Goal: Task Accomplishment & Management: Use online tool/utility

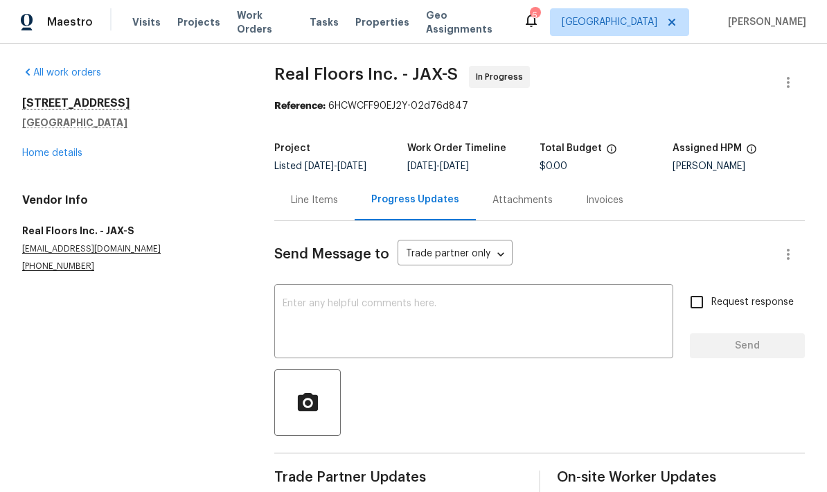
click at [316, 193] on div "Line Items" at bounding box center [314, 200] width 47 height 14
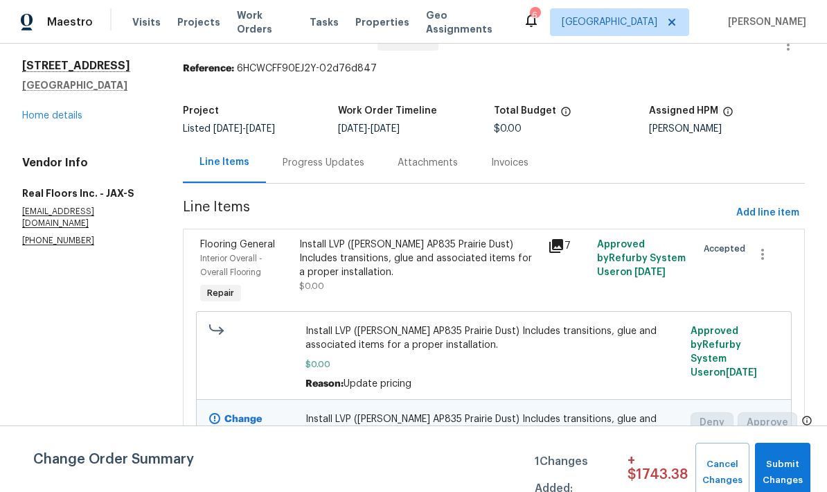
scroll to position [37, 0]
click at [781, 461] on span "Submit Changes" at bounding box center [783, 472] width 42 height 32
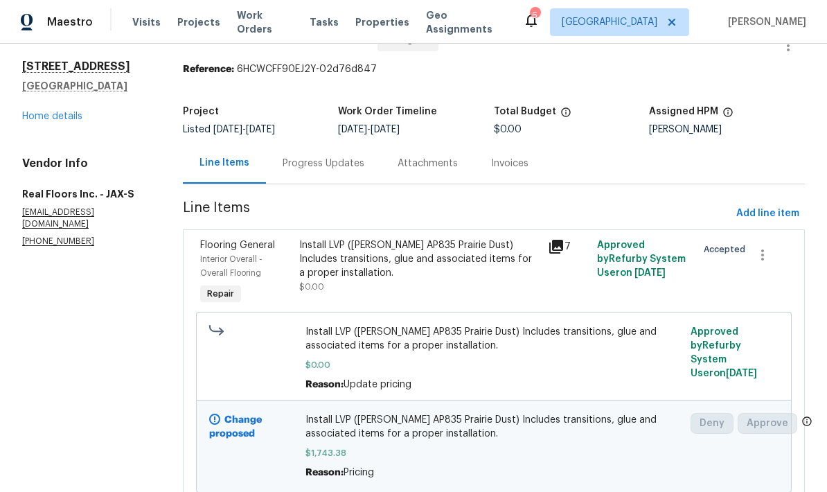
click at [502, 358] on span "$0.00" at bounding box center [493, 365] width 377 height 14
click at [513, 325] on div "Install LVP (Knighton AP835 Prairie Dust) Includes transitions, glue and associ…" at bounding box center [493, 358] width 377 height 66
click at [490, 446] on span "$1,743.38" at bounding box center [493, 453] width 377 height 14
click at [449, 413] on div "Install LVP (Knighton AP835 Prairie Dust) Includes transitions, glue and associ…" at bounding box center [493, 446] width 377 height 66
click at [433, 413] on span "Install LVP (Knighton AP835 Prairie Dust) Includes transitions, glue and associ…" at bounding box center [493, 427] width 377 height 28
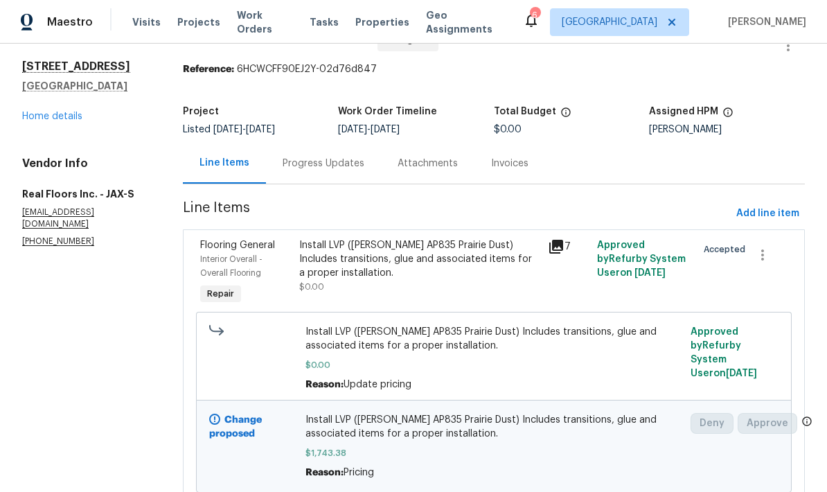
click at [389, 413] on span "Install LVP (Knighton AP835 Prairie Dust) Includes transitions, glue and associ…" at bounding box center [493, 427] width 377 height 28
click at [396, 325] on span "Install LVP (Knighton AP835 Prairie Dust) Includes transitions, glue and associ…" at bounding box center [493, 339] width 377 height 28
click at [376, 238] on div "Install LVP (Knighton AP835 Prairie Dust) Includes transitions, glue and associ…" at bounding box center [419, 259] width 240 height 42
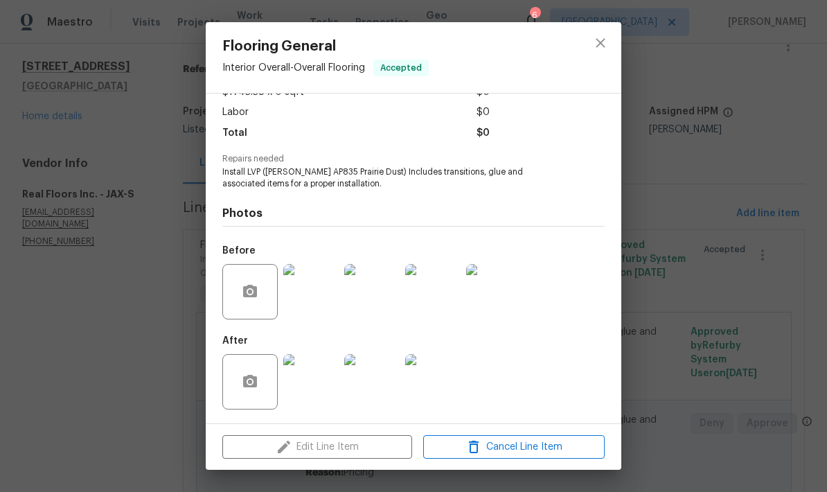
scroll to position [91, 0]
click at [603, 49] on icon "close" at bounding box center [600, 43] width 17 height 17
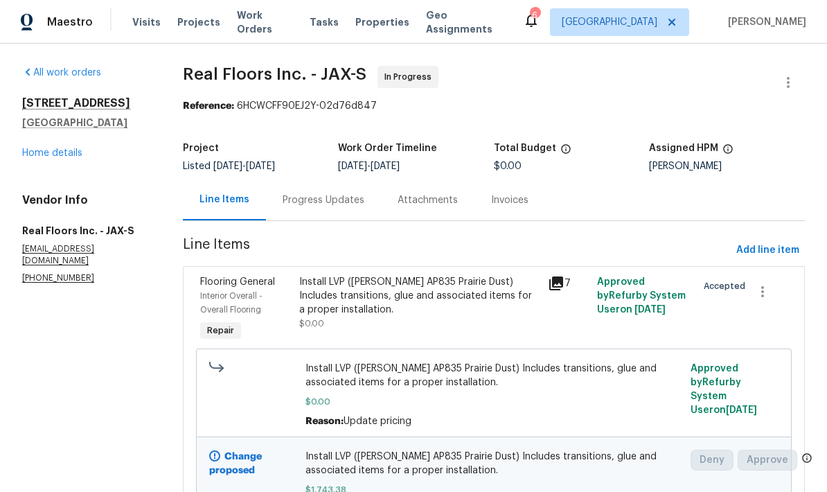
scroll to position [0, 0]
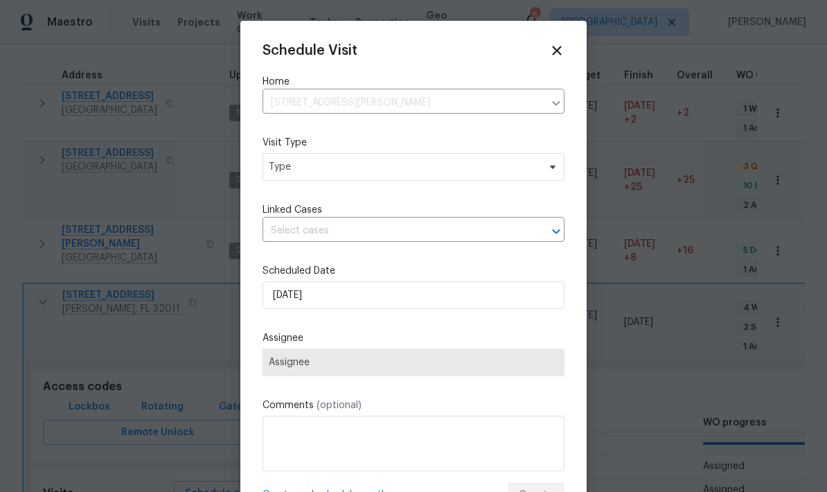
scroll to position [11, 0]
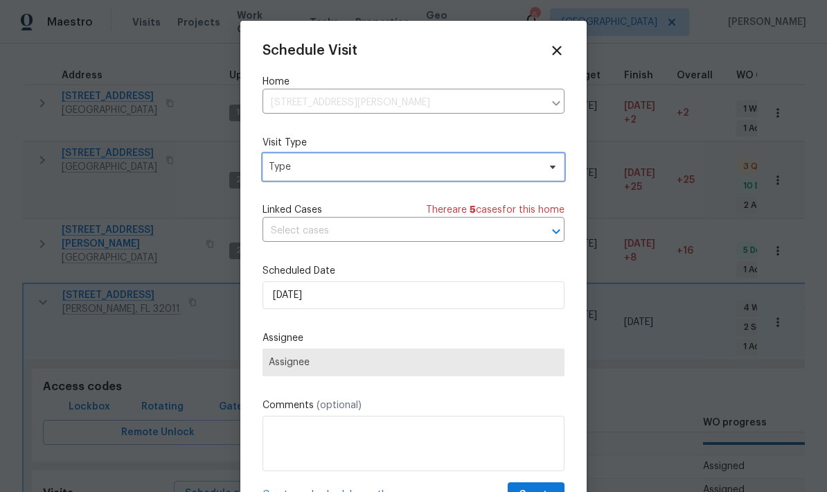
click at [400, 173] on span "Type" at bounding box center [403, 167] width 269 height 14
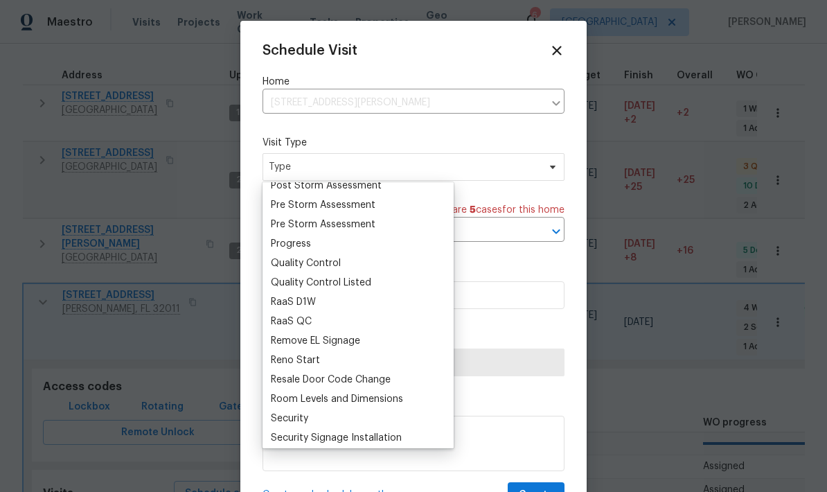
scroll to position [881, 0]
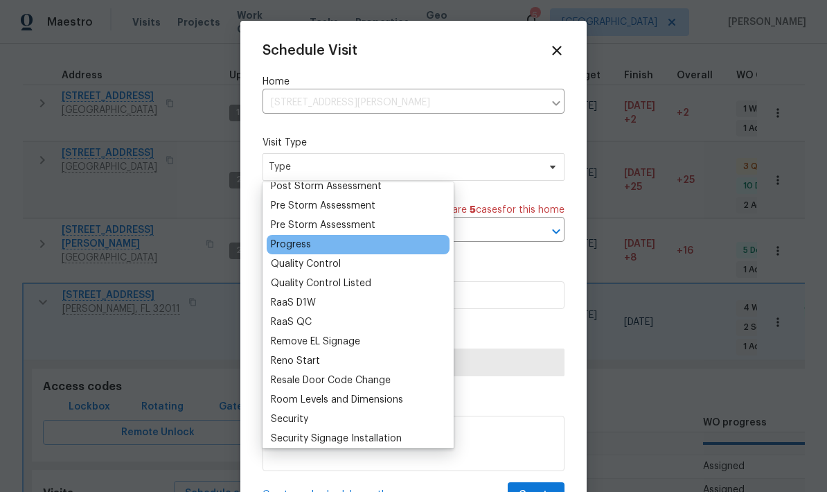
click at [291, 247] on div "Progress" at bounding box center [291, 245] width 40 height 14
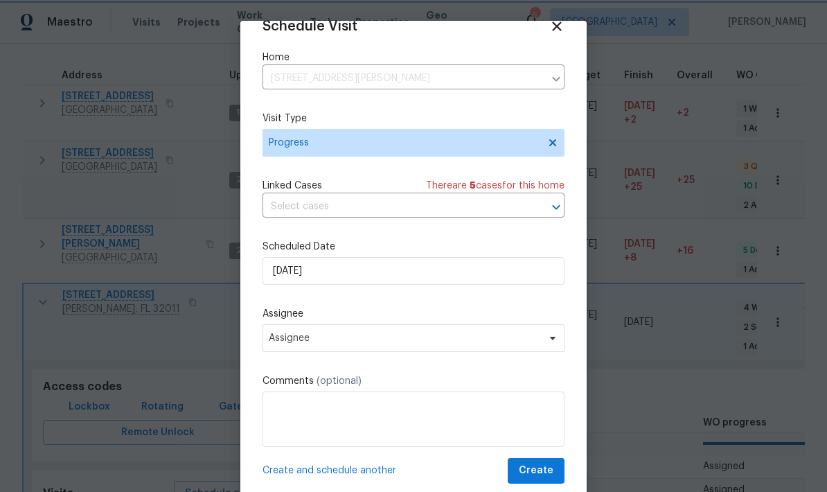
scroll to position [27, 0]
click at [439, 350] on span "Assignee" at bounding box center [414, 338] width 302 height 28
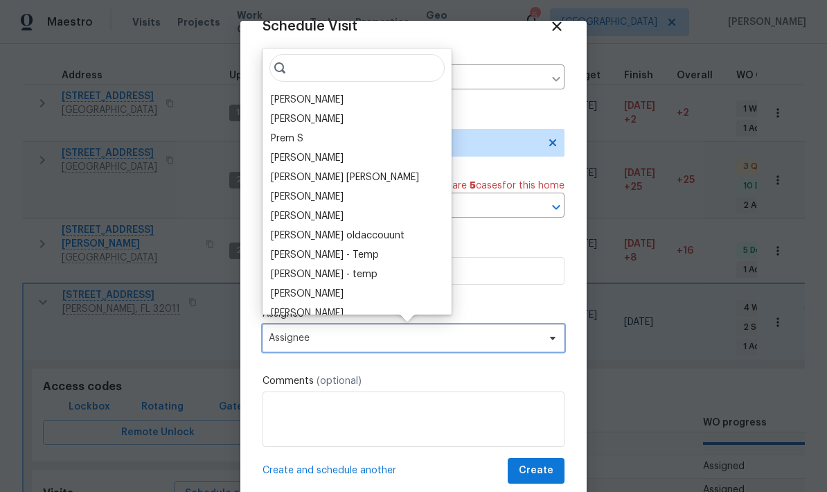
click at [439, 350] on span "Assignee" at bounding box center [414, 338] width 302 height 28
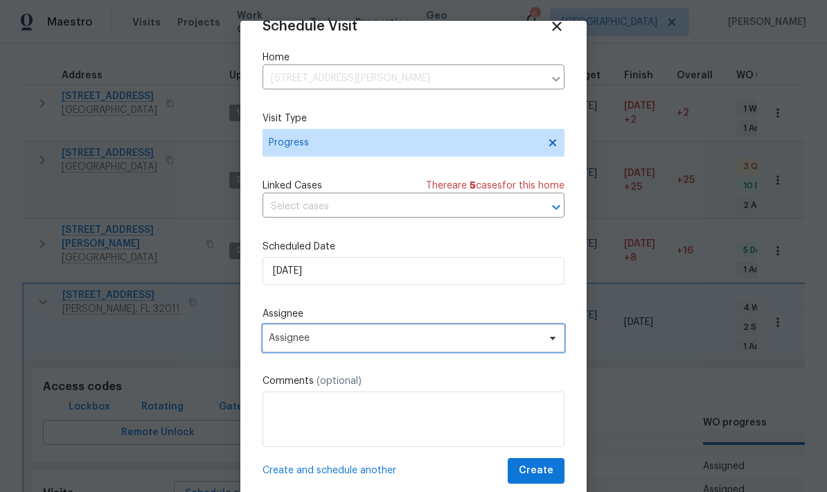
click at [447, 341] on span "Assignee" at bounding box center [405, 337] width 272 height 11
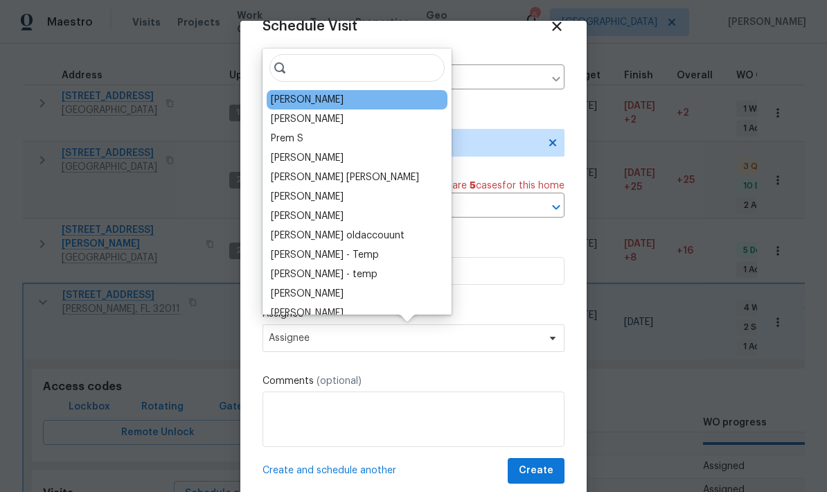
click at [323, 95] on div "[PERSON_NAME]" at bounding box center [307, 100] width 73 height 14
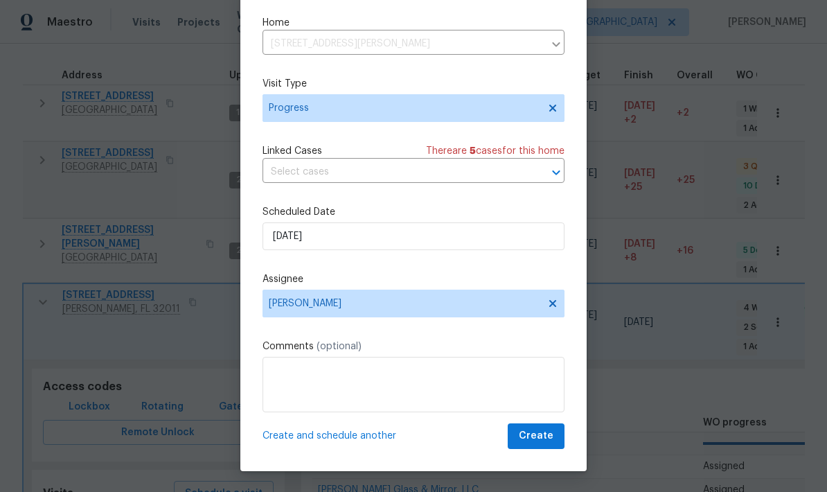
scroll to position [35, 0]
click at [546, 444] on span "Create" at bounding box center [536, 435] width 35 height 17
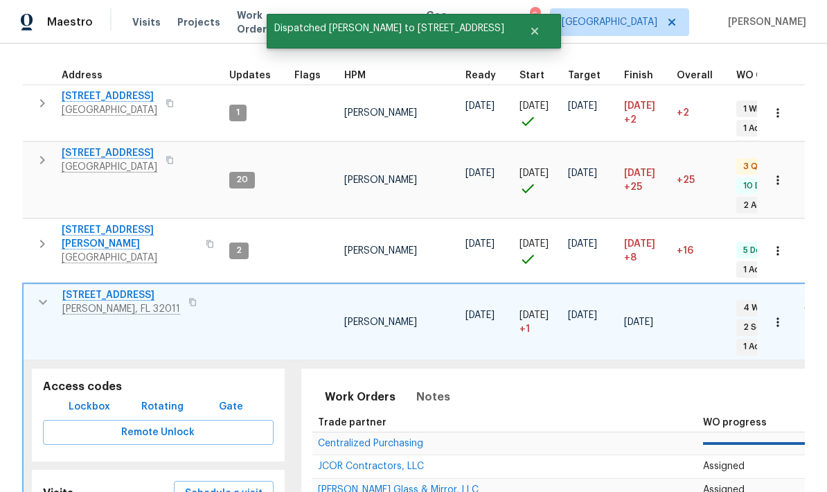
scroll to position [0, 0]
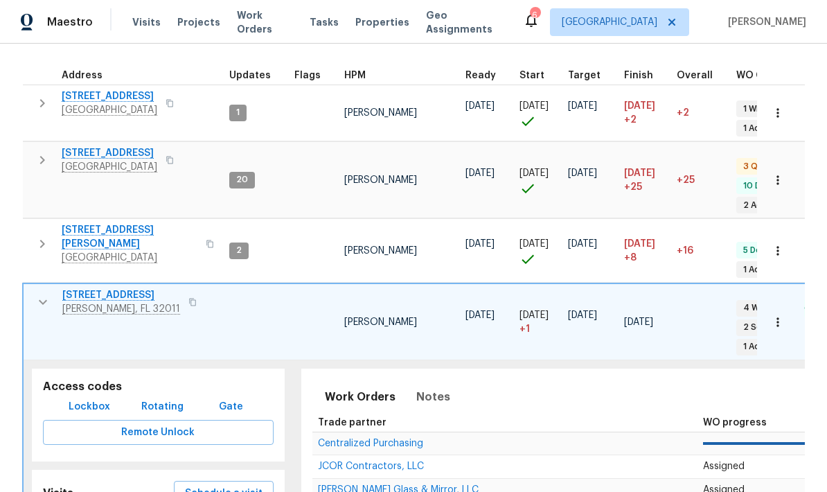
click at [100, 398] on span "Lockbox" at bounding box center [90, 406] width 42 height 17
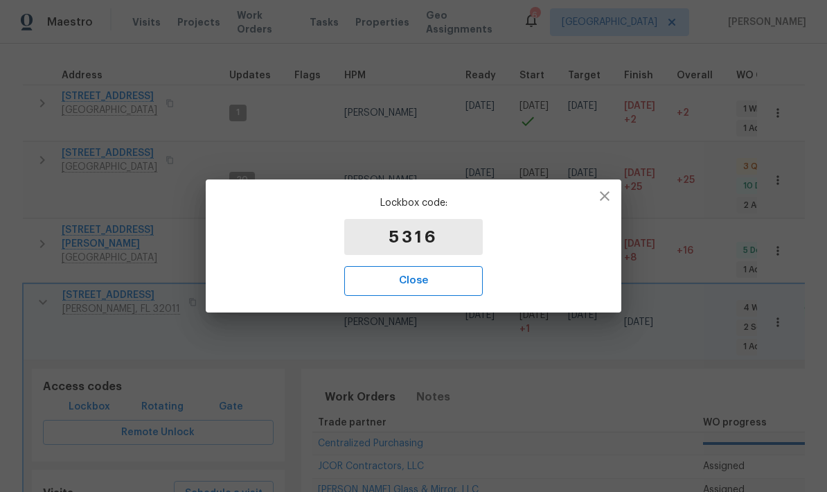
click at [432, 286] on span "Close" at bounding box center [413, 281] width 108 height 18
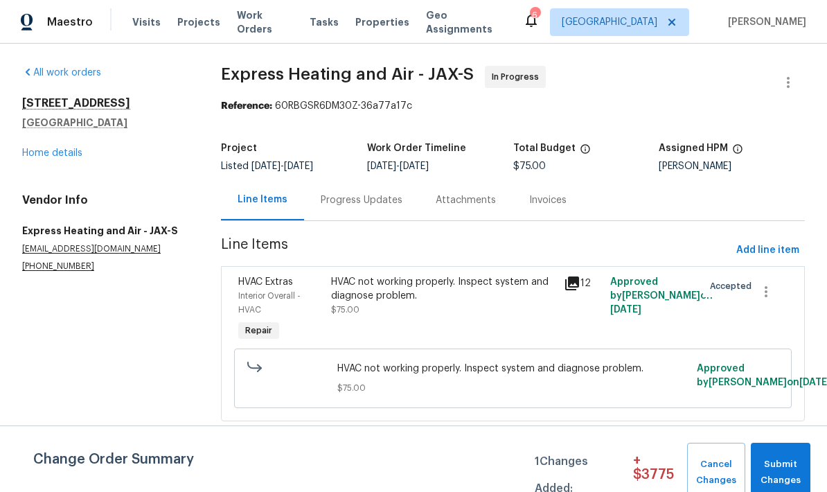
scroll to position [-6, 0]
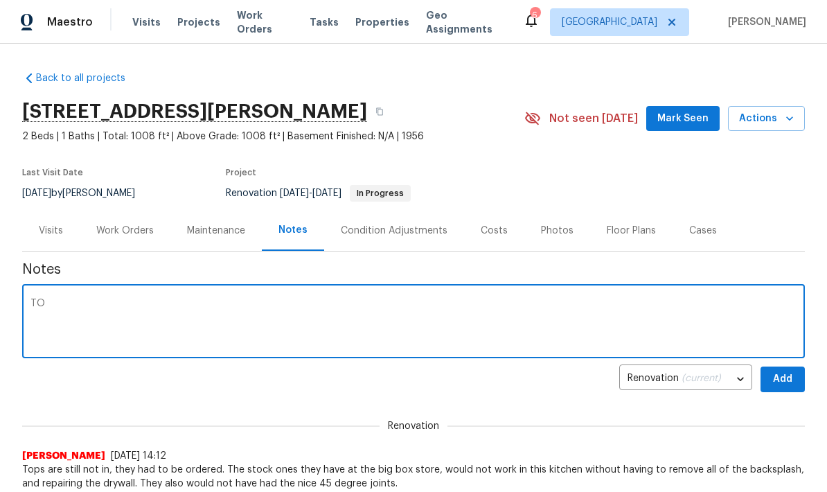
type textarea "T"
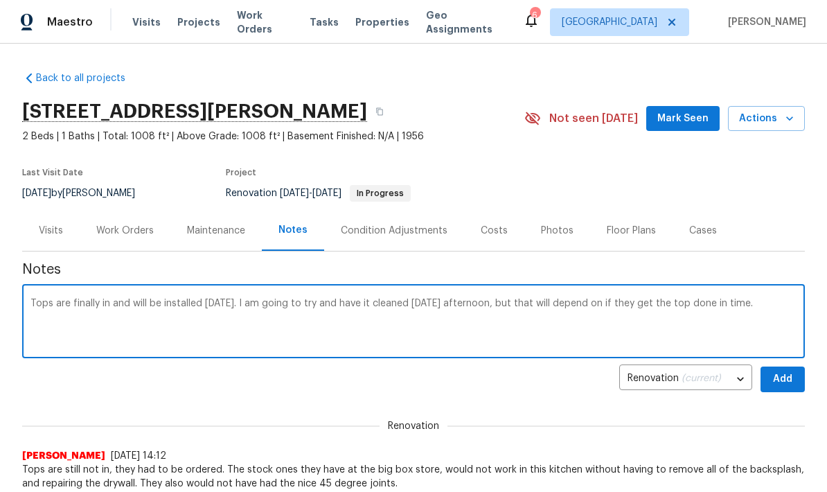
type textarea "Tops are finally in and will be installed [DATE]. I am going to try and have it…"
click at [787, 380] on span "Add" at bounding box center [783, 379] width 22 height 17
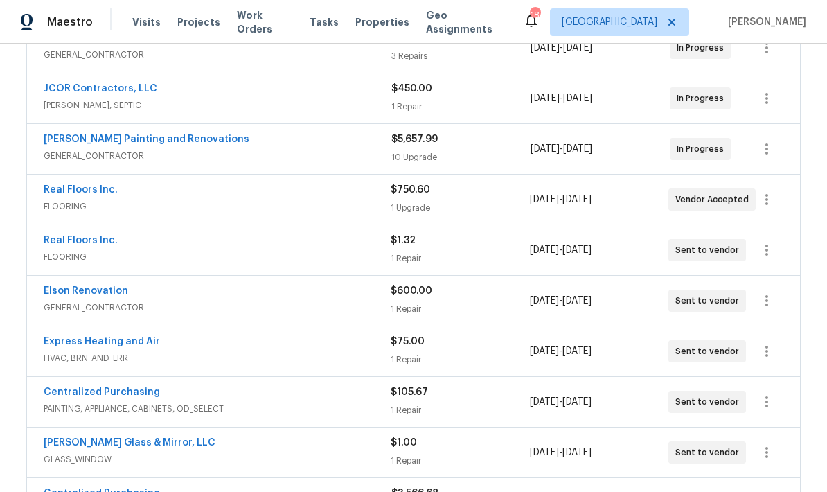
scroll to position [338, 0]
click at [452, 155] on div "10 Upgrade" at bounding box center [460, 157] width 139 height 14
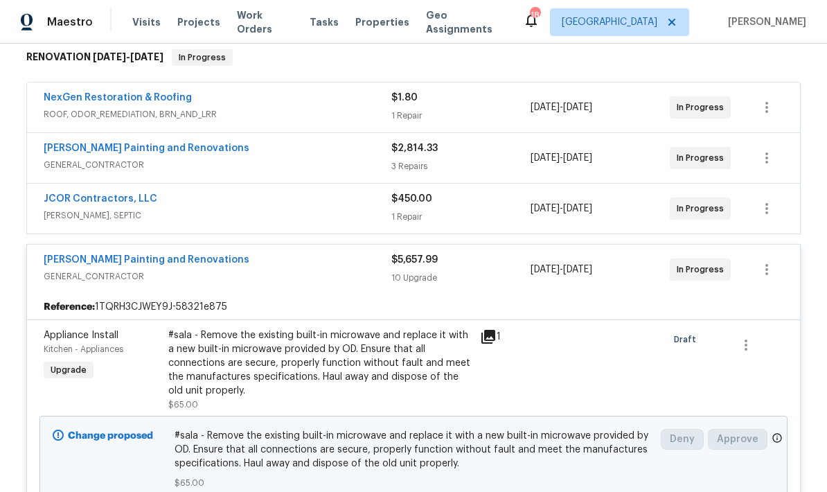
scroll to position [226, 0]
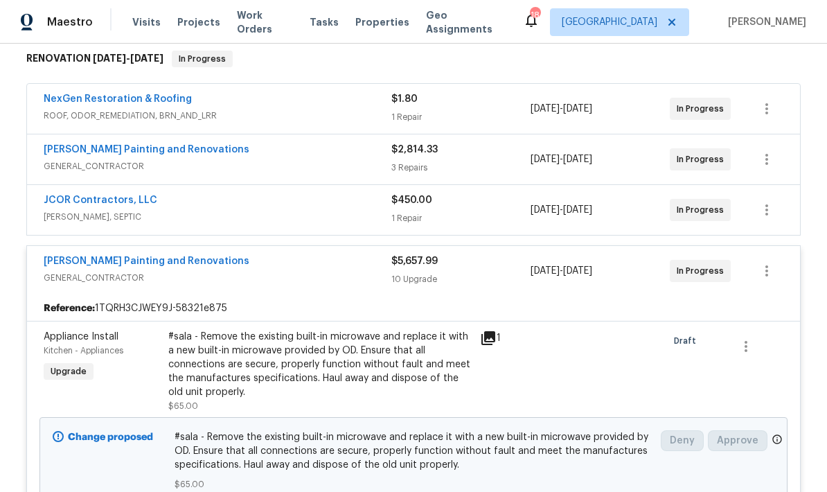
click at [359, 173] on div "[PERSON_NAME] Painting and Renovations GENERAL_CONTRACTOR" at bounding box center [218, 159] width 348 height 33
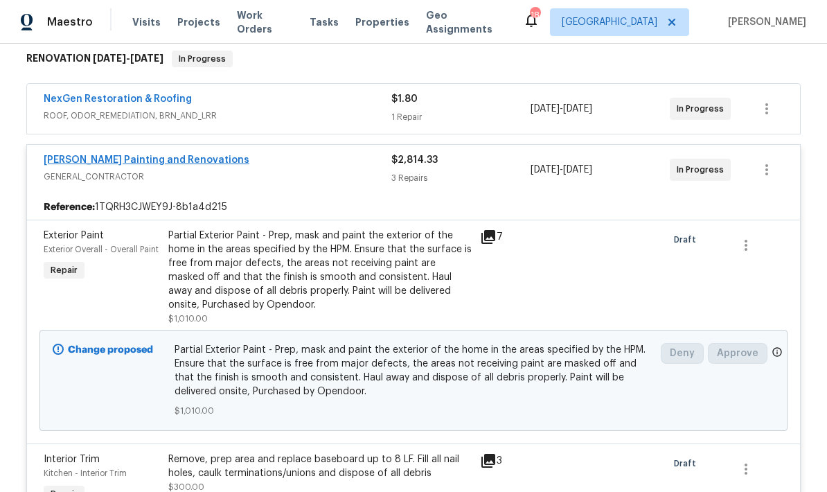
click at [197, 163] on link "Hildebrandt Painting and Renovations" at bounding box center [147, 160] width 206 height 10
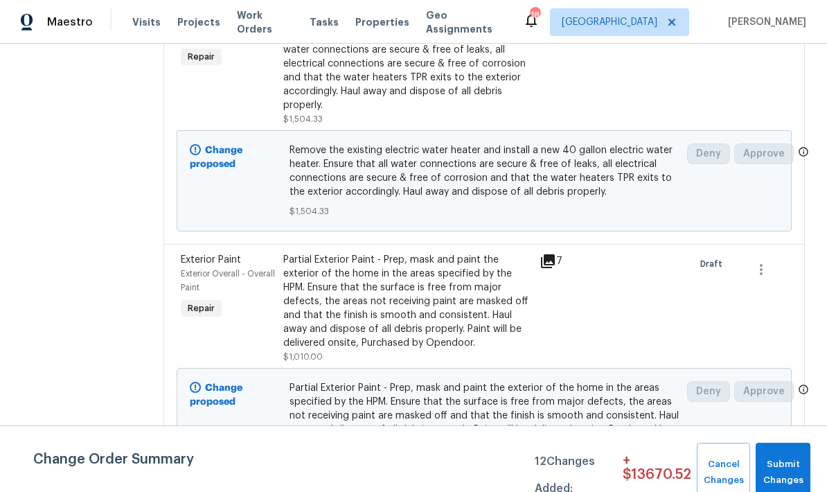
click at [130, 166] on section "All work orders [STREET_ADDRESS][PERSON_NAME] Home details Vendor Info [PERSON_…" at bounding box center [76, 72] width 108 height 880
click at [130, 351] on section "All work orders [STREET_ADDRESS][PERSON_NAME] Home details Vendor Info [PERSON_…" at bounding box center [76, 72] width 108 height 880
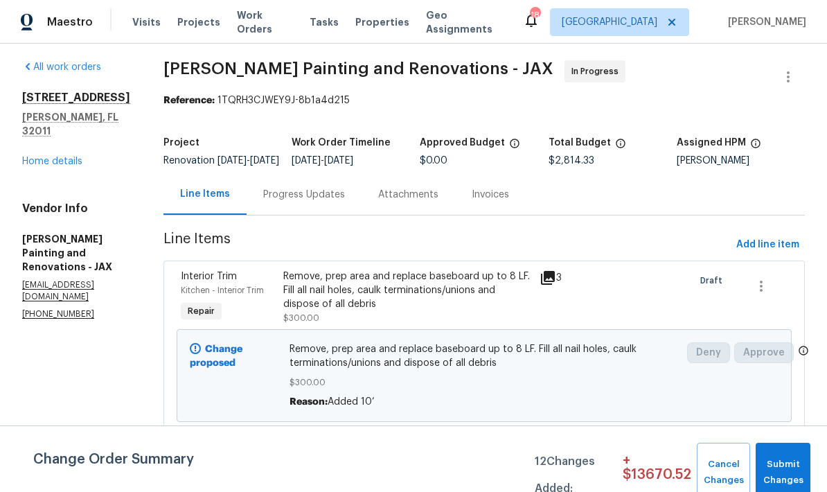
scroll to position [6, 0]
click at [759, 236] on span "Add line item" at bounding box center [767, 244] width 63 height 17
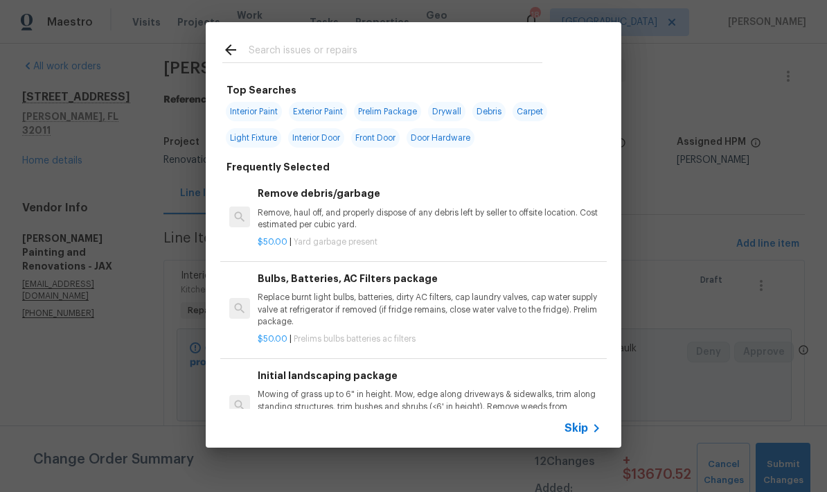
click at [344, 57] on input "text" at bounding box center [396, 52] width 294 height 21
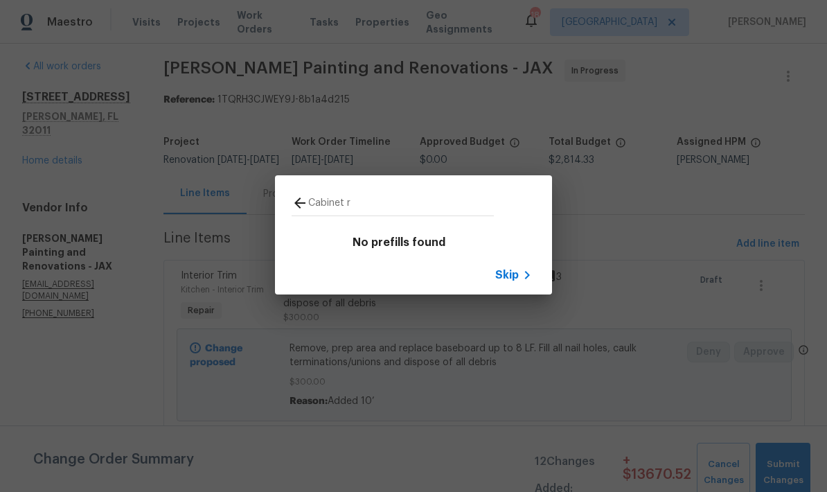
type input "Cabinet"
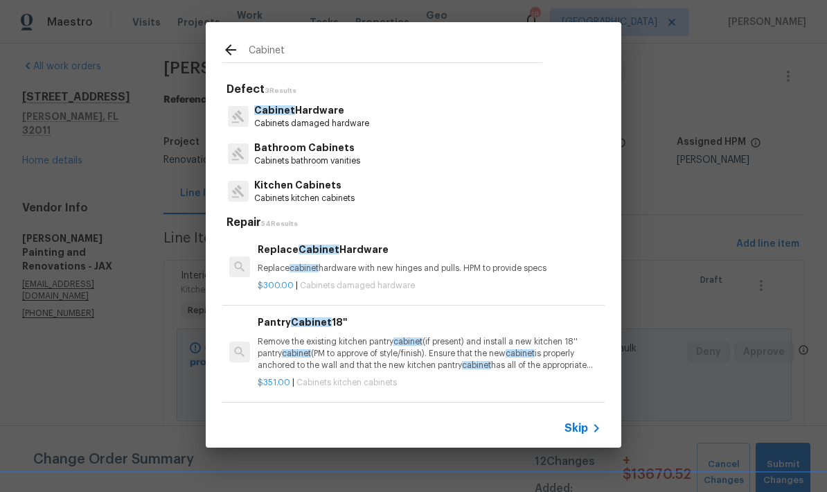
click at [296, 195] on p "Cabinets kitchen cabinets" at bounding box center [304, 199] width 100 height 12
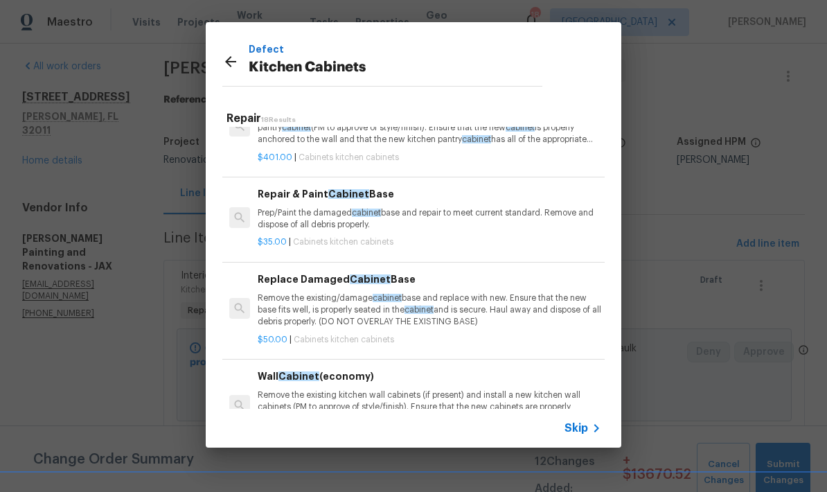
scroll to position [242, 0]
click at [340, 211] on p "Prep/Paint the damaged cabinet base and repair to meet current standard. Remove…" at bounding box center [430, 219] width 344 height 24
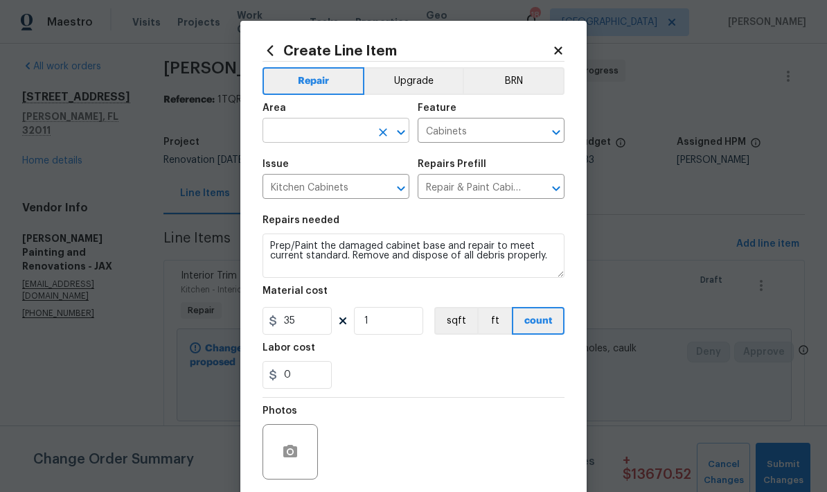
click at [312, 133] on input "text" at bounding box center [317, 131] width 108 height 21
click at [292, 208] on li "Kitchen" at bounding box center [336, 219] width 147 height 23
type input "Kitchen"
click at [388, 324] on input "1" at bounding box center [388, 321] width 69 height 28
type input "2"
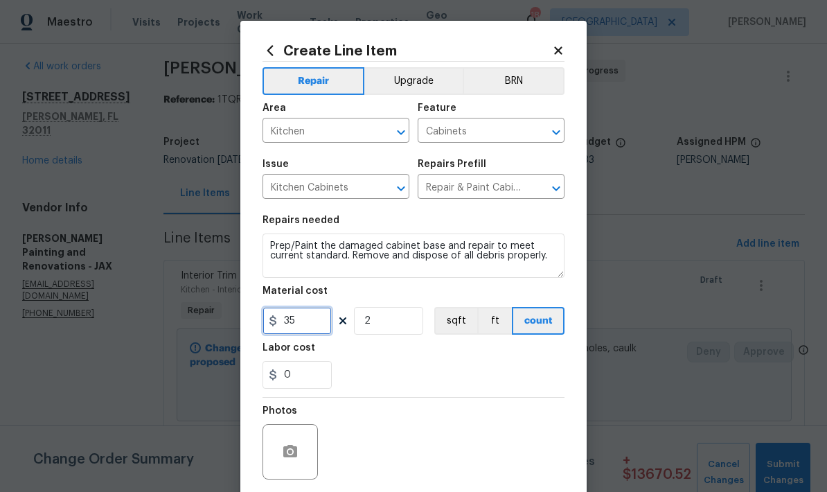
click at [308, 326] on input "35" at bounding box center [297, 321] width 69 height 28
type input "50"
click at [448, 375] on div "0" at bounding box center [414, 375] width 302 height 28
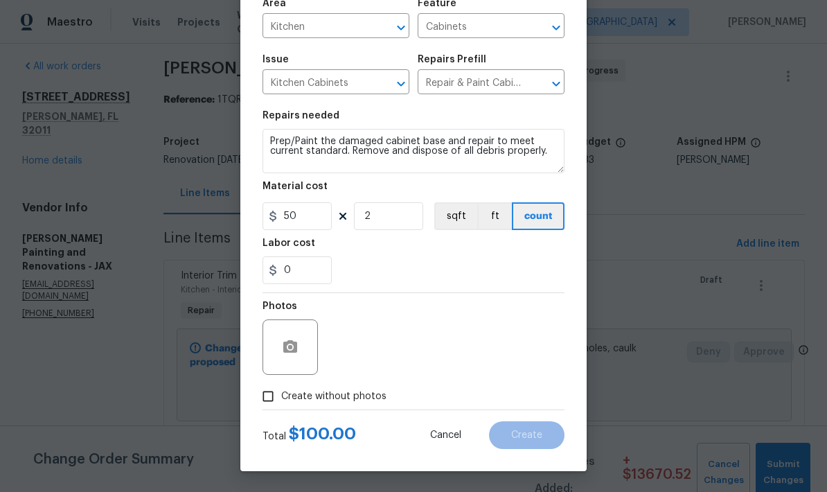
scroll to position [107, 0]
click at [297, 354] on icon "button" at bounding box center [290, 347] width 17 height 17
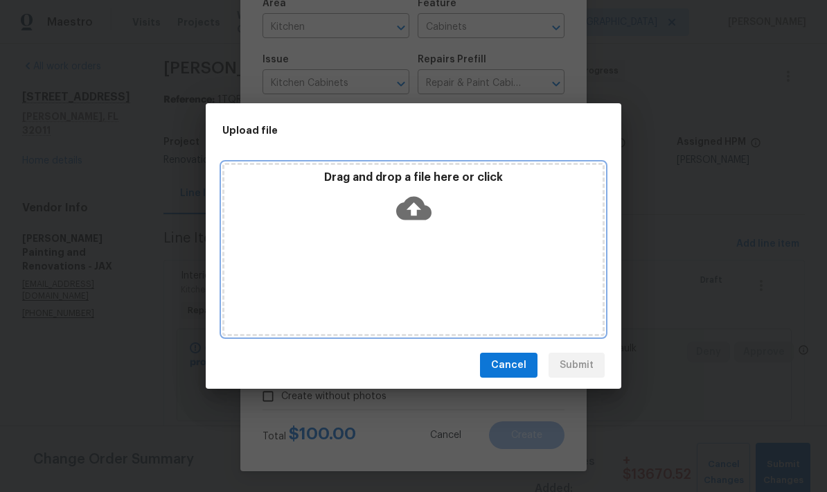
click at [412, 207] on icon at bounding box center [413, 207] width 35 height 35
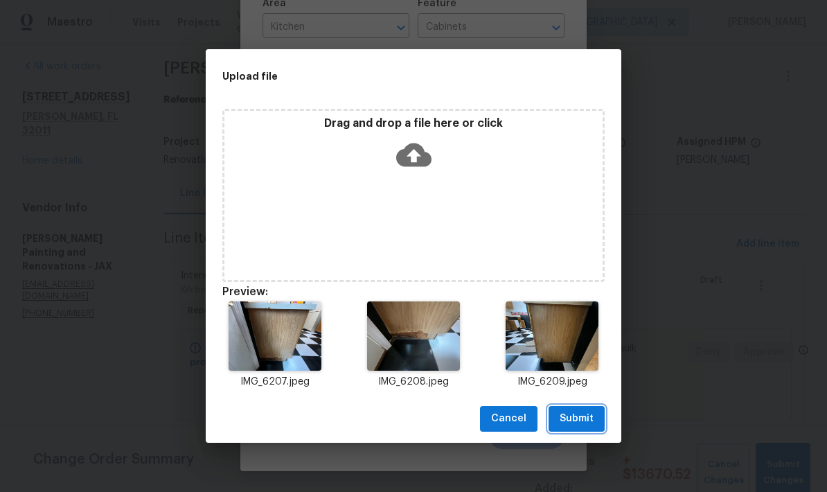
click at [574, 427] on button "Submit" at bounding box center [577, 419] width 56 height 26
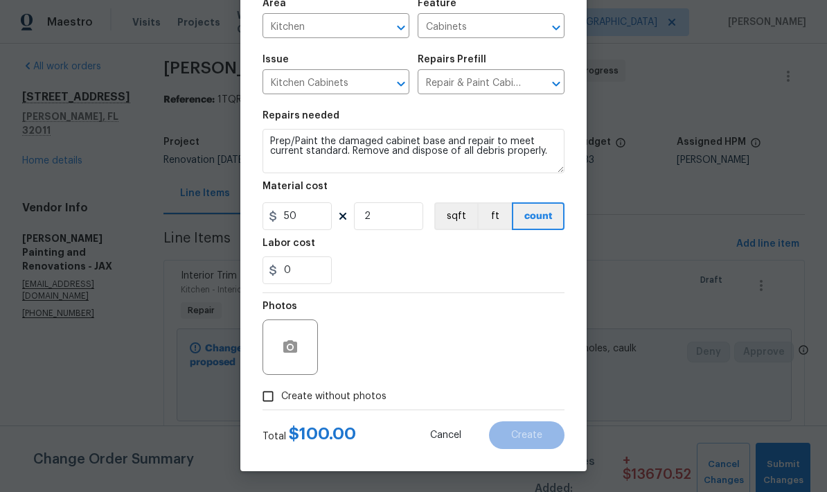
click at [393, 447] on div "Total $ 100.00 Cancel Create" at bounding box center [414, 429] width 302 height 39
click at [429, 362] on div "Photos" at bounding box center [414, 338] width 302 height 90
click at [404, 441] on div "Total $ 100.00 Cancel Create" at bounding box center [414, 429] width 302 height 39
click at [405, 462] on div "Create Line Item Repair Upgrade BRN Area Kitchen ​ Feature Cabinets ​ Issue Kit…" at bounding box center [413, 193] width 346 height 555
click at [405, 461] on div "Create Line Item Repair Upgrade BRN Area Kitchen ​ Feature Cabinets ​ Issue Kit…" at bounding box center [413, 193] width 346 height 555
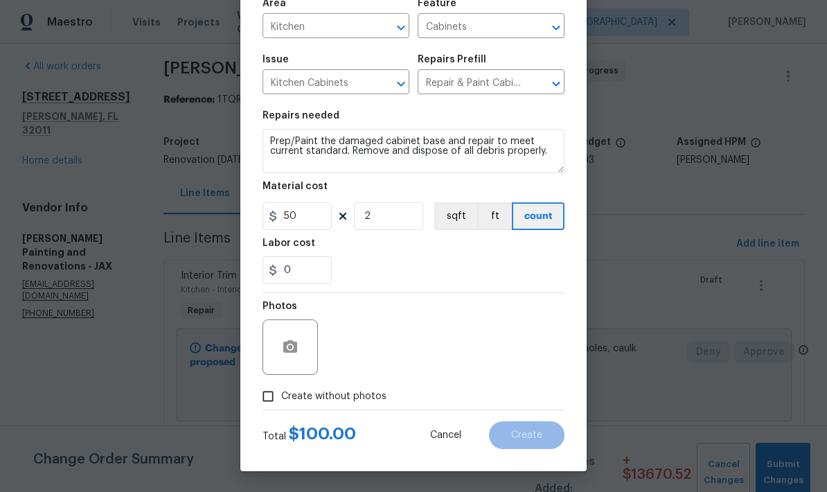
click at [405, 445] on div "Total $ 100.00 Cancel Create" at bounding box center [414, 429] width 302 height 39
click at [297, 348] on icon "button" at bounding box center [290, 346] width 14 height 12
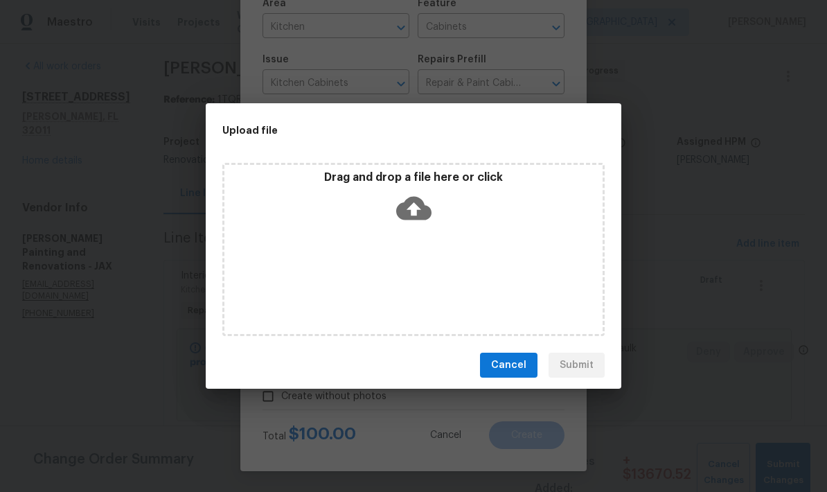
click at [377, 367] on div "Cancel Submit" at bounding box center [414, 365] width 416 height 48
click at [515, 371] on span "Cancel" at bounding box center [508, 365] width 35 height 17
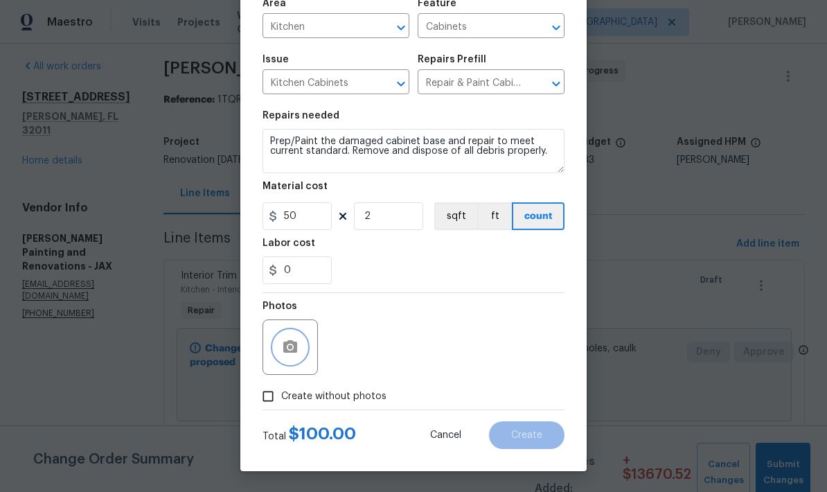
click at [296, 348] on icon "button" at bounding box center [290, 346] width 14 height 12
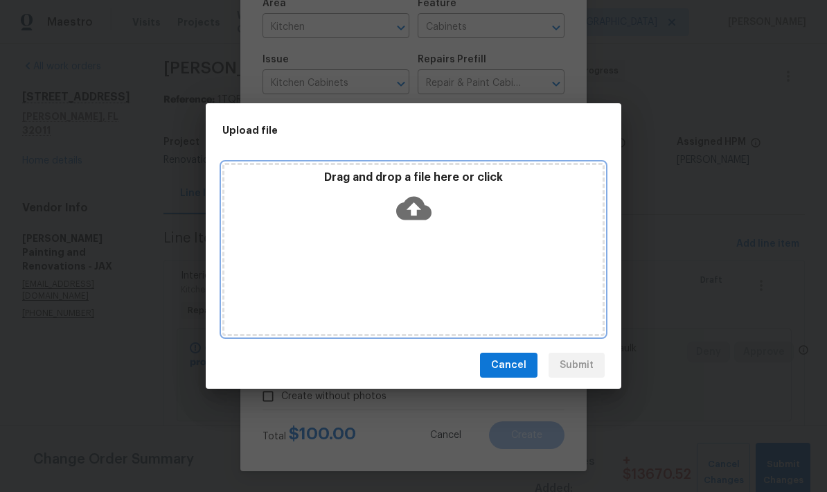
click at [418, 215] on icon at bounding box center [413, 209] width 35 height 24
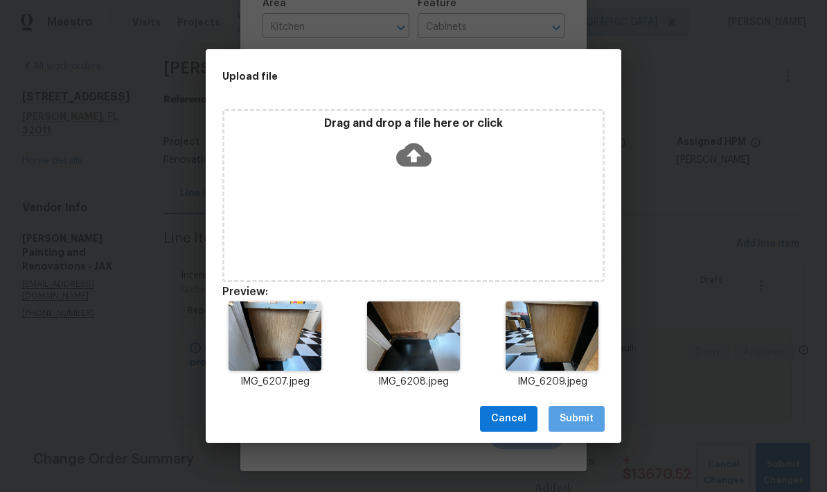
click at [582, 425] on span "Submit" at bounding box center [577, 418] width 34 height 17
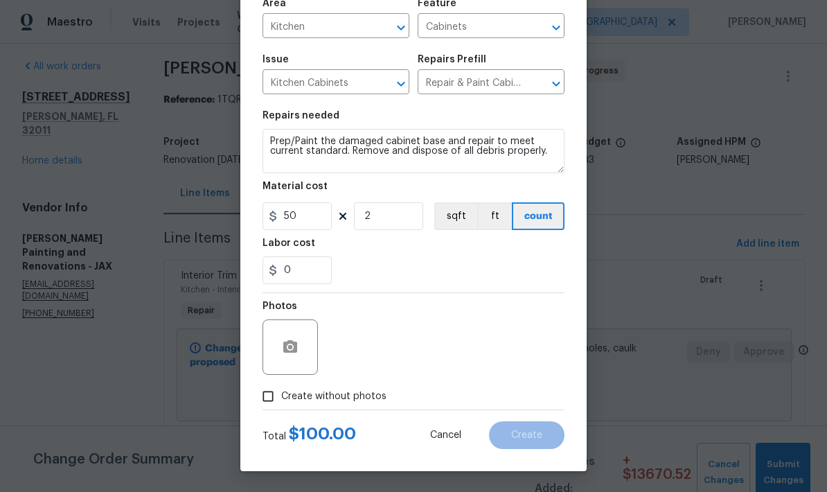
click at [275, 399] on input "Create without photos" at bounding box center [268, 396] width 26 height 26
checkbox input "true"
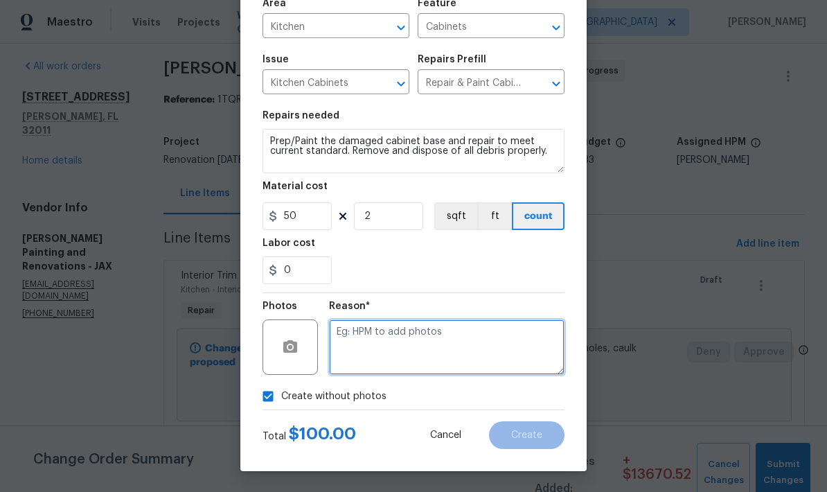
click at [396, 357] on textarea at bounding box center [447, 346] width 236 height 55
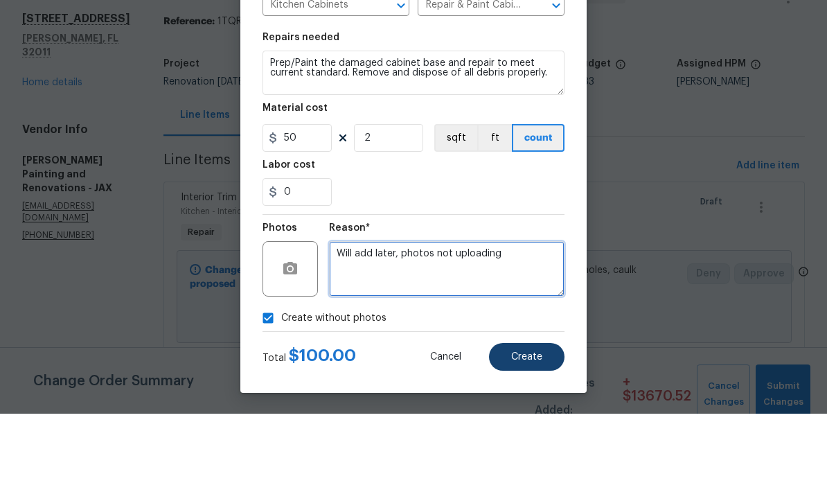
type textarea "Will add later, photos not uploading"
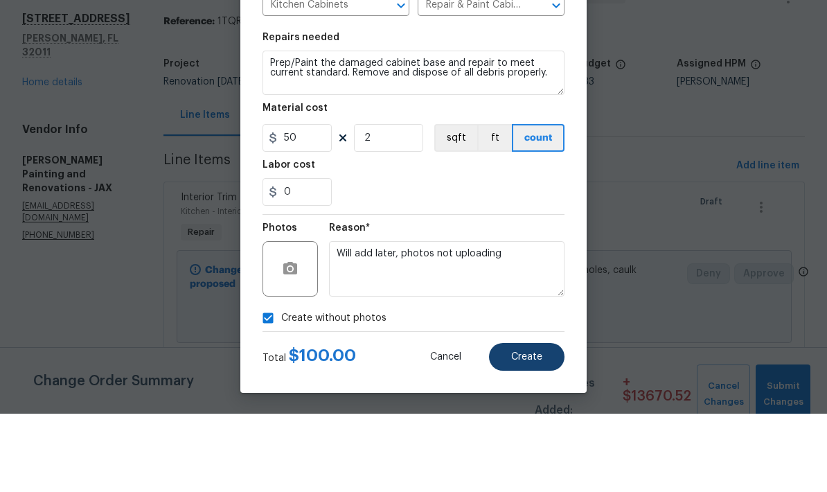
click at [529, 430] on span "Create" at bounding box center [526, 435] width 31 height 10
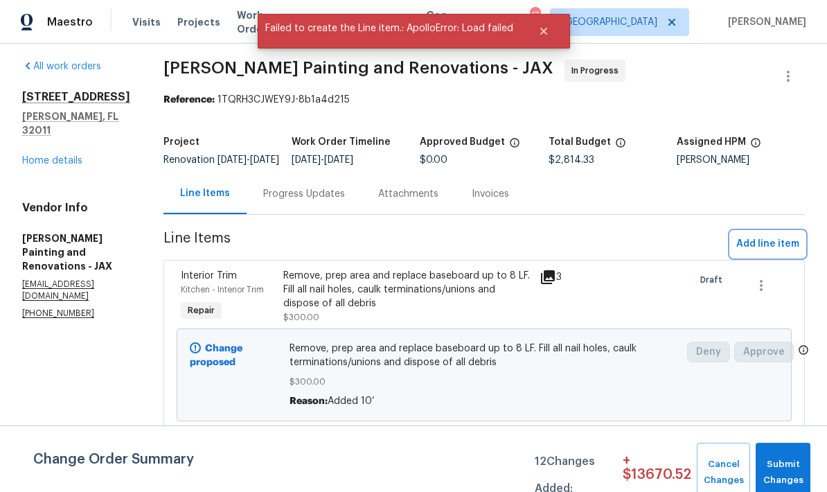
click at [761, 236] on span "Add line item" at bounding box center [767, 244] width 63 height 17
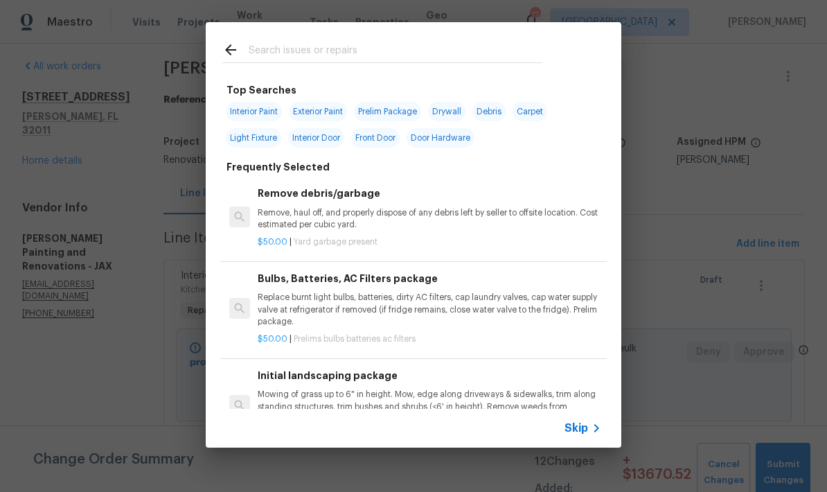
click at [300, 55] on input "text" at bounding box center [396, 52] width 294 height 21
type input "Angle st"
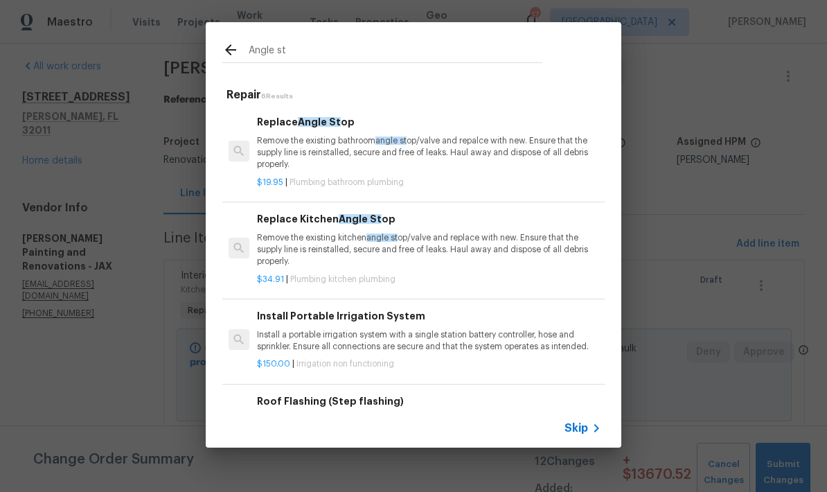
scroll to position [0, 1]
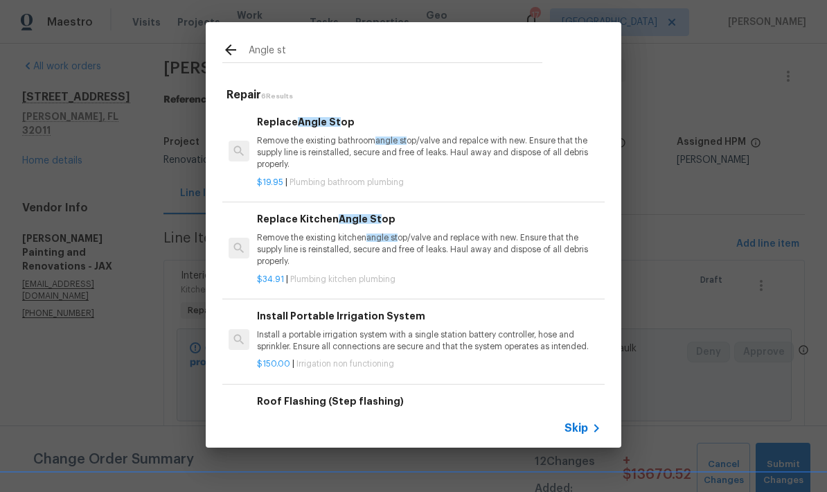
click at [451, 154] on p "Remove the existing bathroom angle st op/valve and repalce with new. Ensure tha…" at bounding box center [429, 152] width 344 height 35
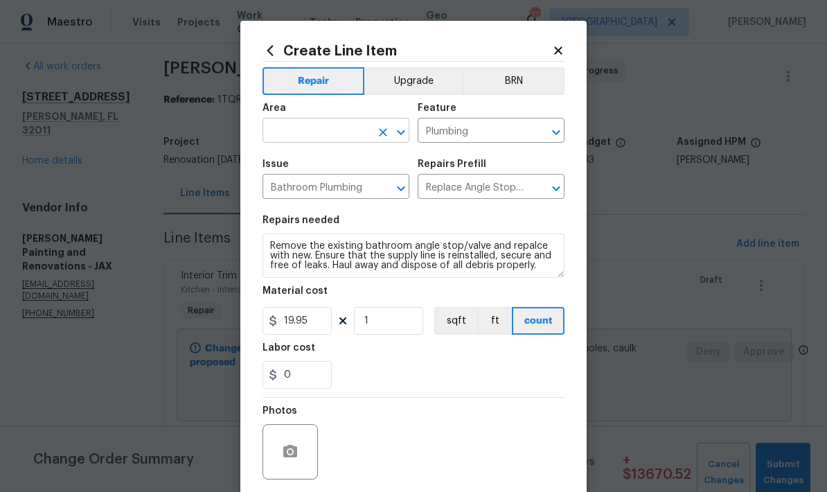
click at [326, 141] on input "text" at bounding box center [317, 131] width 108 height 21
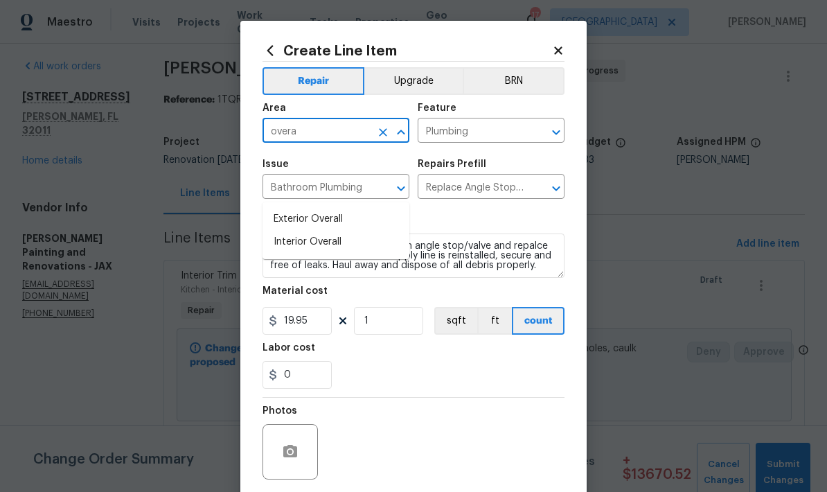
click at [312, 231] on li "Interior Overall" at bounding box center [336, 242] width 147 height 23
type input "Interior Overall"
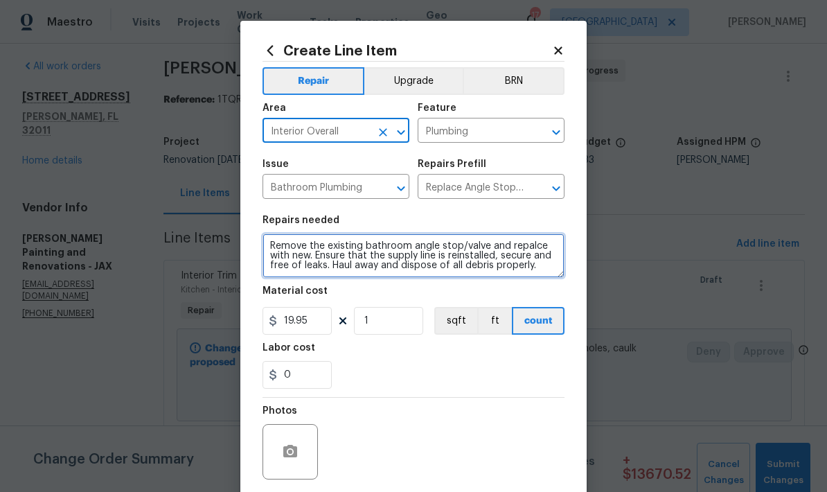
click at [407, 253] on textarea "Remove the existing bathroom angle stop/valve and repalce with new. Ensure that…" at bounding box center [414, 255] width 302 height 44
click at [454, 264] on textarea "Remove the existing bathroom angle stop/valve and repalce with new. Ensure that…" at bounding box center [414, 255] width 302 height 44
click at [414, 241] on textarea "Remove the existing bathroom angle stop/valve and repalce with new. Ensure that…" at bounding box center [414, 255] width 302 height 44
click at [406, 245] on textarea "Remove the existing bathroom angle stop/valve and repalce with new. Ensure that…" at bounding box center [414, 255] width 302 height 44
click at [312, 260] on textarea "Remove the existing bathroom and kitchen angle stops/valve and repalce with new…" at bounding box center [414, 255] width 302 height 44
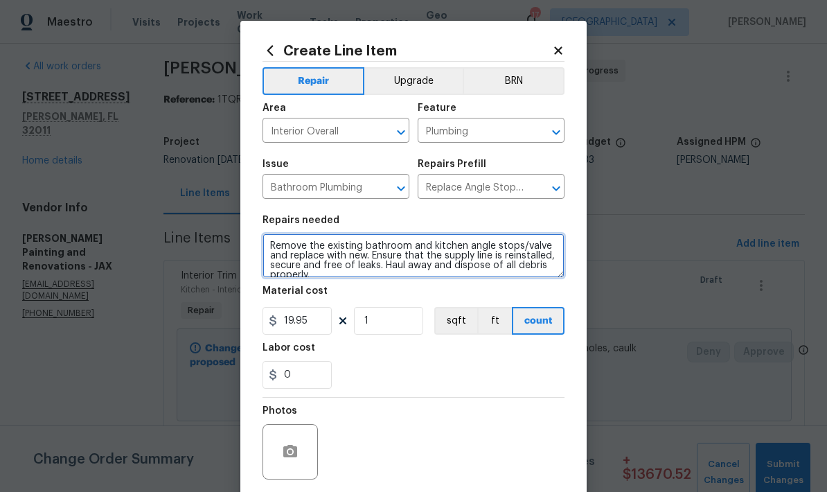
type textarea "Remove the existing bathroom and kitchen angle stops/valve and replace with new…"
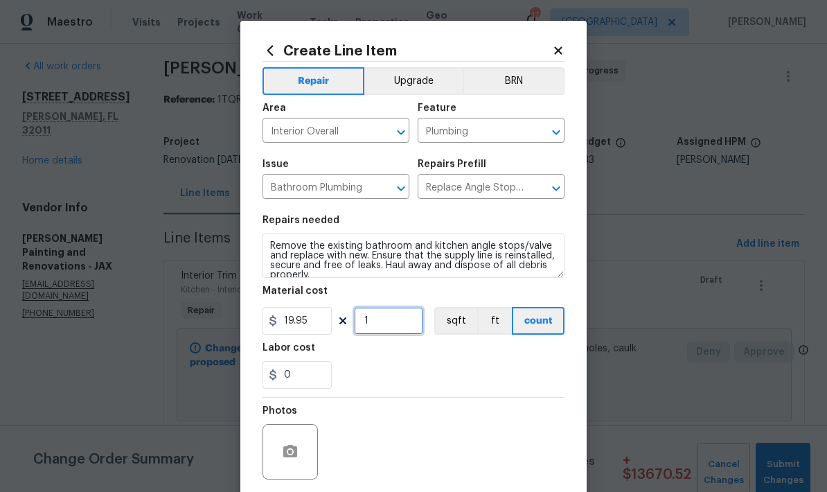
click at [398, 331] on input "1" at bounding box center [388, 321] width 69 height 28
type input "10"
click at [403, 366] on div "0" at bounding box center [414, 375] width 302 height 28
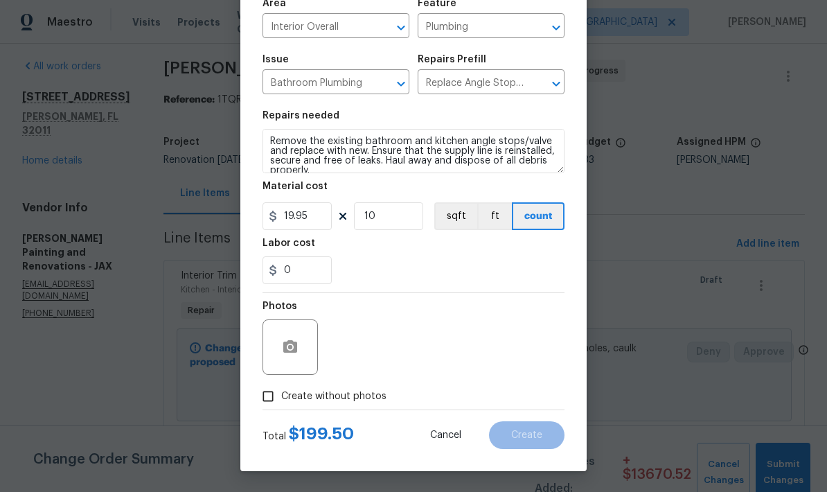
scroll to position [107, 0]
click at [269, 393] on input "Create without photos" at bounding box center [268, 396] width 26 height 26
checkbox input "true"
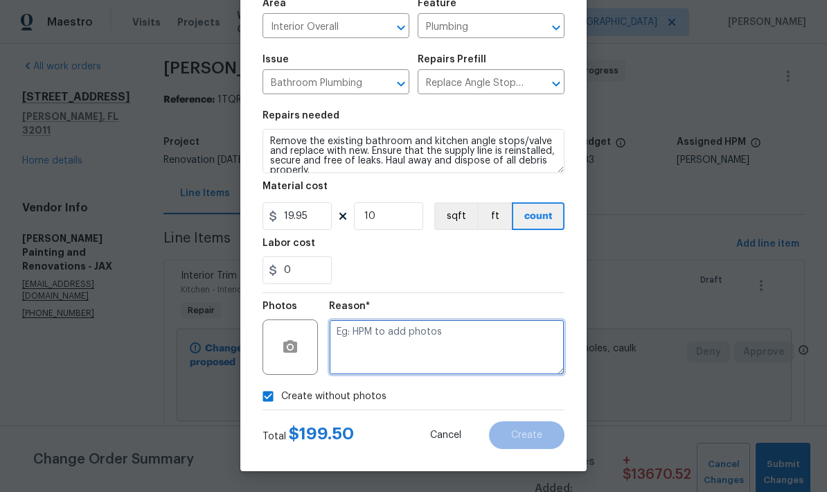
click at [433, 338] on textarea at bounding box center [447, 346] width 236 height 55
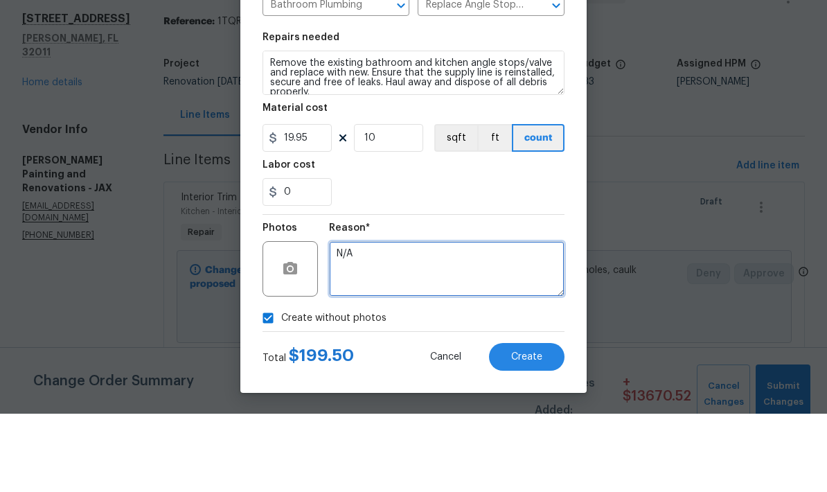
type textarea "N/A"
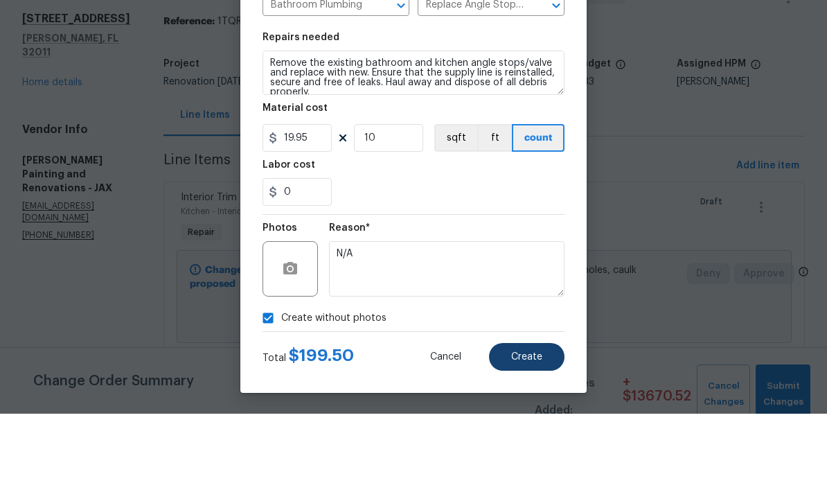
click at [533, 421] on button "Create" at bounding box center [527, 435] width 76 height 28
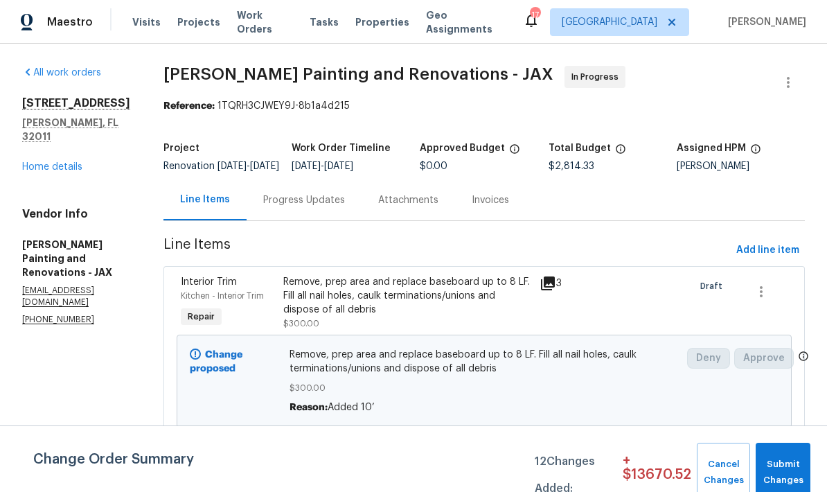
scroll to position [0, 0]
click at [758, 242] on span "Add line item" at bounding box center [767, 250] width 63 height 17
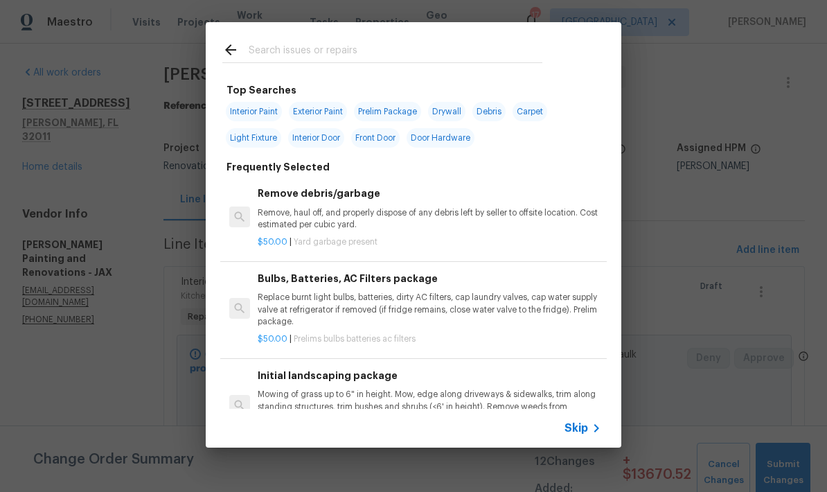
click at [354, 62] on input "text" at bounding box center [396, 52] width 294 height 21
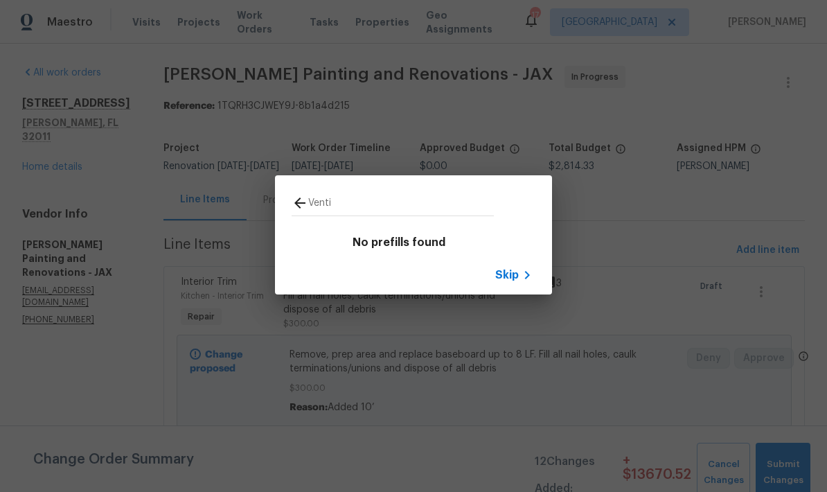
type input "Vent"
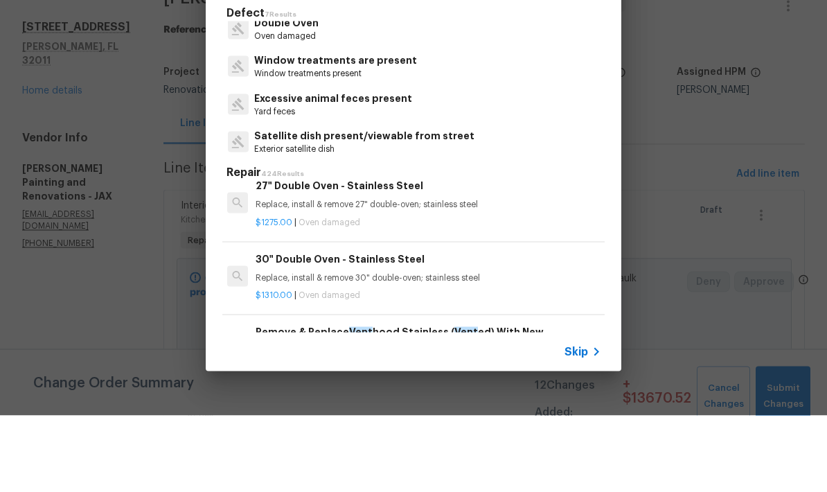
scroll to position [2120, 2]
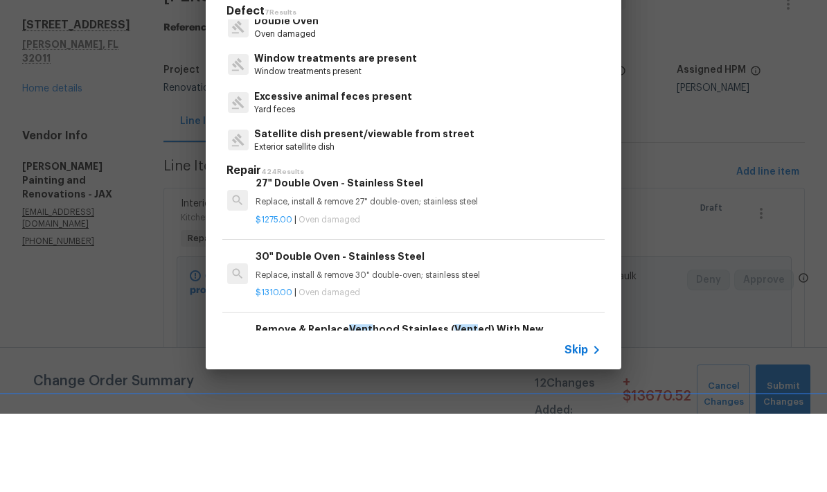
click at [577, 421] on span "Skip" at bounding box center [577, 428] width 24 height 14
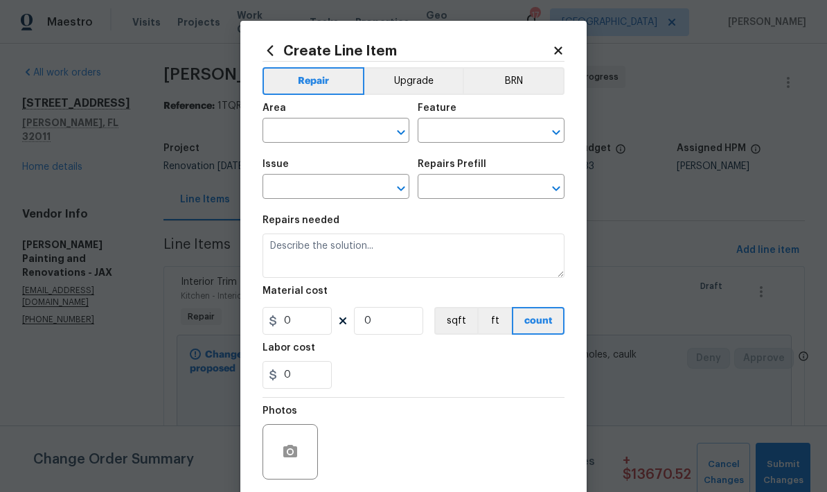
scroll to position [0, 0]
click at [334, 134] on input "text" at bounding box center [317, 131] width 108 height 21
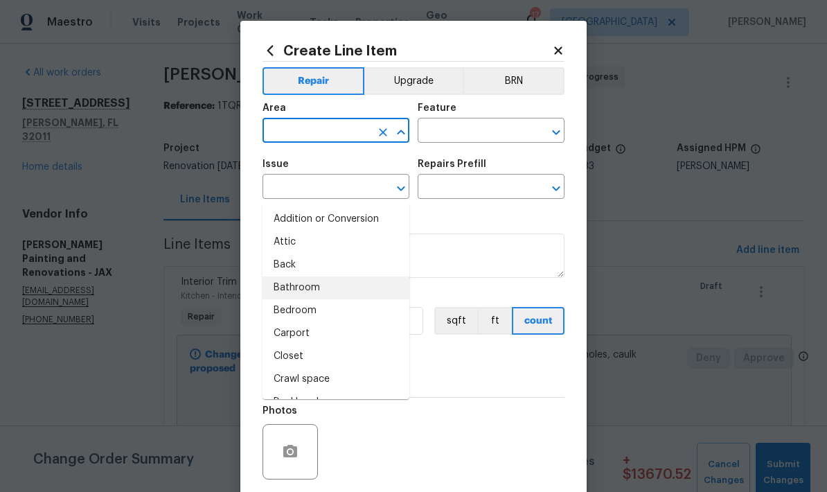
click at [319, 276] on li "Bathroom" at bounding box center [336, 287] width 147 height 23
type input "Bathroom"
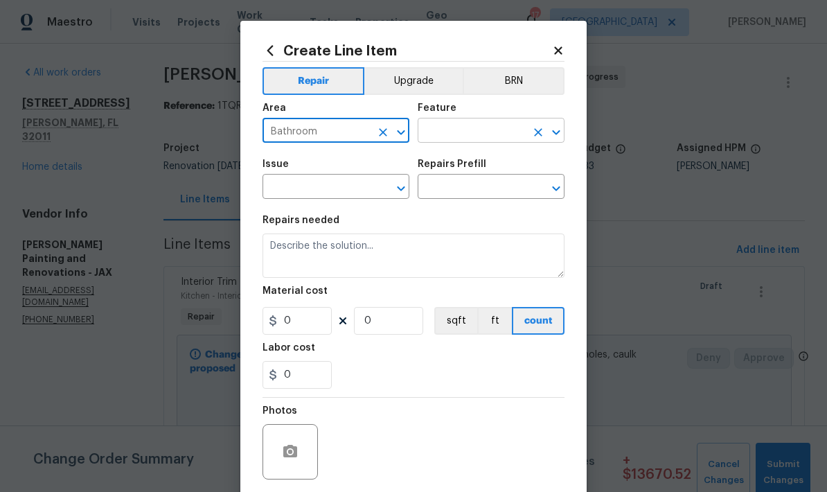
click at [480, 131] on input "text" at bounding box center [472, 131] width 108 height 21
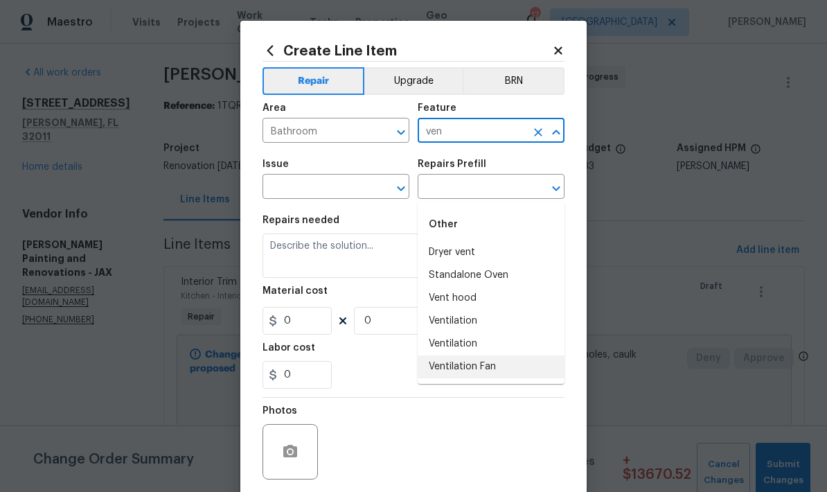
click at [462, 355] on li "Ventilation Fan" at bounding box center [491, 366] width 147 height 23
type input "Ventilation Fan"
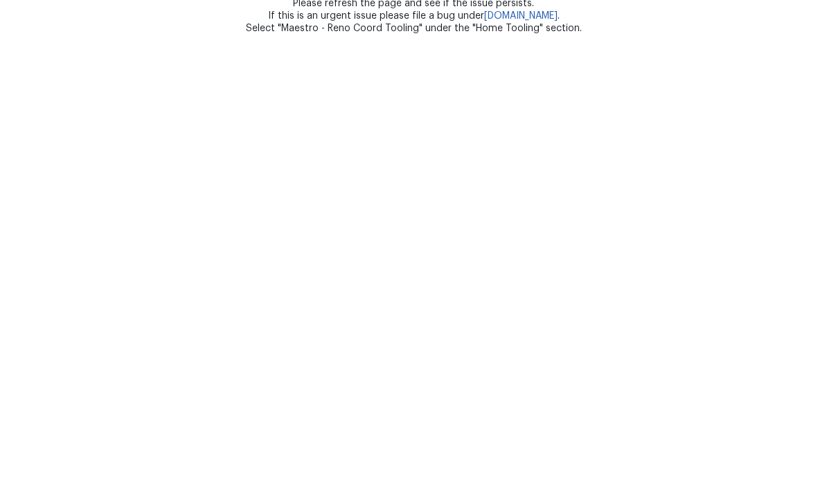
click at [338, 90] on html "Oh no. Something went wrong :( A message was sent to the Engineering team. Plea…" at bounding box center [413, 45] width 827 height 90
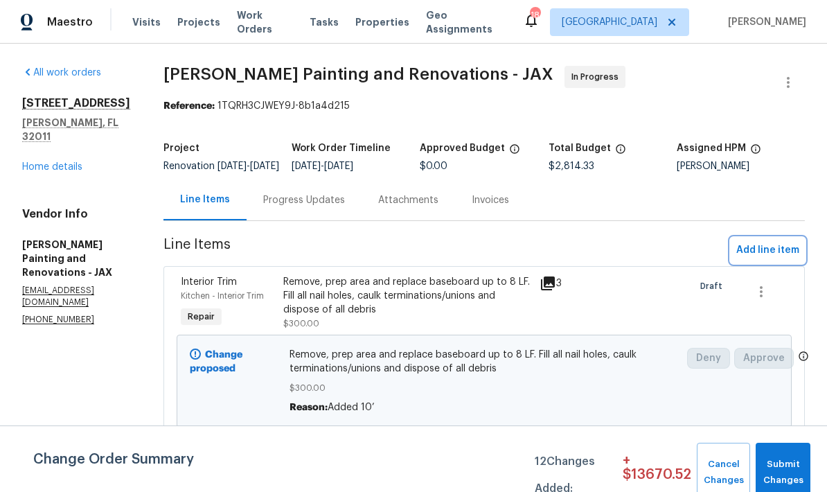
click at [773, 259] on span "Add line item" at bounding box center [767, 250] width 63 height 17
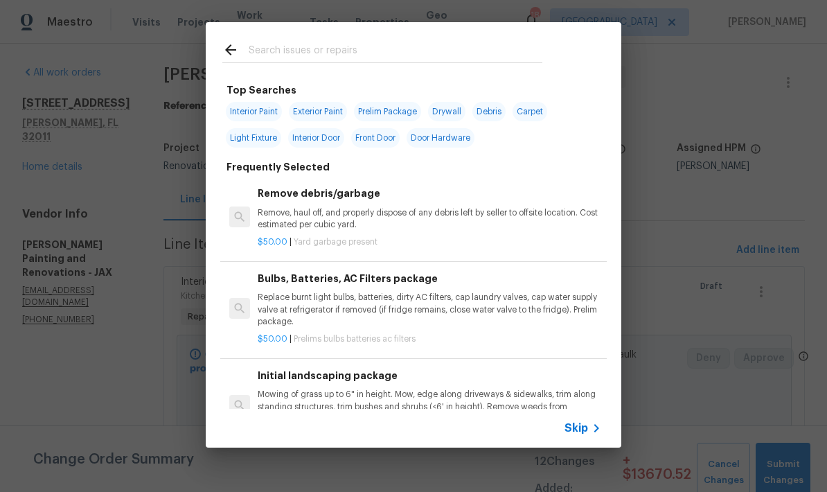
click at [590, 432] on icon at bounding box center [596, 428] width 17 height 17
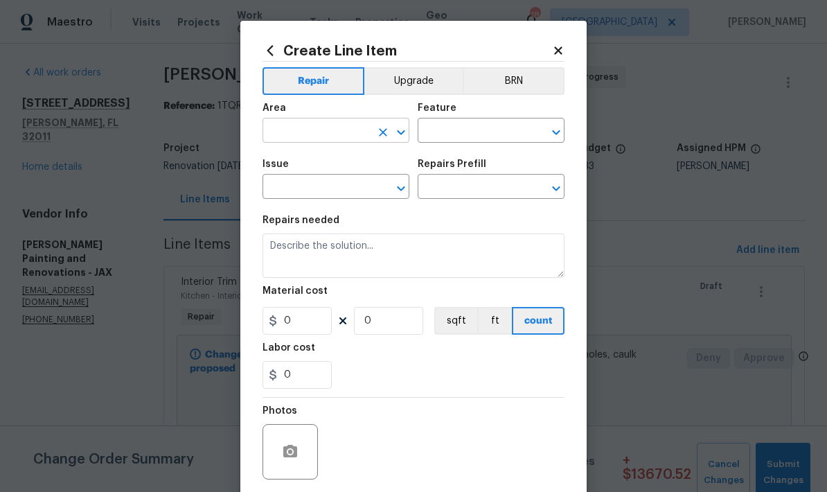
click at [325, 135] on input "text" at bounding box center [317, 131] width 108 height 21
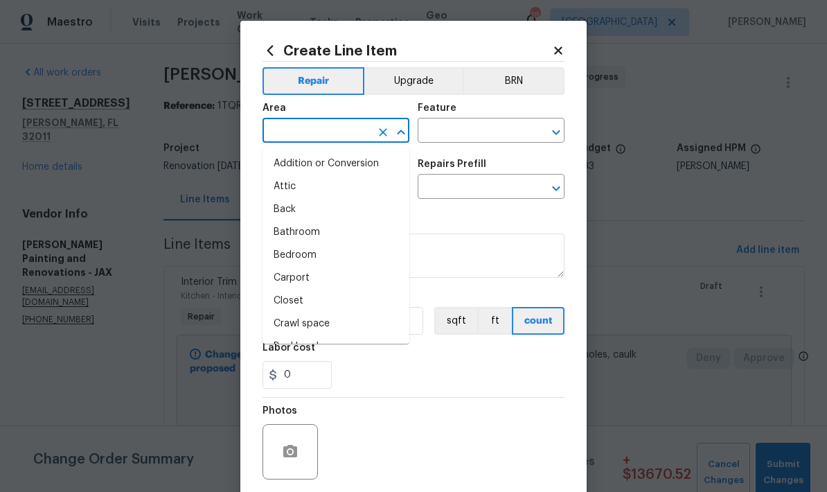
click at [314, 231] on li "Bathroom" at bounding box center [336, 232] width 147 height 23
type input "Bathroom"
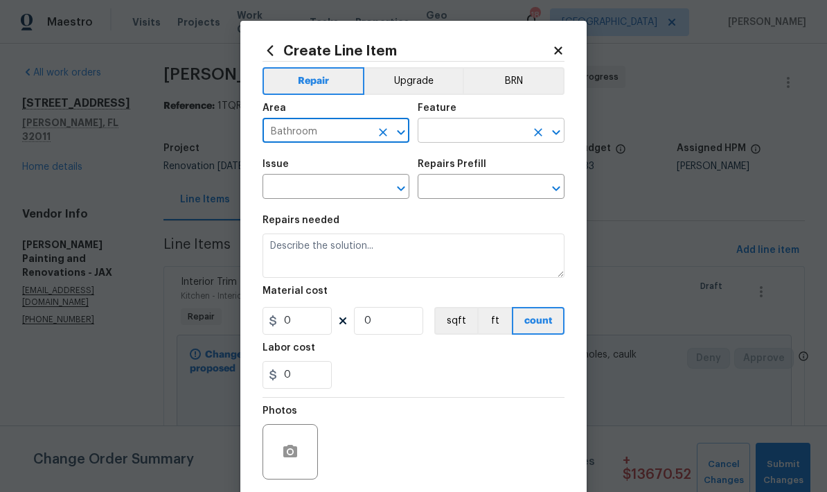
click at [479, 135] on input "text" at bounding box center [472, 131] width 108 height 21
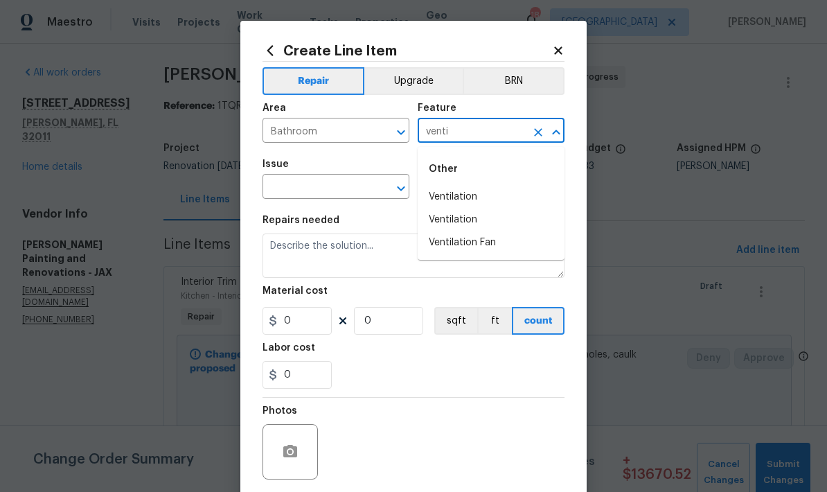
click at [468, 248] on li "Ventilation Fan" at bounding box center [491, 242] width 147 height 23
type input "Ventilation Fan"
click at [340, 193] on input "text" at bounding box center [317, 187] width 108 height 21
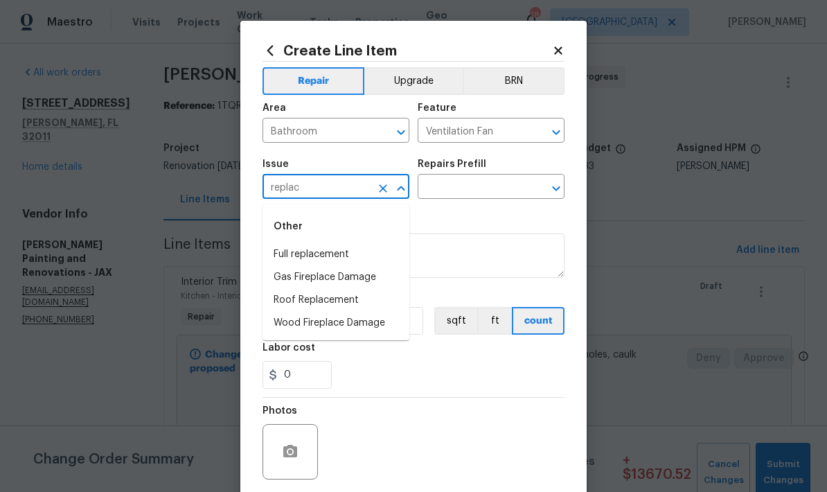
click at [321, 256] on li "Full replacement" at bounding box center [336, 254] width 147 height 23
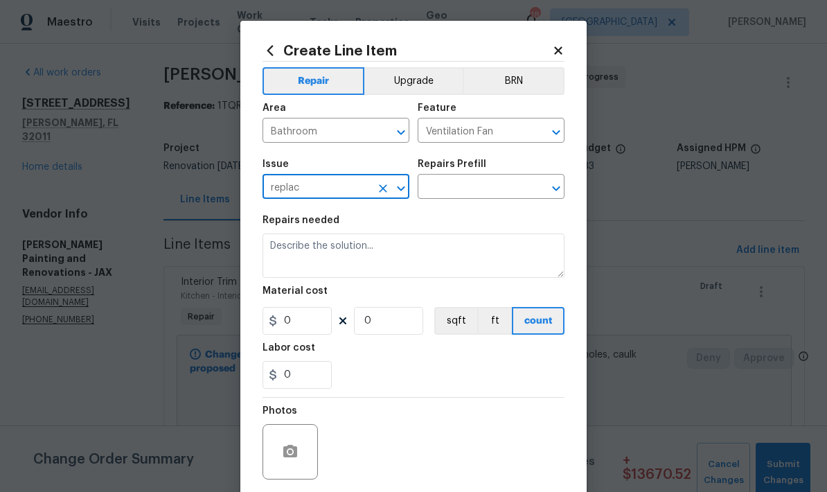
type input "Full replacement"
click at [508, 188] on input "text" at bounding box center [472, 187] width 108 height 21
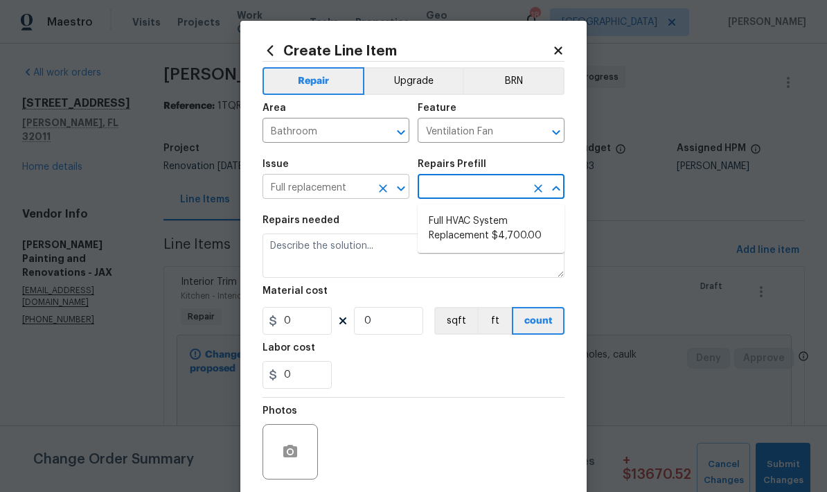
click at [386, 191] on icon "Clear" at bounding box center [383, 188] width 14 height 14
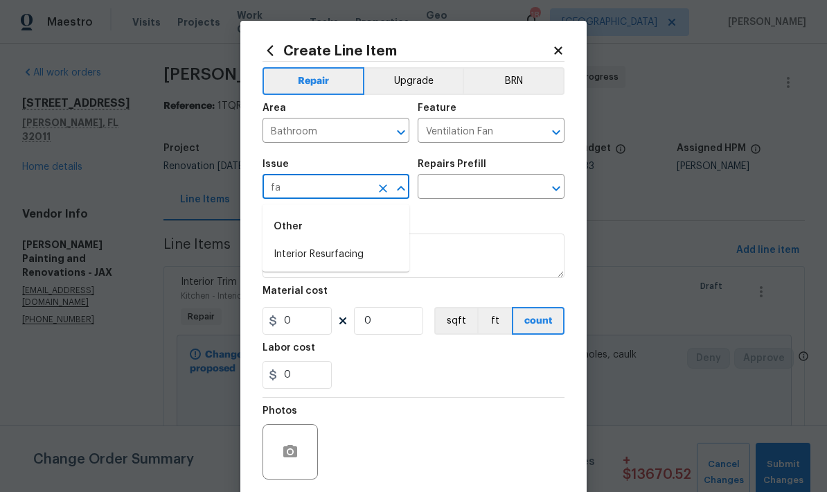
type input "f"
click at [344, 257] on li "Bathroom Accesories" at bounding box center [336, 254] width 147 height 23
click at [504, 190] on input "text" at bounding box center [472, 187] width 108 height 21
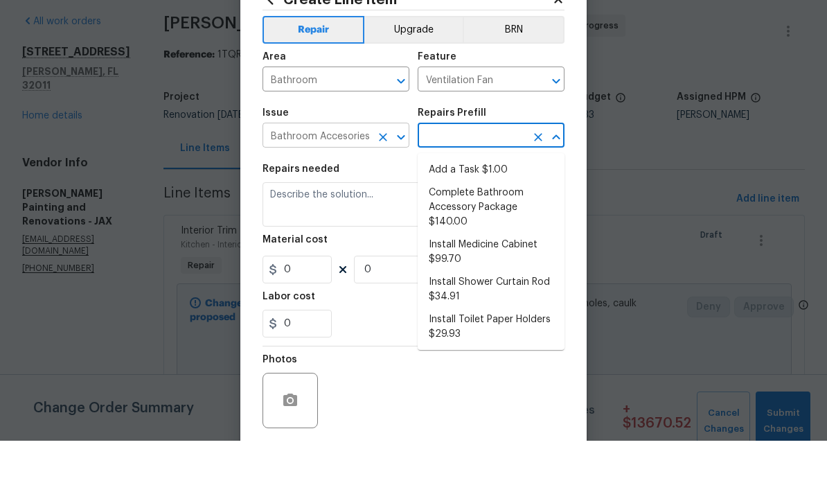
click at [400, 186] on icon "Open" at bounding box center [401, 188] width 8 height 5
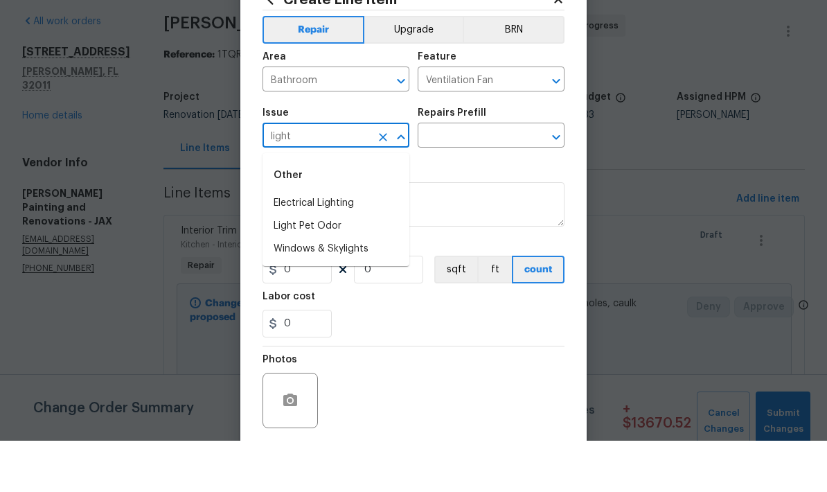
click at [313, 243] on li "Electrical Lighting" at bounding box center [336, 254] width 147 height 23
type input "Electrical Lighting"
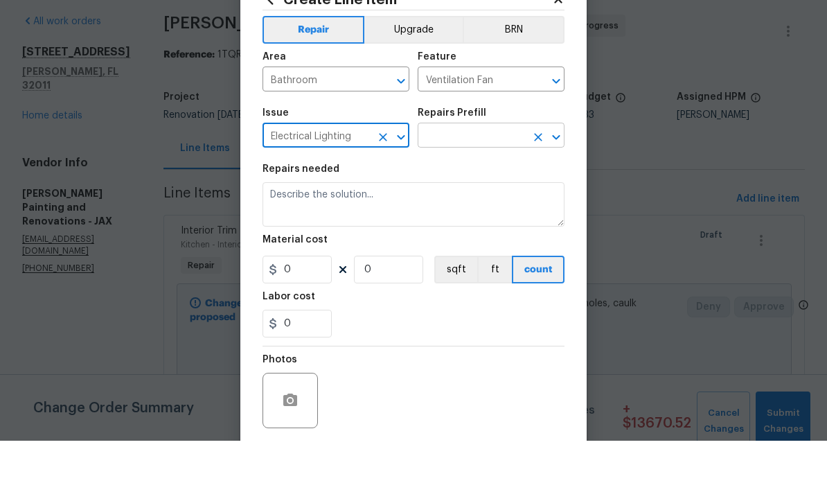
click at [546, 179] on button "Clear" at bounding box center [538, 188] width 19 height 19
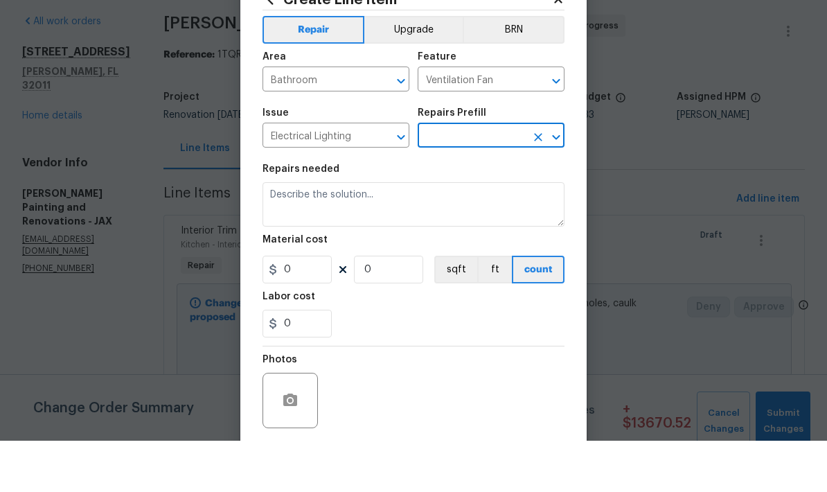
click at [556, 180] on icon "Open" at bounding box center [556, 188] width 17 height 17
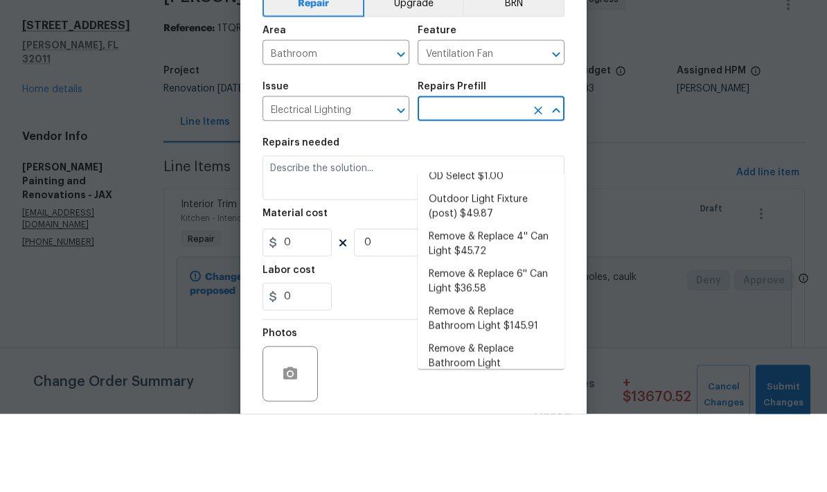
scroll to position [71, 0]
click at [479, 417] on li "Remove & Replace Bathroom Light Fan/Combo $149.66" at bounding box center [491, 443] width 147 height 52
type input "Remove & Replace Bathroom Light Fan/Combo $149.66"
type textarea "Remove the existing bathroom light/fan combo and install new (approved by the P…"
type input "1"
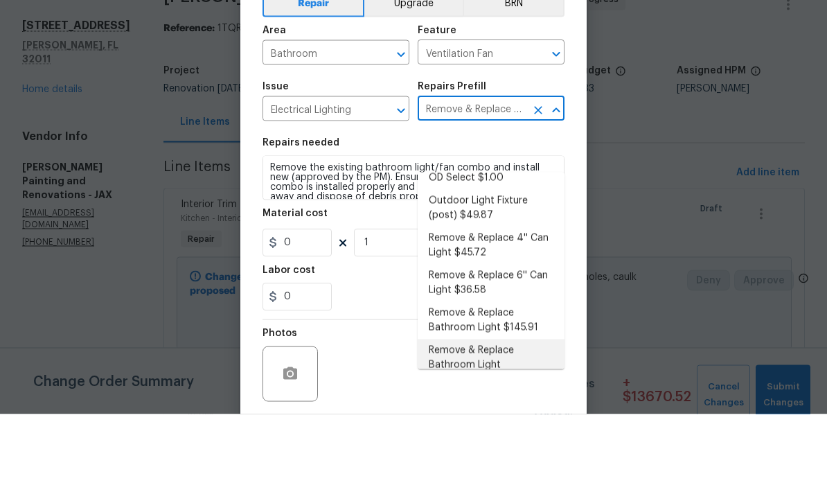
type input "149.66"
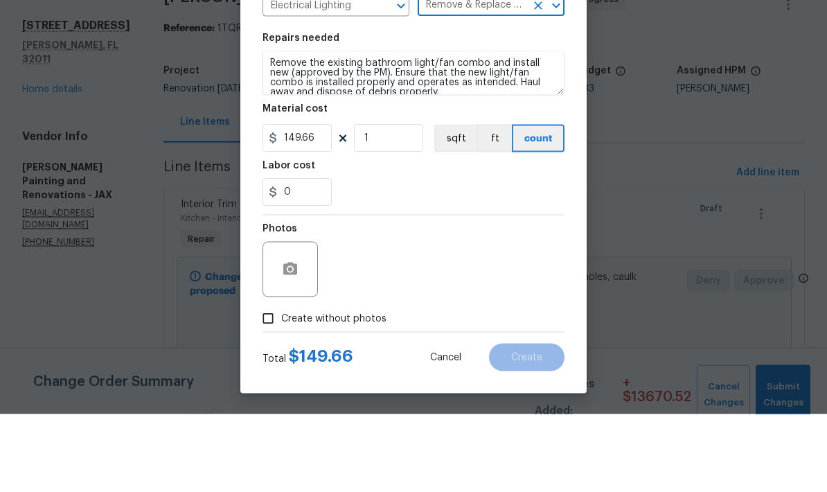
scroll to position [107, 0]
click at [272, 383] on input "Create without photos" at bounding box center [268, 396] width 26 height 26
checkbox input "true"
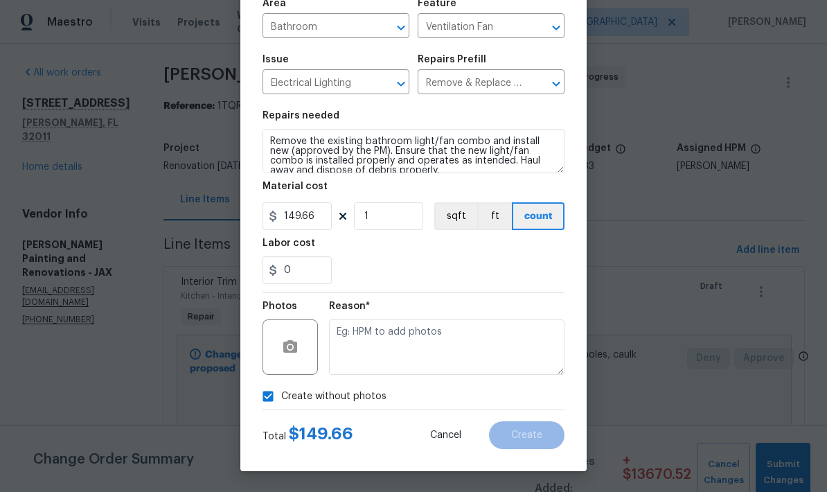
click at [450, 258] on div "0" at bounding box center [414, 270] width 302 height 28
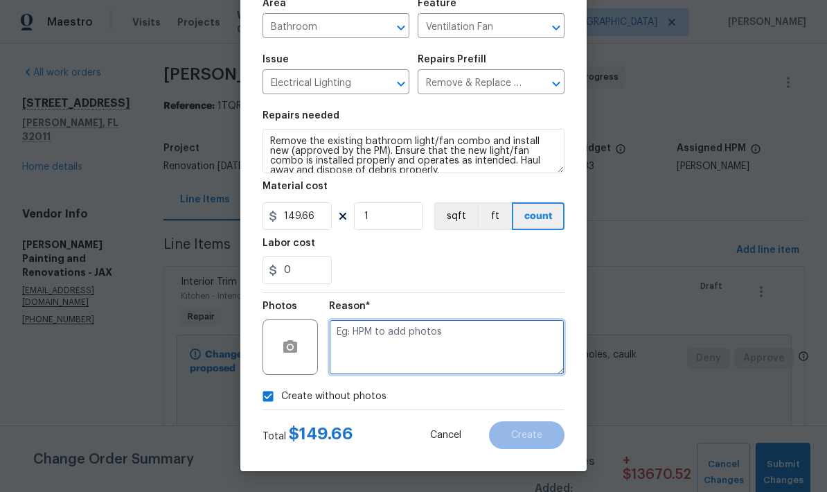
click at [398, 341] on textarea at bounding box center [447, 346] width 236 height 55
type textarea "Will send to vendor"
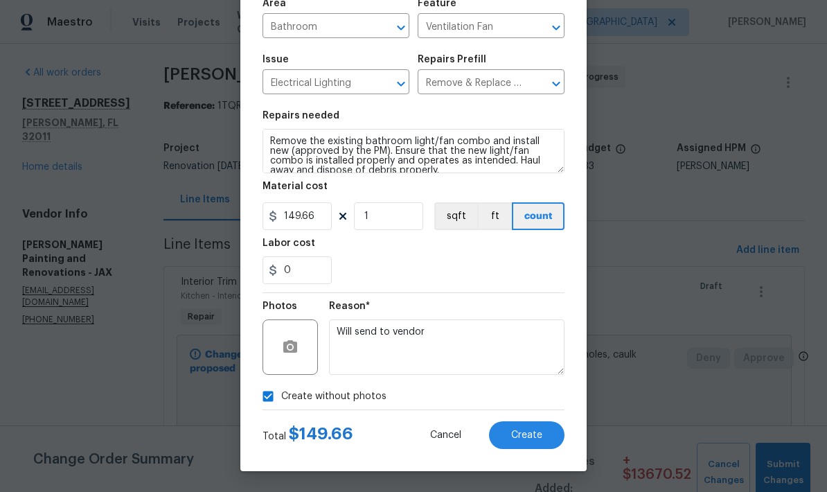
click at [515, 281] on div "0" at bounding box center [414, 270] width 302 height 28
click at [536, 441] on button "Create" at bounding box center [527, 435] width 76 height 28
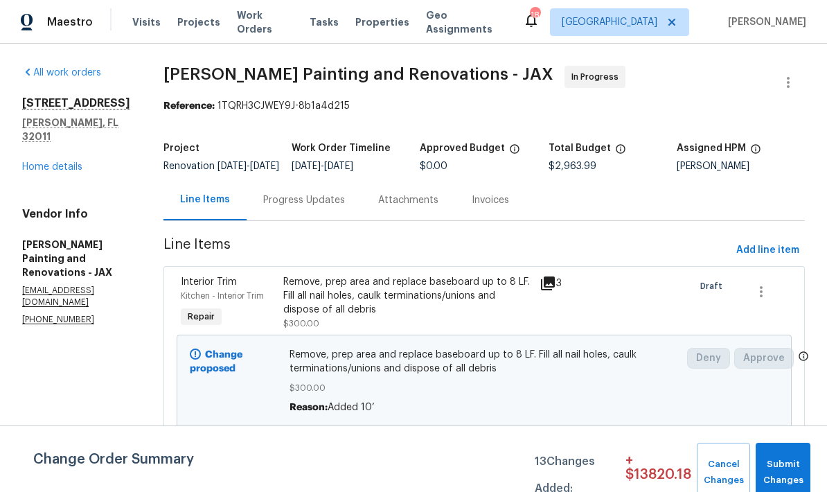
scroll to position [0, 0]
click at [62, 162] on link "Home details" at bounding box center [52, 167] width 60 height 10
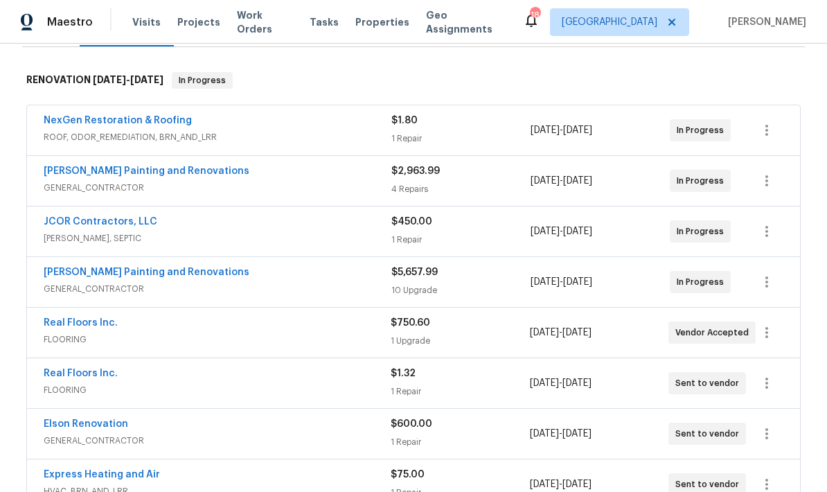
scroll to position [208, 0]
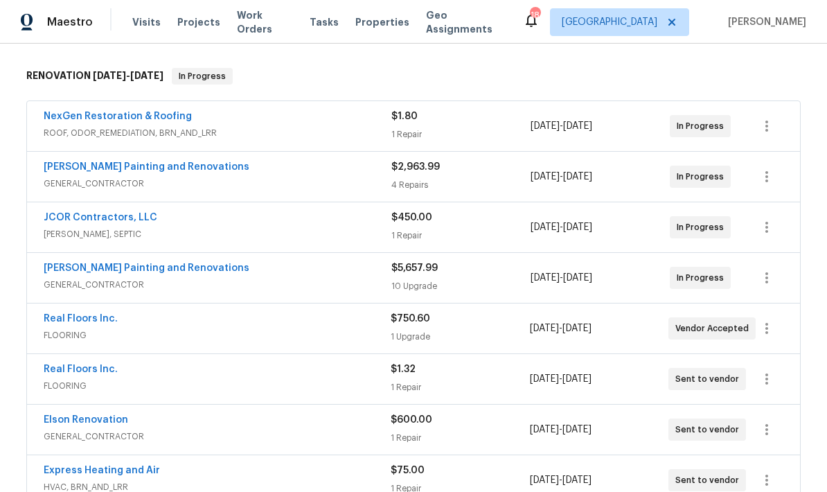
click at [412, 280] on div "10 Upgrade" at bounding box center [460, 286] width 139 height 14
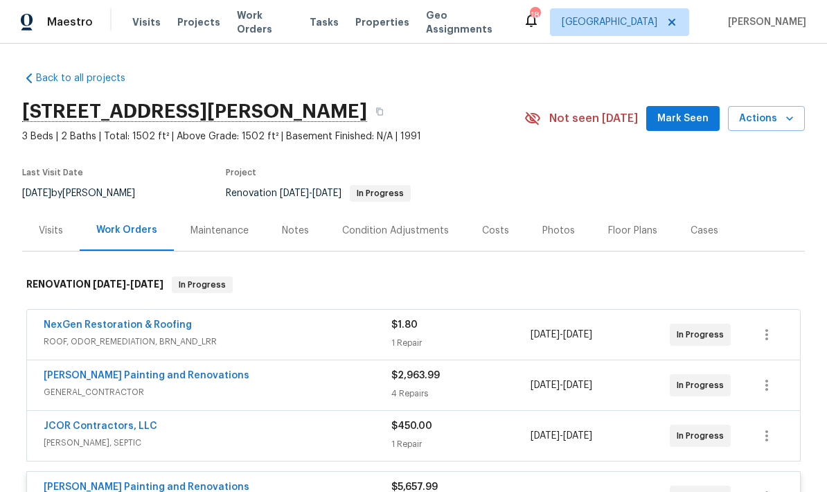
scroll to position [0, 0]
click at [353, 388] on span "GENERAL_CONTRACTOR" at bounding box center [218, 392] width 348 height 14
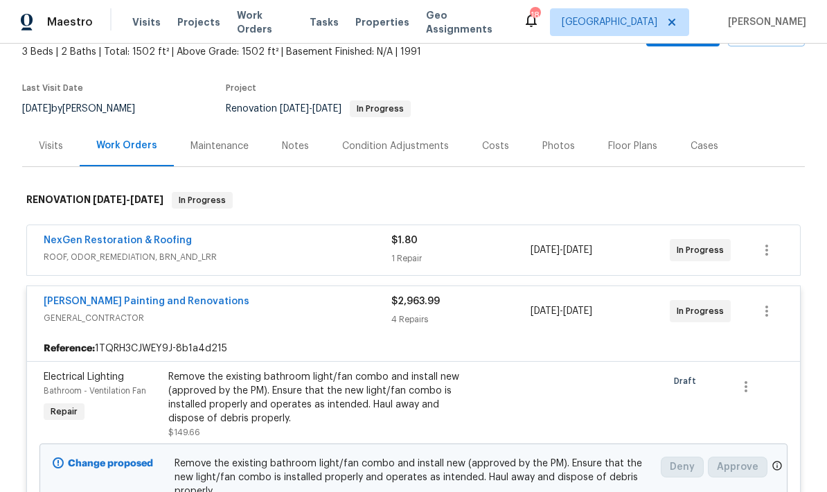
scroll to position [96, 0]
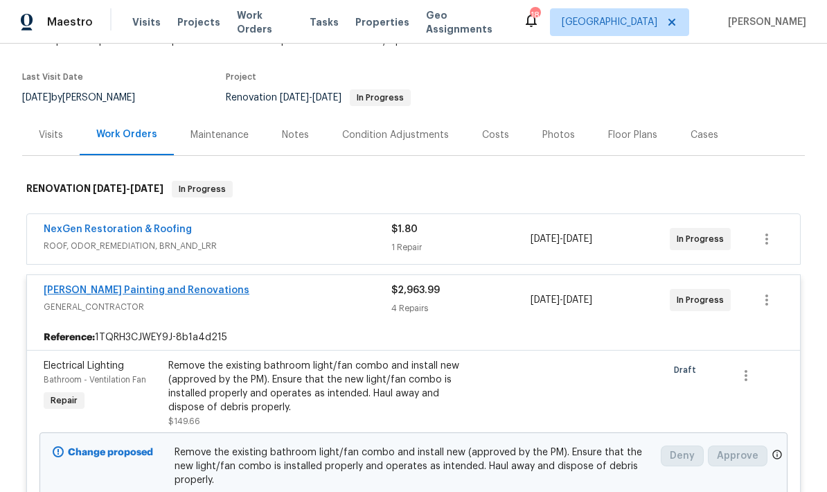
click at [203, 292] on link "[PERSON_NAME] Painting and Renovations" at bounding box center [147, 290] width 206 height 10
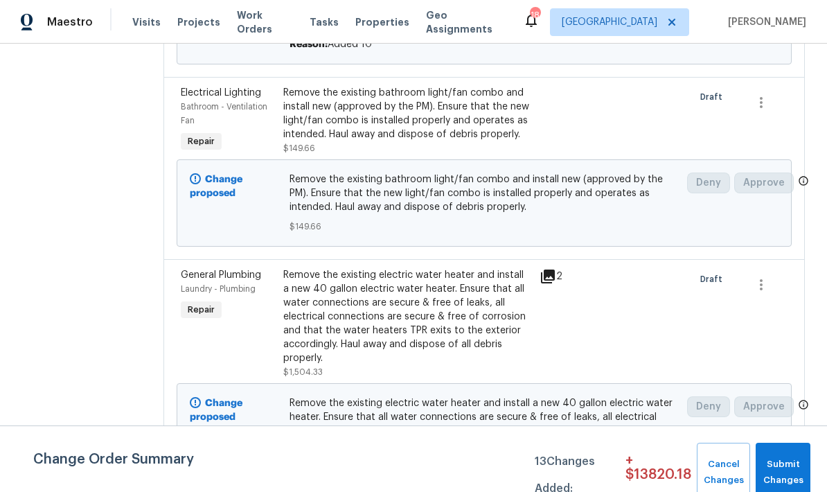
scroll to position [364, 0]
click at [130, 367] on section "All work orders [STREET_ADDRESS][PERSON_NAME] Home details Vendor Info [PERSON_…" at bounding box center [76, 233] width 108 height 1063
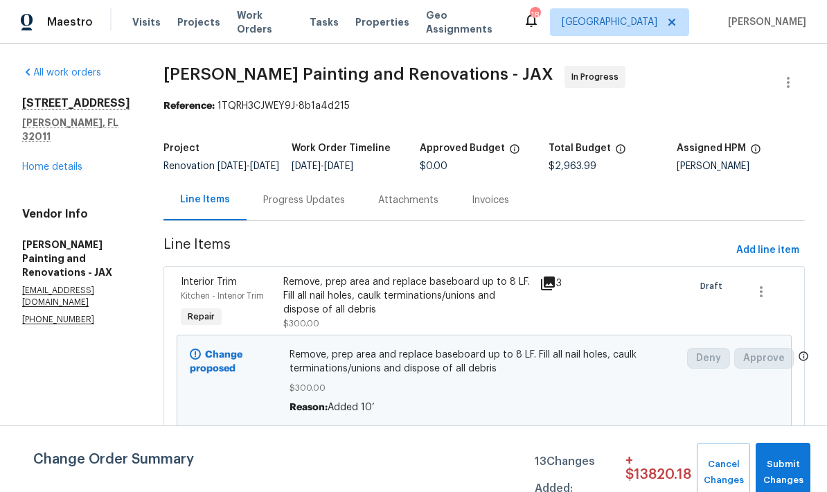
scroll to position [0, 0]
click at [64, 162] on link "Home details" at bounding box center [52, 167] width 60 height 10
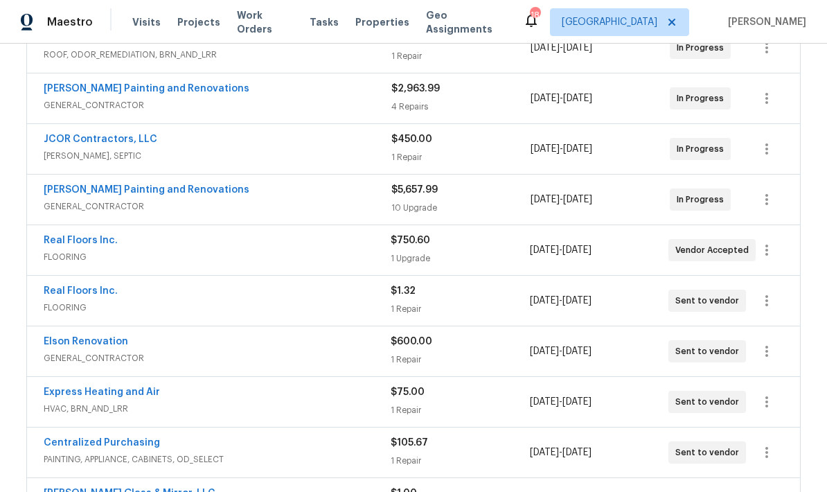
scroll to position [286, 0]
click at [333, 146] on div "JCOR Contractors, LLC" at bounding box center [218, 141] width 348 height 17
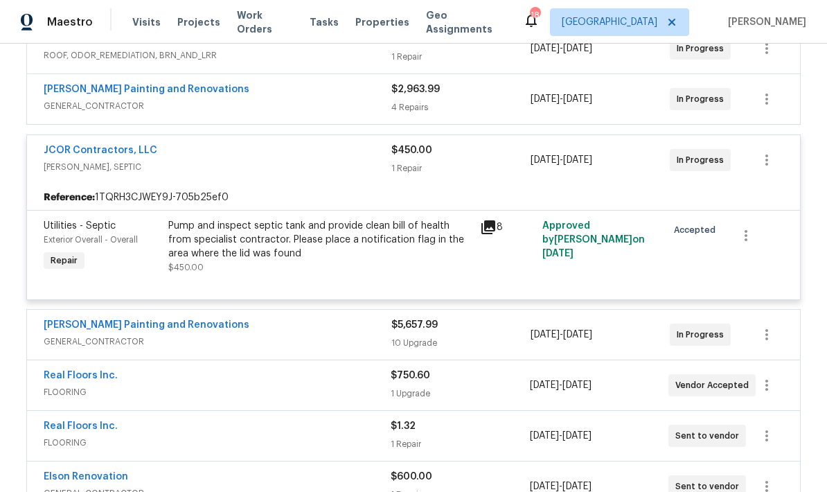
click at [364, 249] on div "Pump and inspect septic tank and provide clean bill of health from specialist c…" at bounding box center [319, 240] width 303 height 42
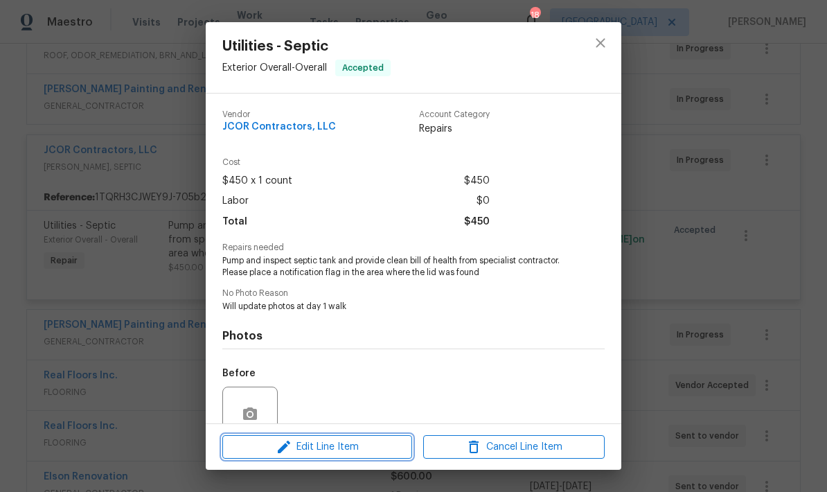
click at [367, 449] on span "Edit Line Item" at bounding box center [317, 446] width 181 height 17
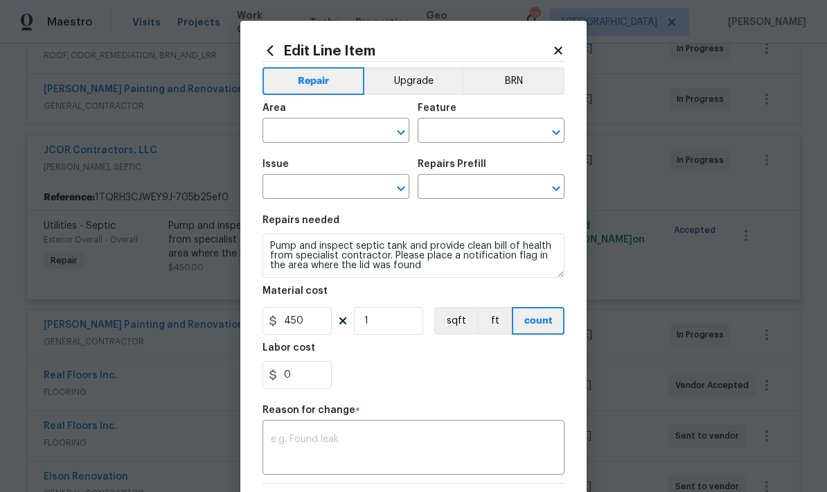
type input "Exterior Overall"
type input "Overall"
type input "Utilities - Septic"
type input "Inspect and service $450.00"
click at [314, 328] on input "450" at bounding box center [297, 321] width 69 height 28
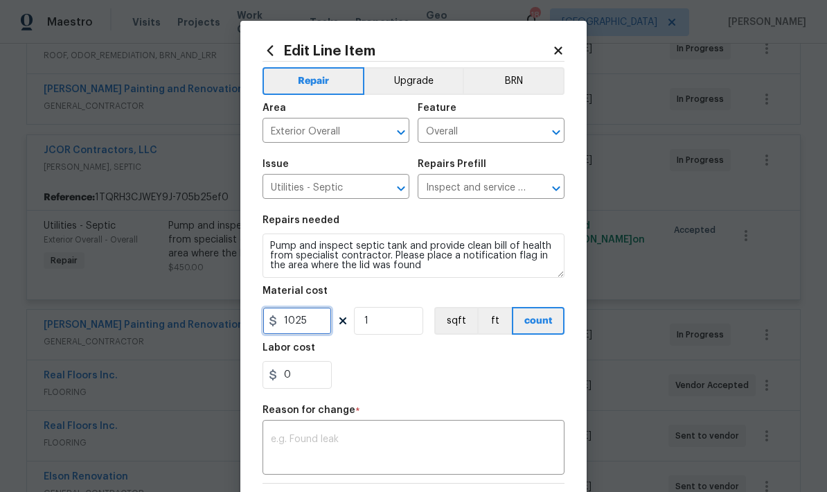
type input "1025"
click at [422, 387] on div "0" at bounding box center [414, 375] width 302 height 28
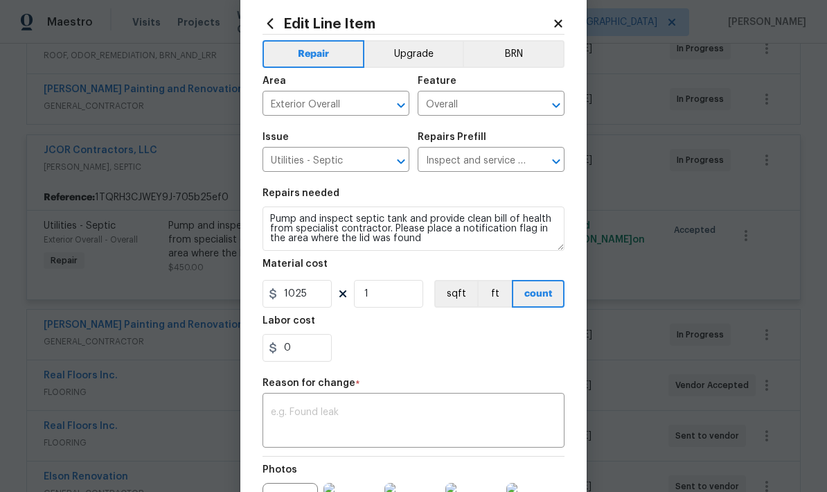
scroll to position [31, 0]
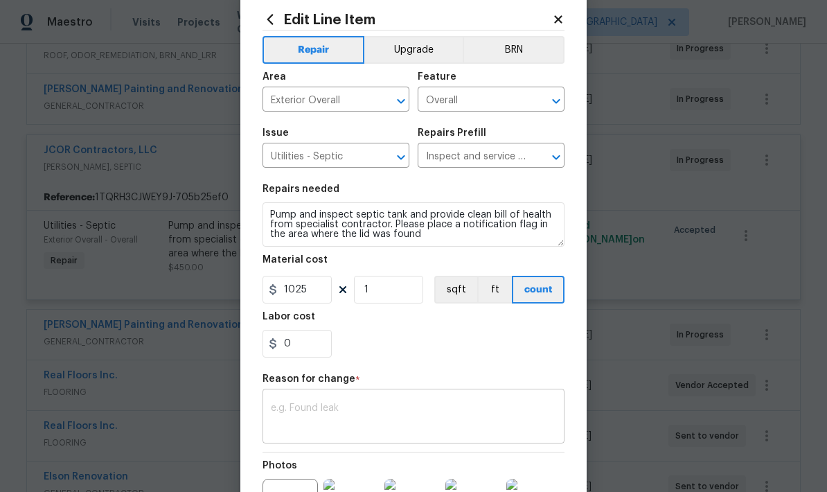
click at [314, 413] on textarea at bounding box center [413, 417] width 285 height 29
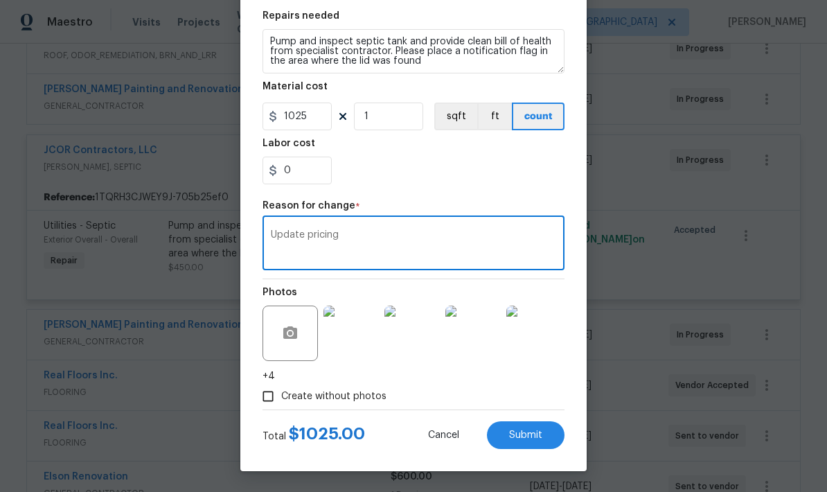
scroll to position [207, 0]
type textarea "Update pricing"
click at [531, 172] on div "0" at bounding box center [414, 171] width 302 height 28
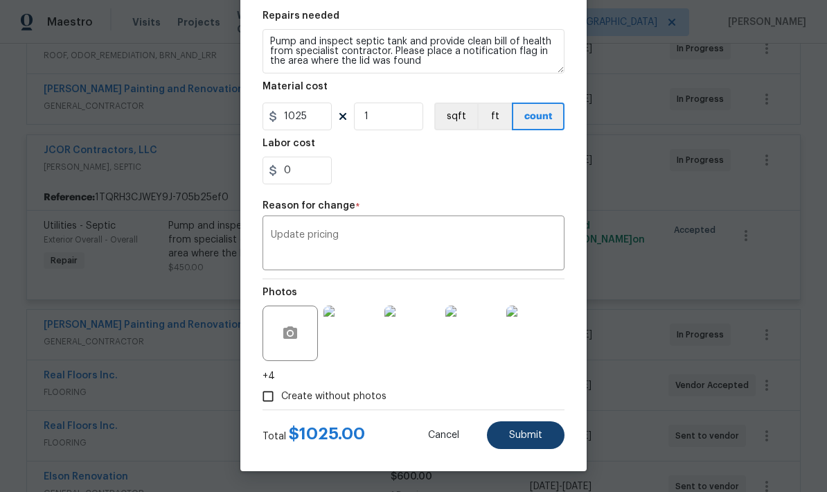
click at [527, 437] on span "Submit" at bounding box center [525, 435] width 33 height 10
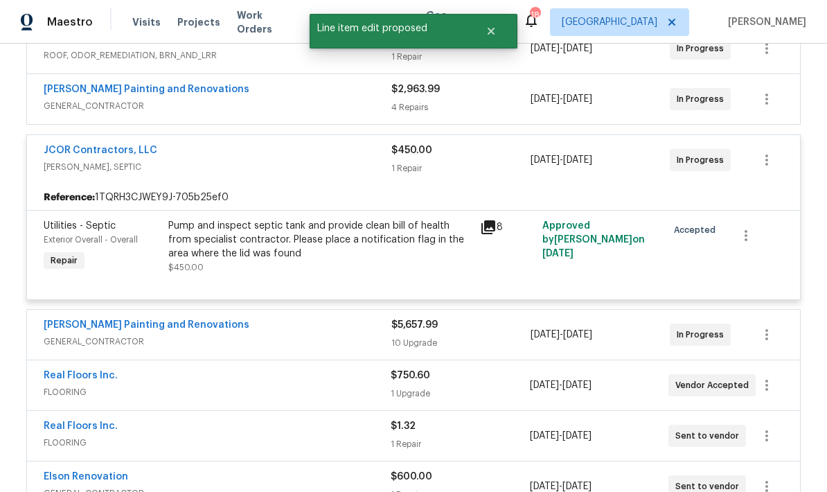
scroll to position [0, 0]
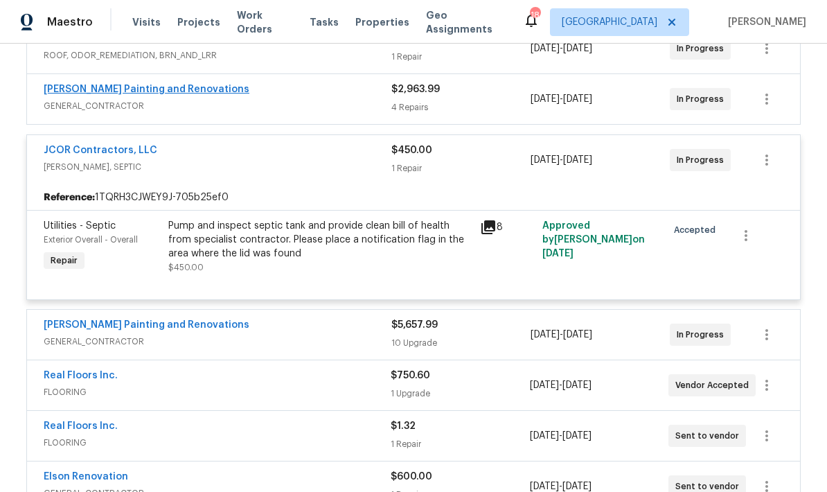
click at [189, 87] on link "[PERSON_NAME] Painting and Renovations" at bounding box center [147, 90] width 206 height 10
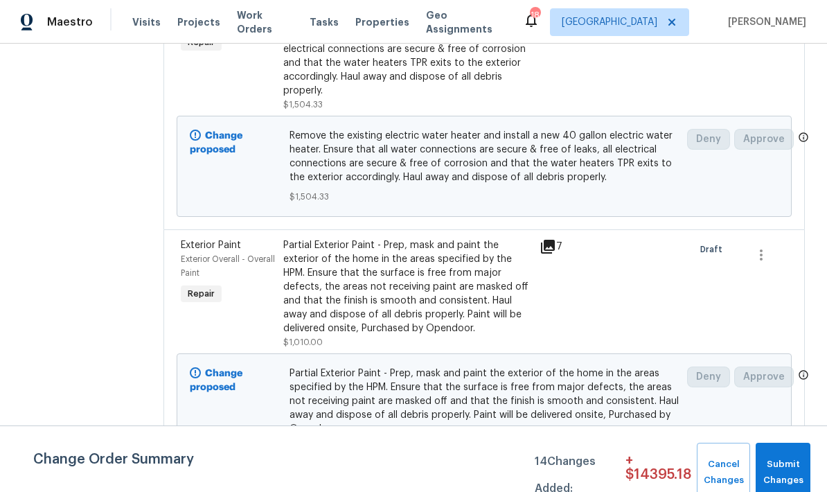
scroll to position [55, 0]
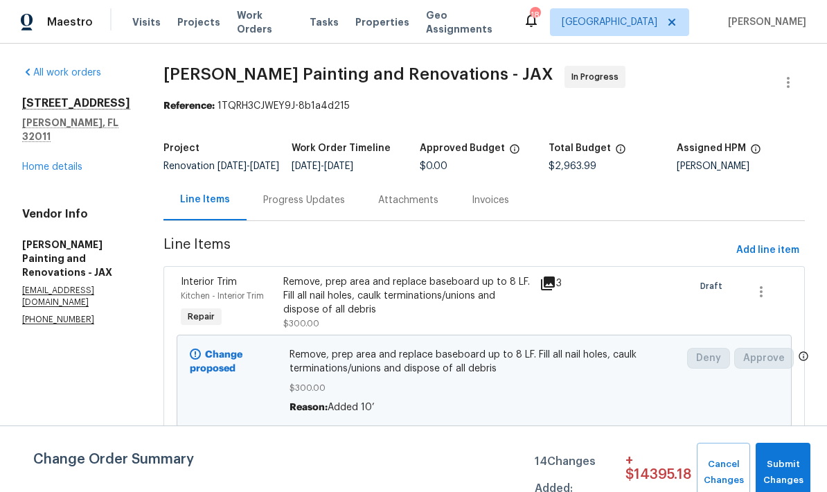
scroll to position [0, 0]
click at [766, 242] on span "Add line item" at bounding box center [767, 250] width 63 height 17
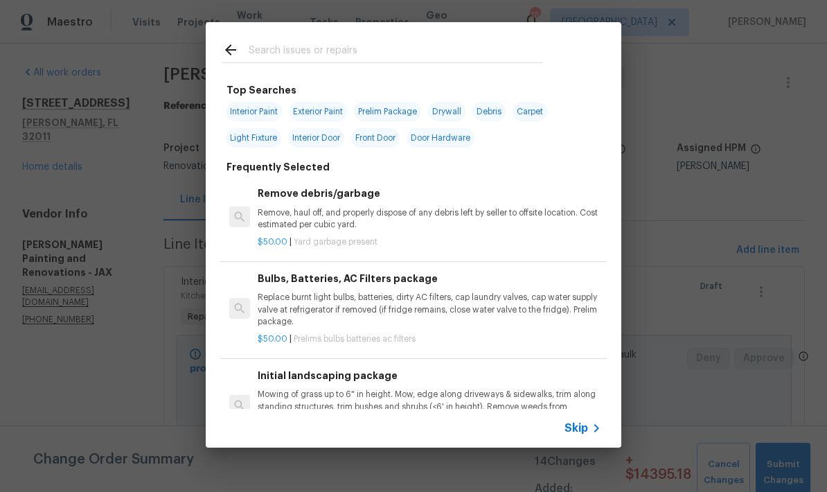
click at [336, 45] on input "text" at bounding box center [396, 52] width 294 height 21
type input "Angle"
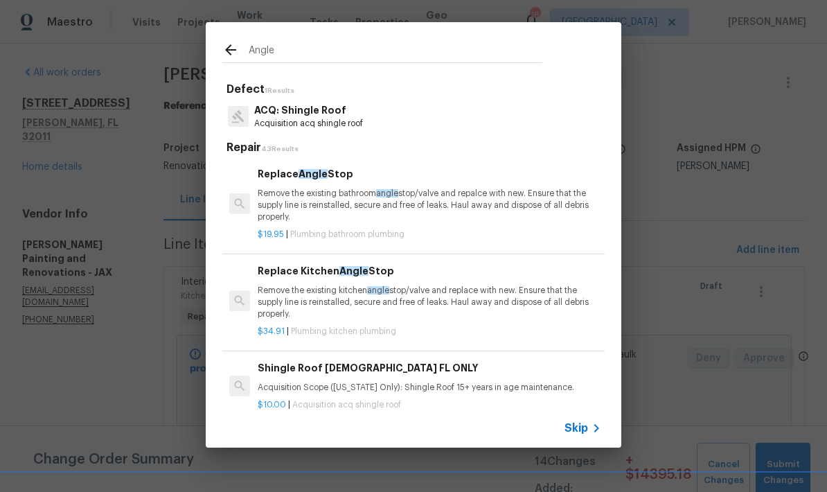
click at [337, 198] on p "Remove the existing bathroom angle stop/valve and repalce with new. Ensure that…" at bounding box center [430, 205] width 344 height 35
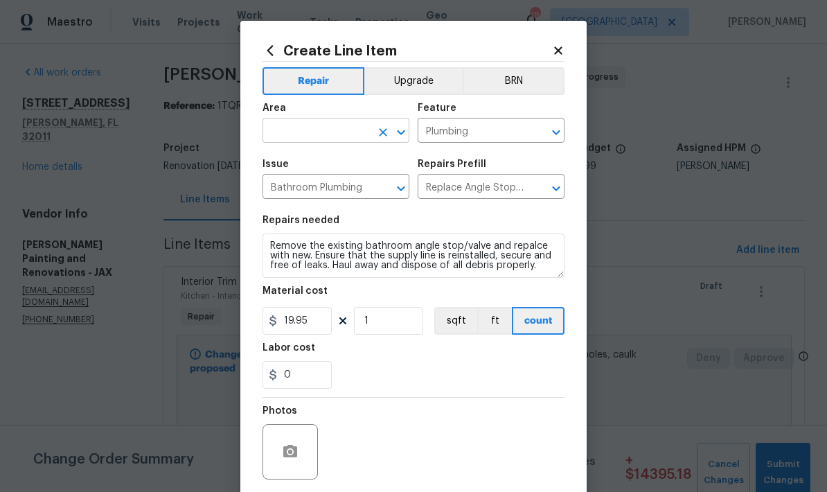
click at [341, 139] on input "text" at bounding box center [317, 131] width 108 height 21
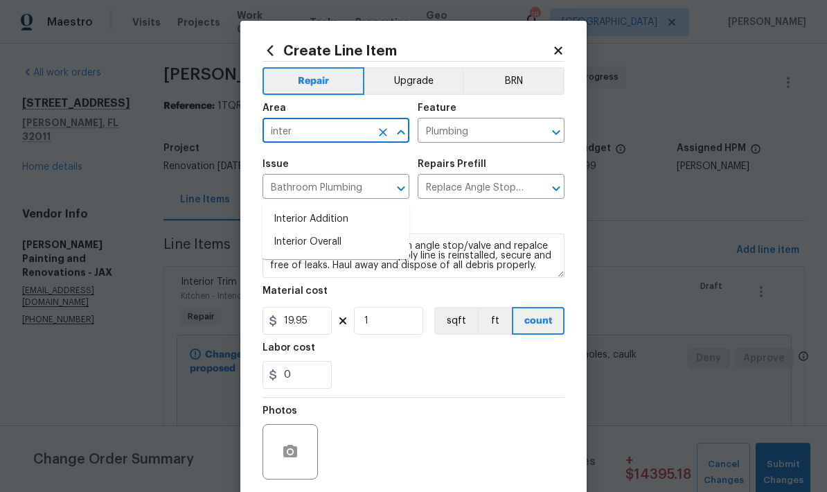
click at [308, 231] on li "Interior Overall" at bounding box center [336, 242] width 147 height 23
type input "Interior Overall"
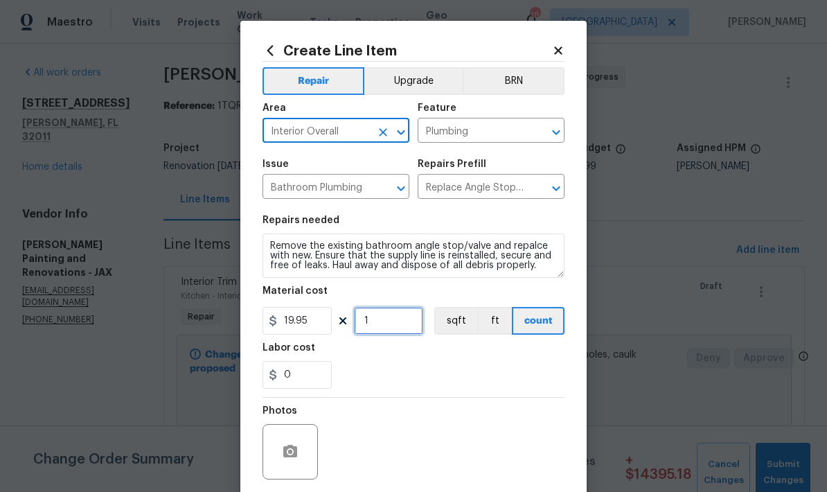
click at [389, 325] on input "1" at bounding box center [388, 321] width 69 height 28
type input "10"
click at [427, 364] on div "0" at bounding box center [414, 375] width 302 height 28
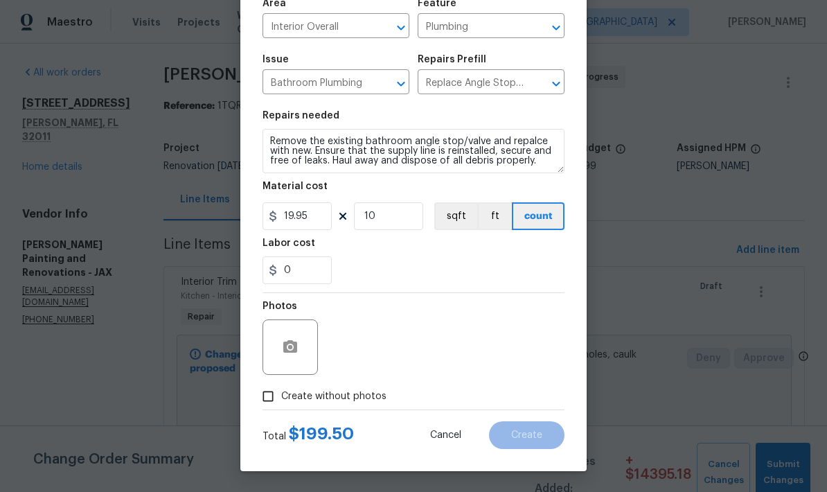
scroll to position [107, 0]
click at [265, 400] on input "Create without photos" at bounding box center [268, 396] width 26 height 26
checkbox input "true"
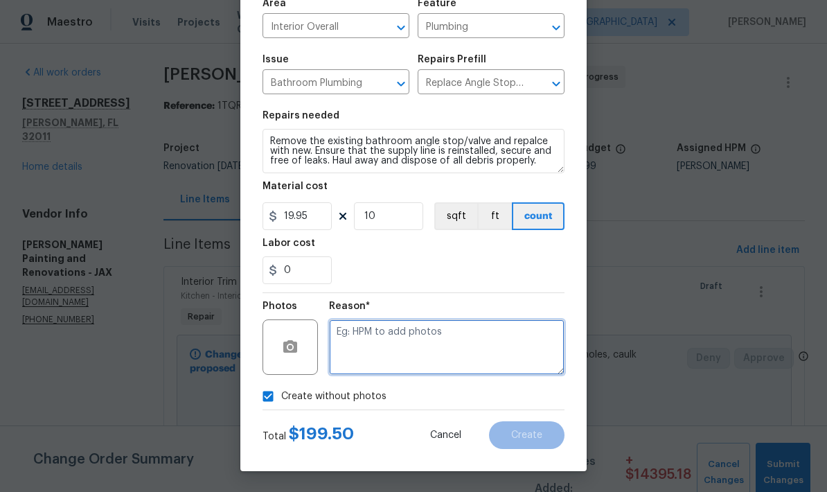
click at [417, 344] on textarea at bounding box center [447, 346] width 236 height 55
type textarea "N/A"
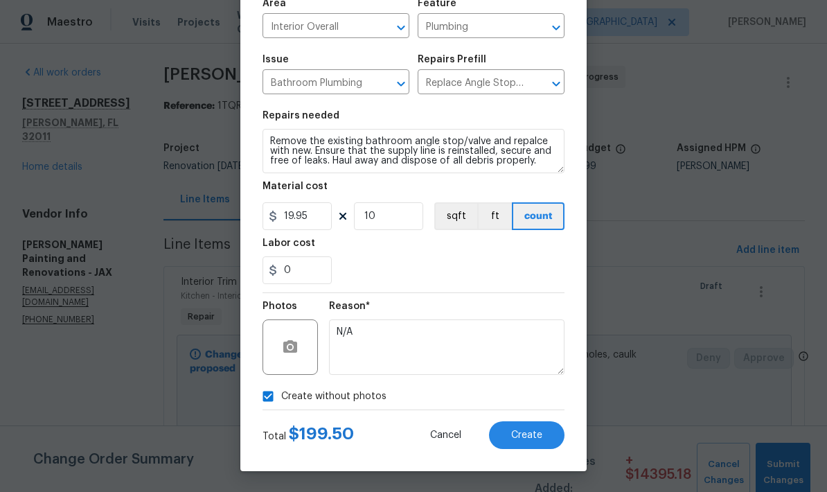
click at [470, 259] on div "0" at bounding box center [414, 270] width 302 height 28
click at [530, 438] on span "Create" at bounding box center [526, 435] width 31 height 10
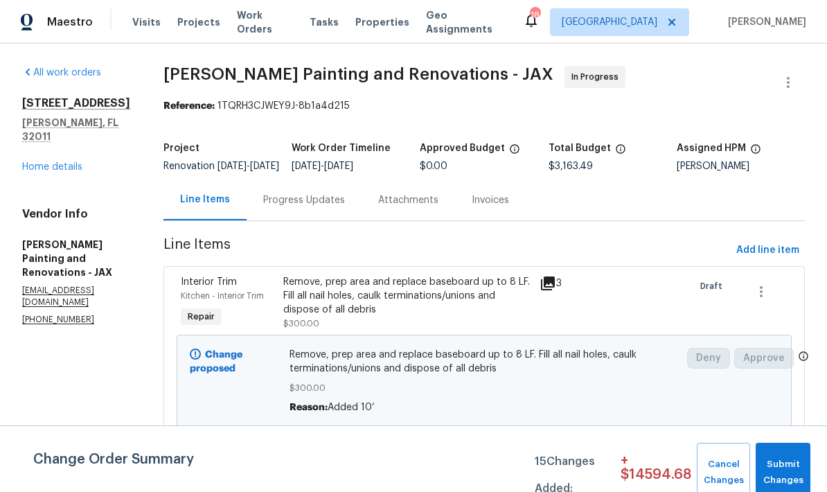
scroll to position [0, 0]
click at [768, 259] on span "Add line item" at bounding box center [767, 250] width 63 height 17
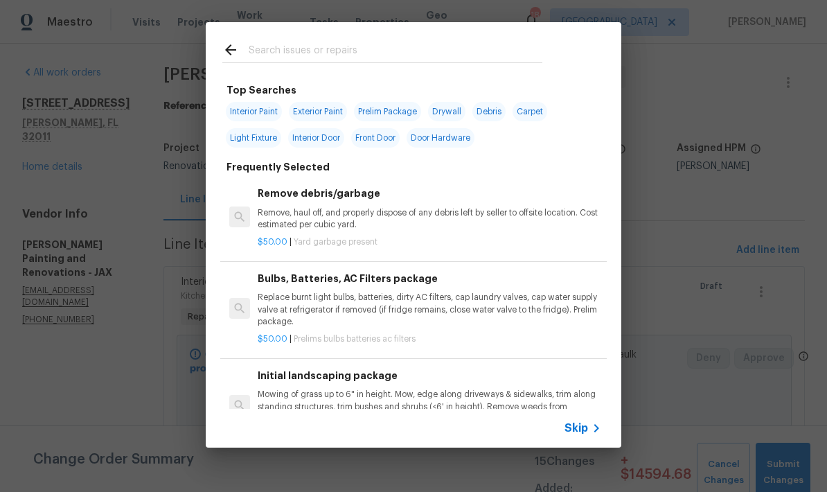
click at [308, 54] on input "text" at bounding box center [396, 52] width 294 height 21
type input "Cabinet"
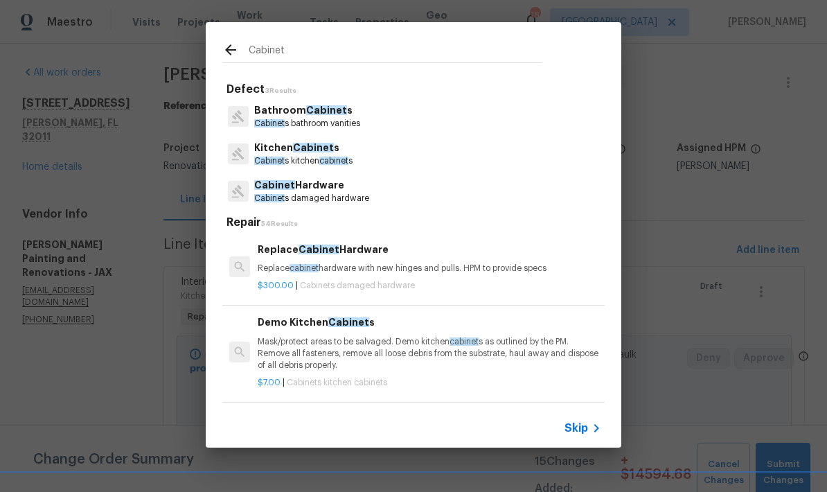
click at [319, 158] on p "Cabinet s kitchen cabinet s" at bounding box center [303, 161] width 98 height 12
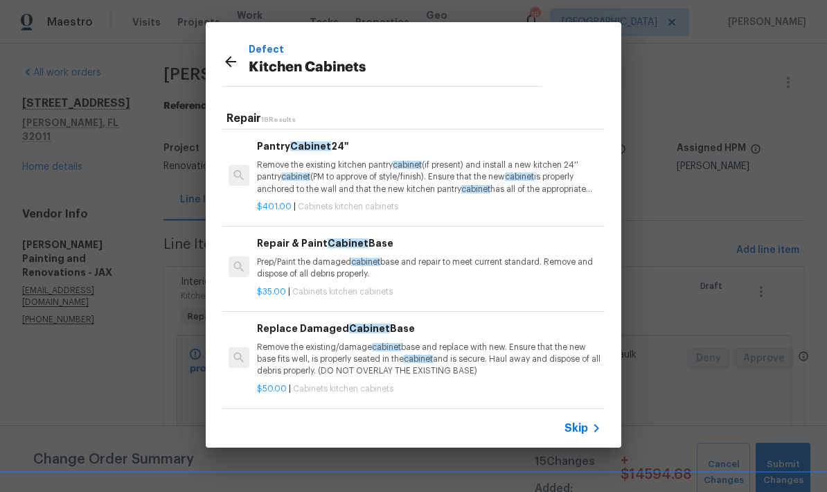
scroll to position [679, 1]
click at [354, 257] on span "cabinet" at bounding box center [365, 261] width 29 height 8
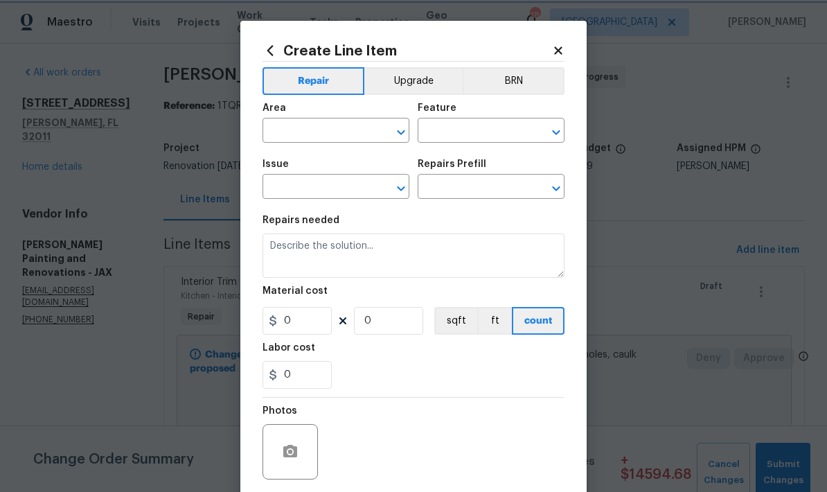
type input "Cabinets"
type input "Kitchen Cabinets"
type textarea "Prep/Paint the damaged cabinet base and repair to meet current standard. Remove…"
type input "1"
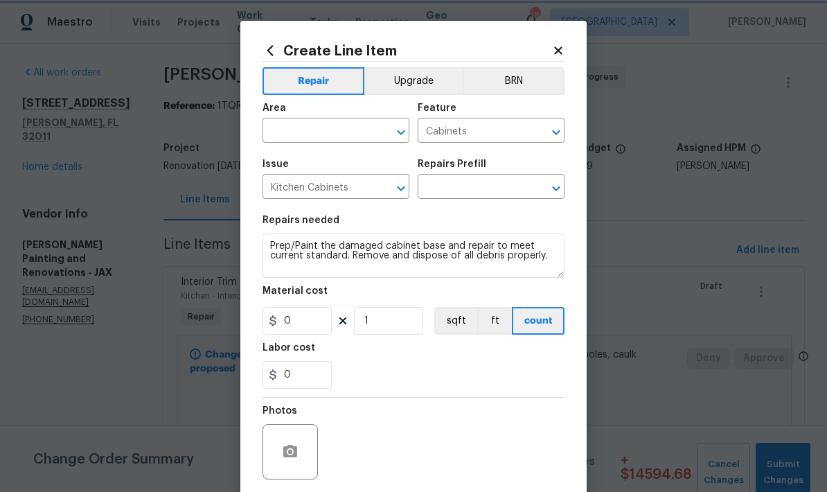
type input "Repair & Paint Cabinet Base $35.00"
type input "35"
click at [386, 326] on input "1" at bounding box center [388, 321] width 69 height 28
type input "2"
click at [310, 328] on input "35" at bounding box center [297, 321] width 69 height 28
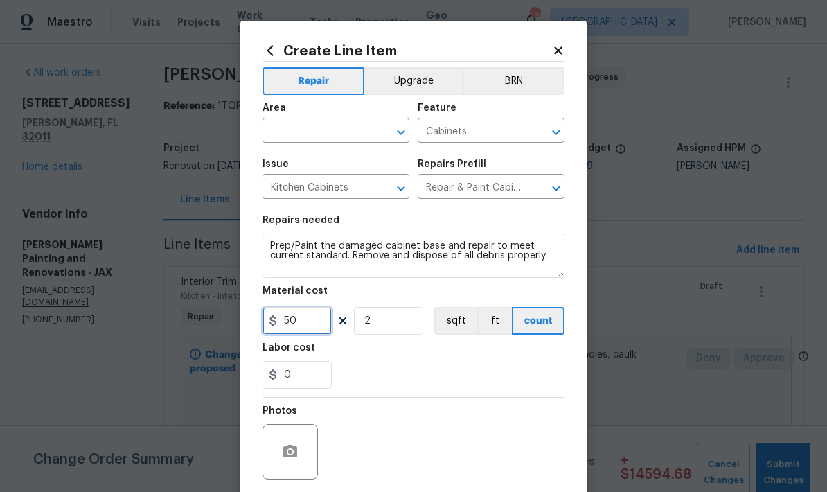
type input "50"
click at [424, 384] on div "0" at bounding box center [414, 375] width 302 height 28
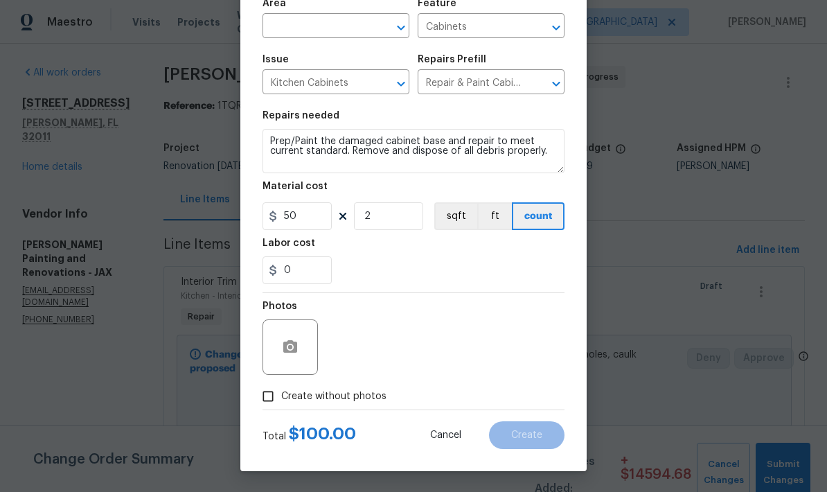
scroll to position [107, 0]
click at [269, 398] on input "Create without photos" at bounding box center [268, 396] width 26 height 26
checkbox input "true"
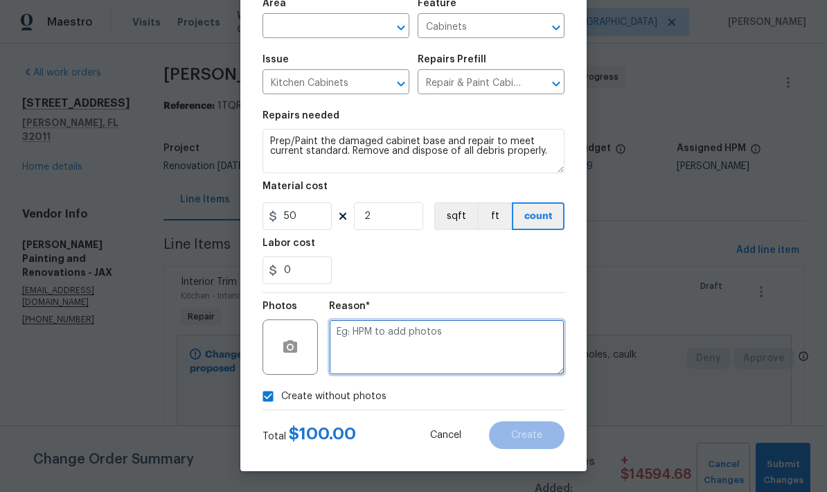
click at [409, 337] on textarea at bounding box center [447, 346] width 236 height 55
type textarea "Will send to vendor"
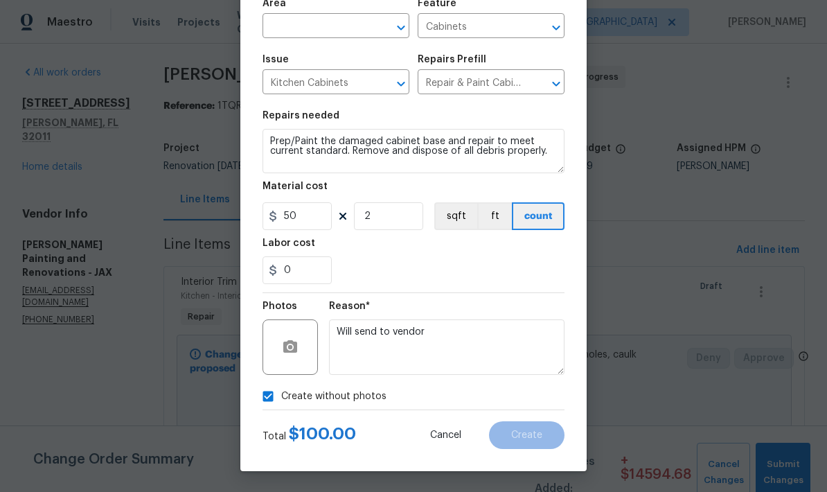
click at [490, 276] on div "0" at bounding box center [414, 270] width 302 height 28
click at [329, 21] on input "text" at bounding box center [317, 27] width 108 height 21
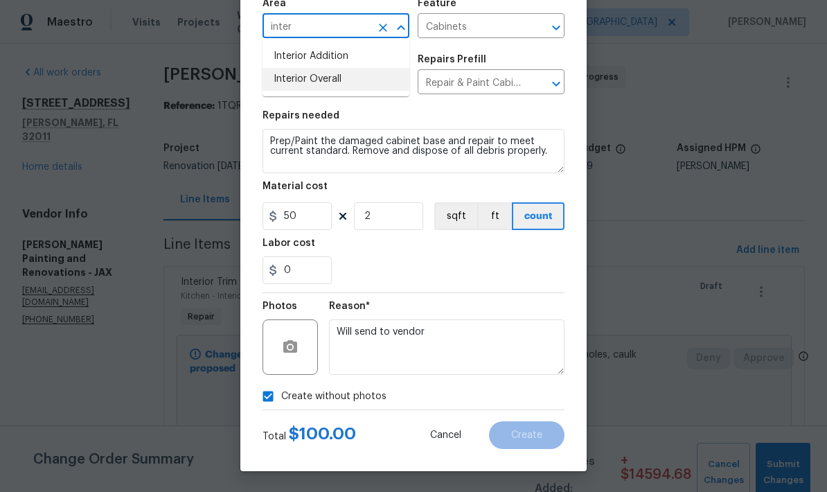
click at [306, 85] on li "Interior Overall" at bounding box center [336, 79] width 147 height 23
type input "Interior Overall"
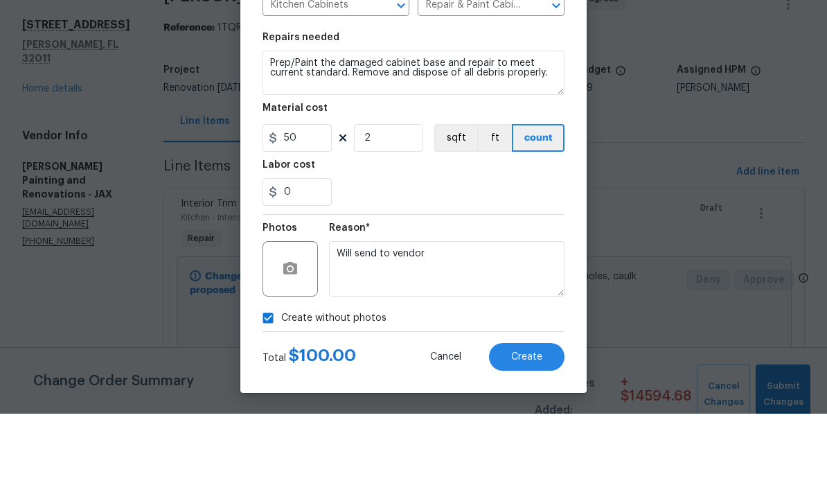
scroll to position [55, 0]
click at [528, 430] on span "Create" at bounding box center [526, 435] width 31 height 10
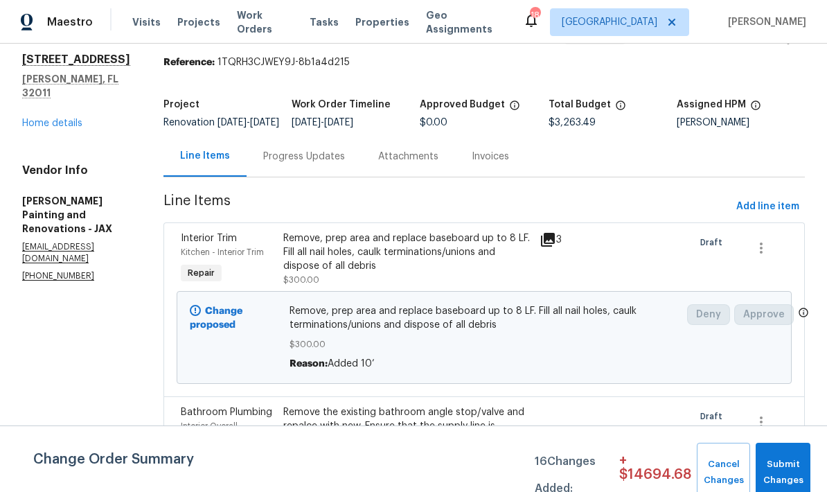
scroll to position [44, 0]
click at [772, 215] on span "Add line item" at bounding box center [767, 205] width 63 height 17
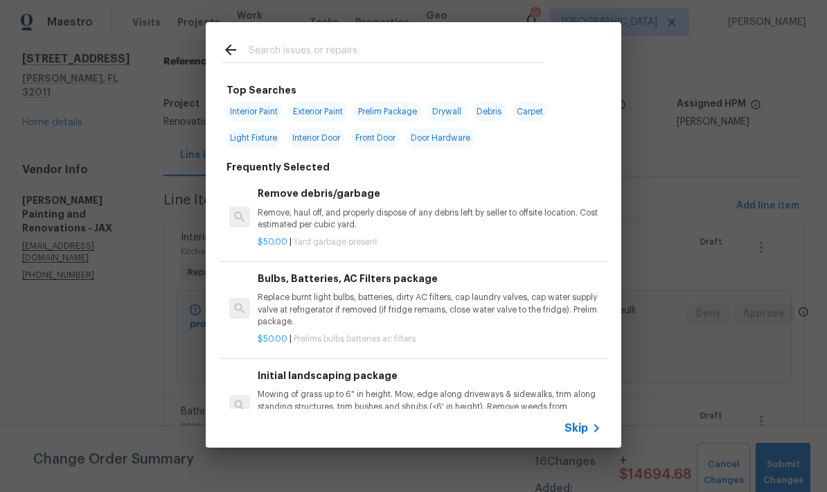
click at [382, 50] on input "text" at bounding box center [396, 52] width 294 height 21
type input "Post"
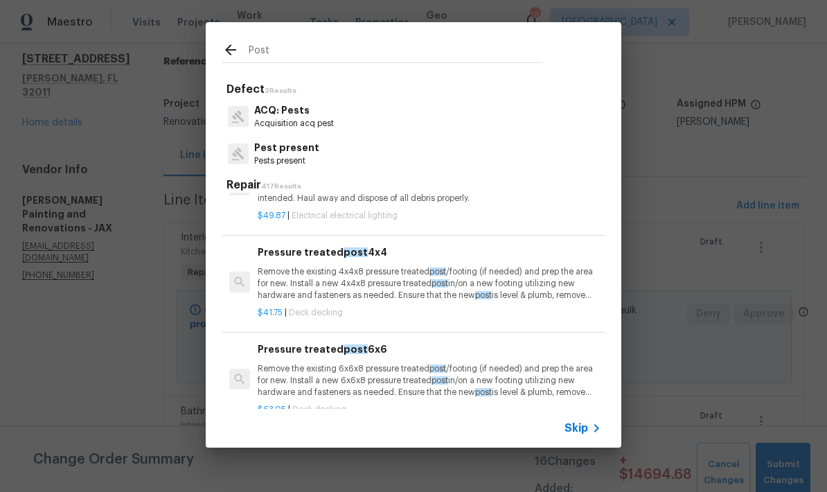
scroll to position [422, 0]
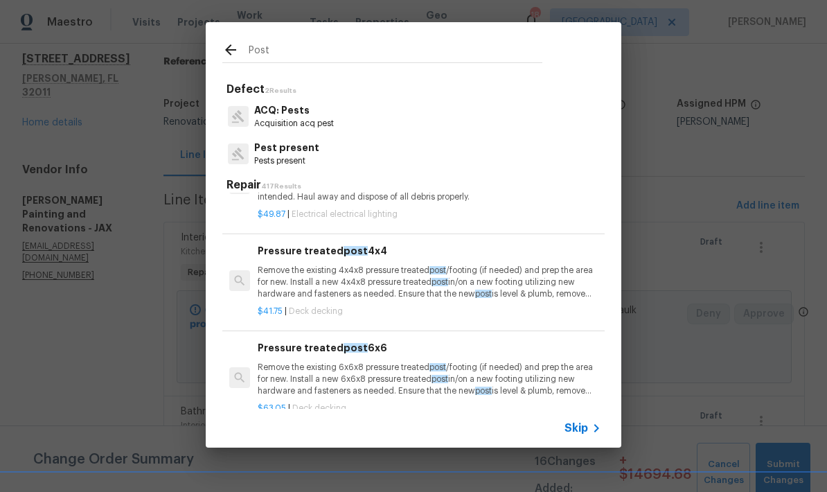
click at [309, 279] on p "Remove the existing 4x4x8 pressure treated post /footing (if needed) and prep t…" at bounding box center [430, 282] width 344 height 35
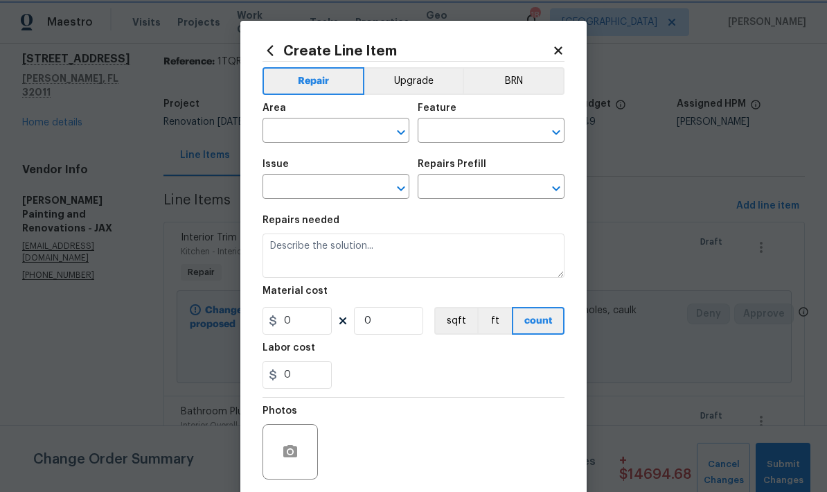
type input "Deck"
type input "Decks and Patios"
type input "Pressure treated post 4x4 $41.75"
type textarea "Remove the existing 4x4x8 pressure treated post/footing (if needed) and prep th…"
type input "41.75"
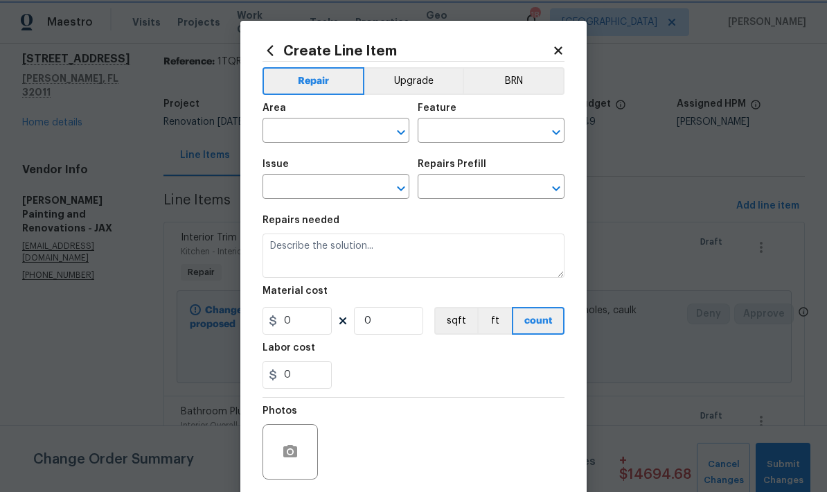
type input "1"
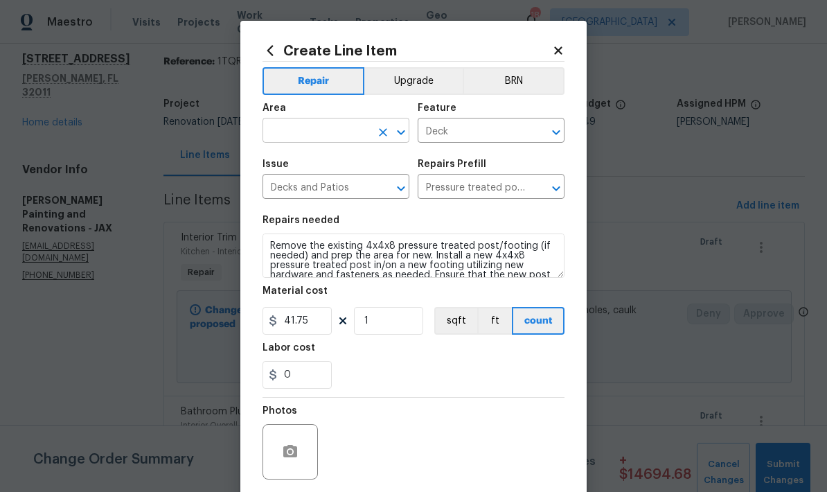
click at [322, 136] on input "text" at bounding box center [317, 131] width 108 height 21
click at [287, 169] on li "Patio" at bounding box center [336, 163] width 147 height 23
type input "Patio"
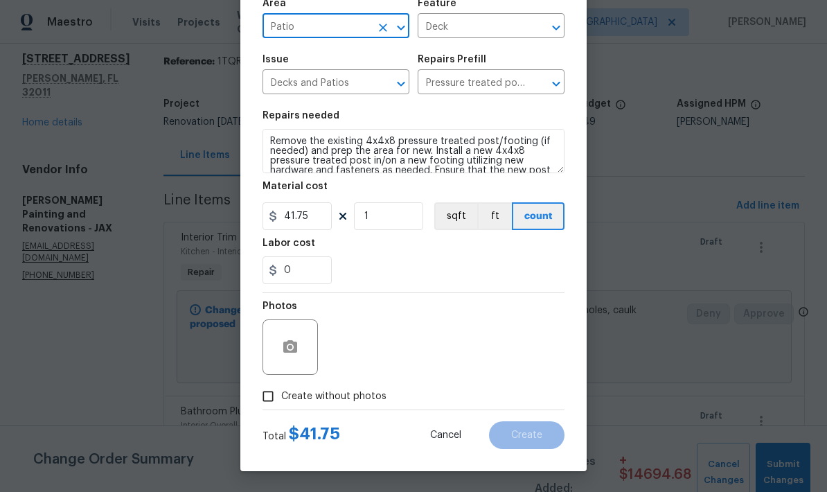
scroll to position [107, 0]
click at [388, 221] on input "1" at bounding box center [388, 216] width 69 height 28
type input "3"
click at [432, 265] on div "0" at bounding box center [414, 270] width 302 height 28
click at [269, 396] on input "Create without photos" at bounding box center [268, 396] width 26 height 26
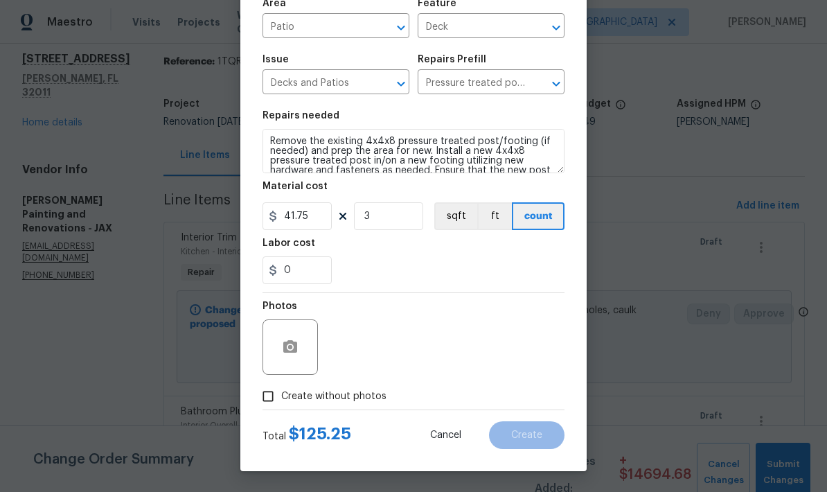
checkbox input "true"
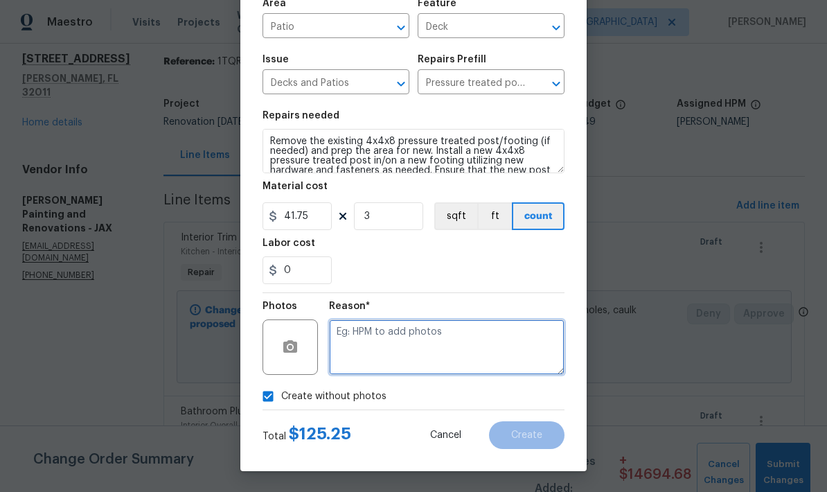
click at [417, 344] on textarea at bounding box center [447, 346] width 236 height 55
type textarea "Will send to vendor"
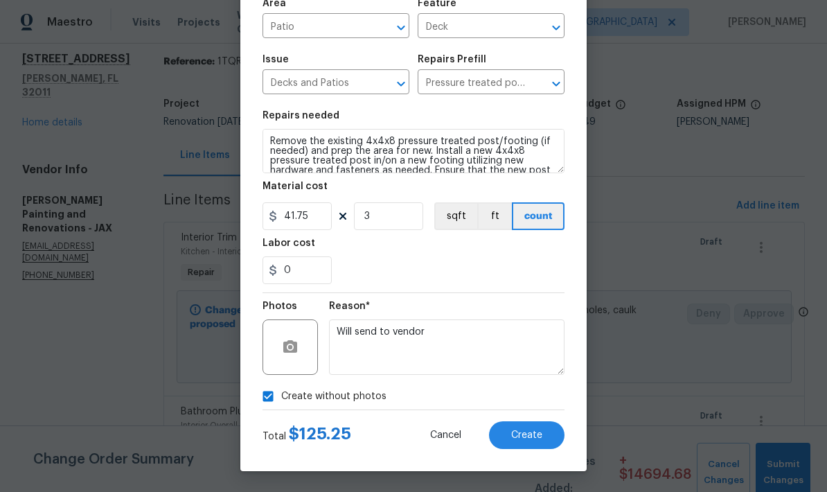
click at [475, 274] on div "0" at bounding box center [414, 270] width 302 height 28
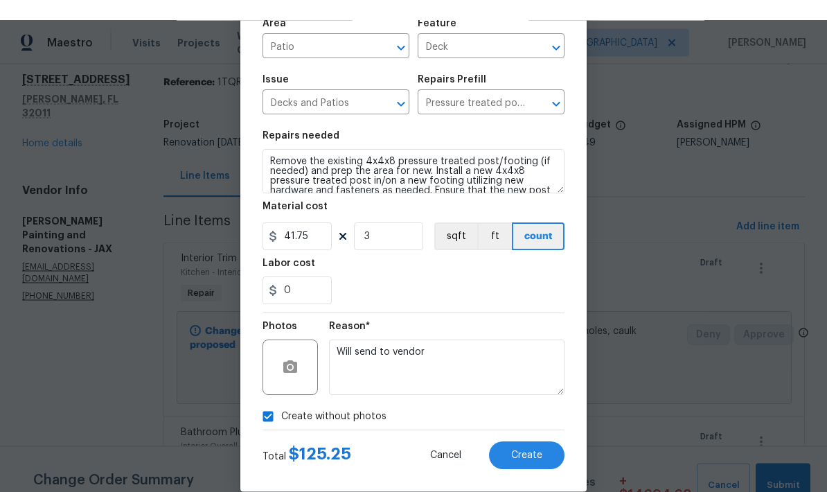
scroll to position [30, 0]
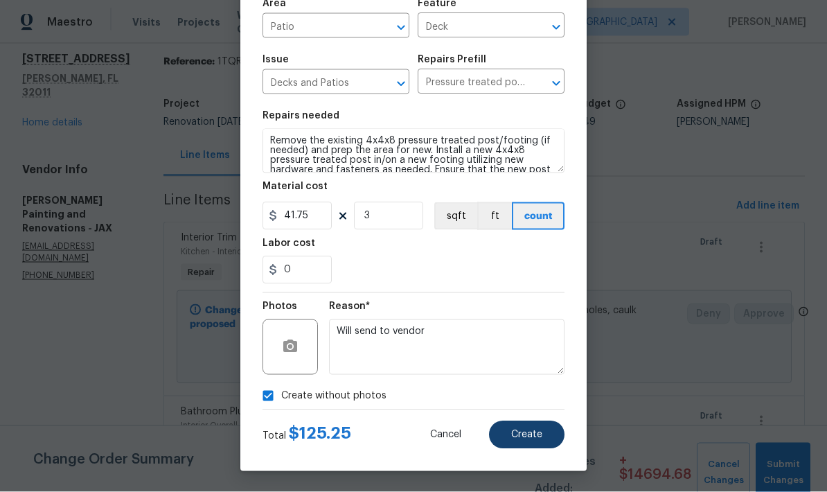
click at [522, 443] on button "Create" at bounding box center [527, 435] width 76 height 28
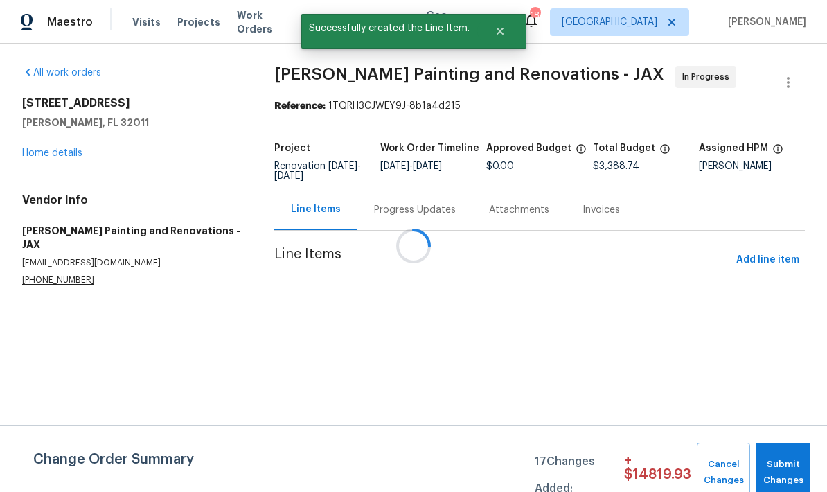
scroll to position [0, 0]
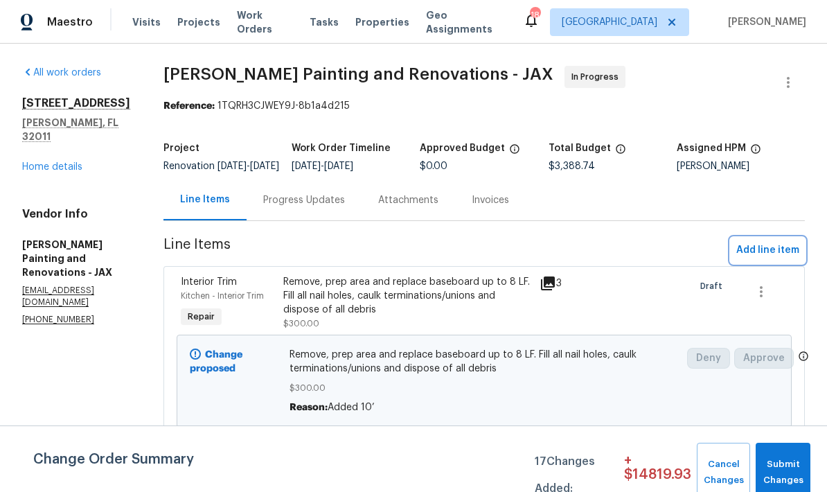
click at [762, 259] on span "Add line item" at bounding box center [767, 250] width 63 height 17
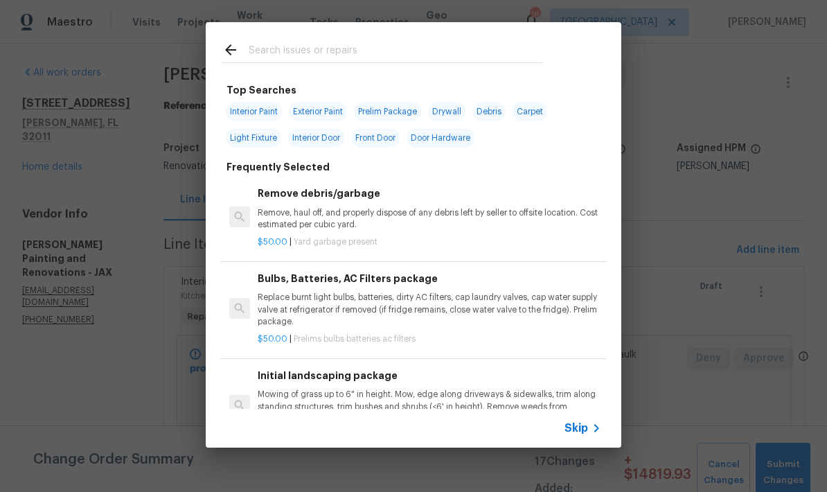
click at [352, 55] on input "text" at bounding box center [396, 52] width 294 height 21
type input "Vinyl"
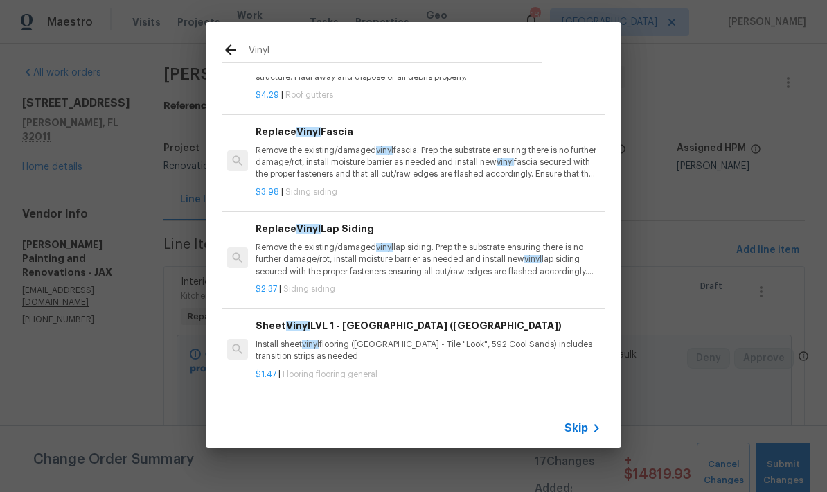
scroll to position [236, 1]
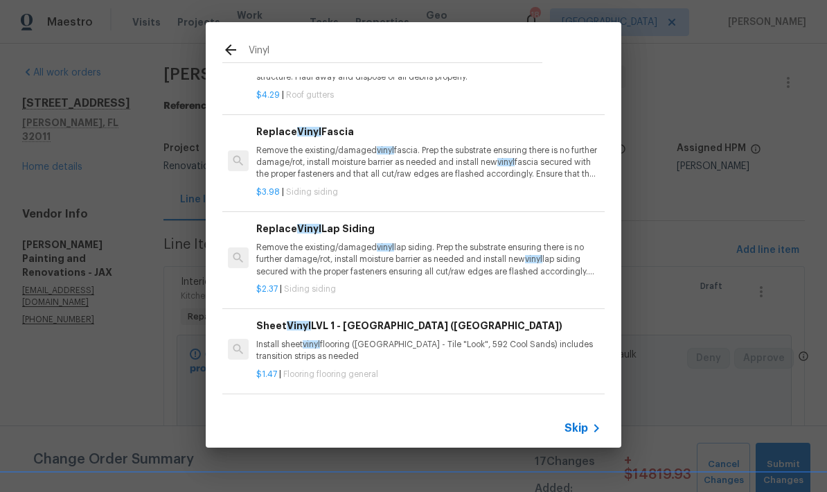
click at [346, 258] on p "Remove the existing/damaged vinyl lap siding. Prep the substrate ensuring there…" at bounding box center [428, 259] width 344 height 35
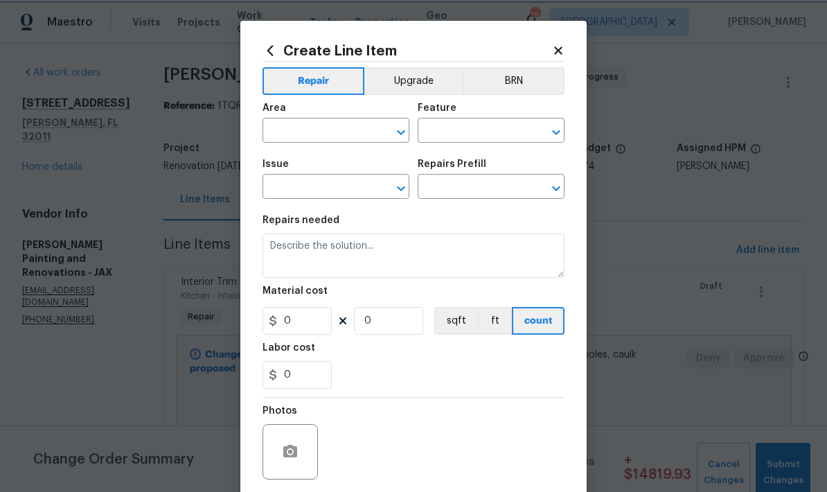
type input "Siding"
type textarea "Remove the existing/damaged vinyl lap siding. Prep the substrate ensuring there…"
type input "1"
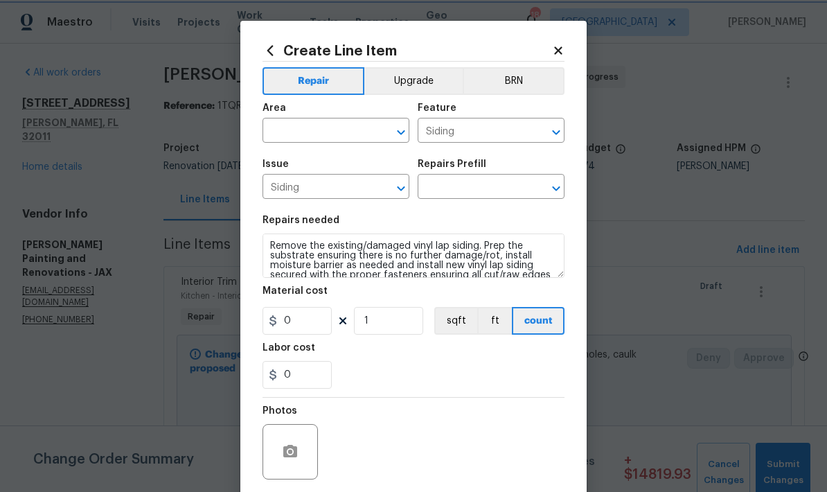
type input "Replace Vinyl Lap Siding $2.37"
type input "2.37"
click at [314, 138] on input "text" at bounding box center [317, 131] width 108 height 21
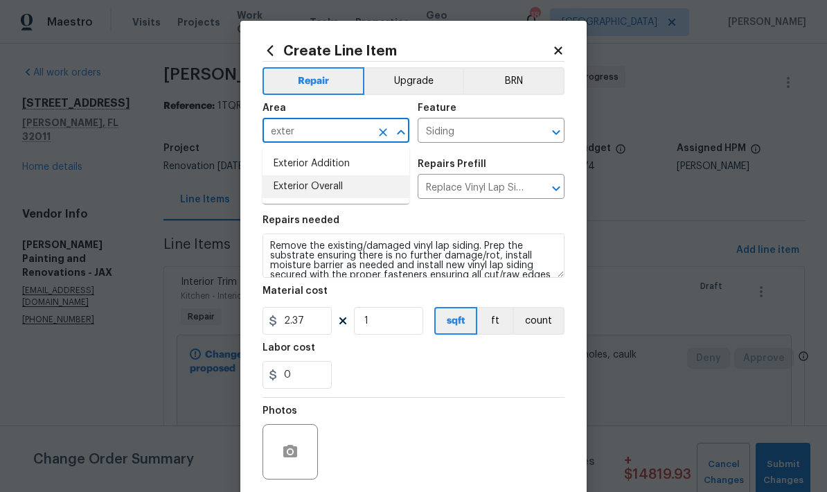
click at [313, 194] on li "Exterior Overall" at bounding box center [336, 186] width 147 height 23
type input "Exterior Overall"
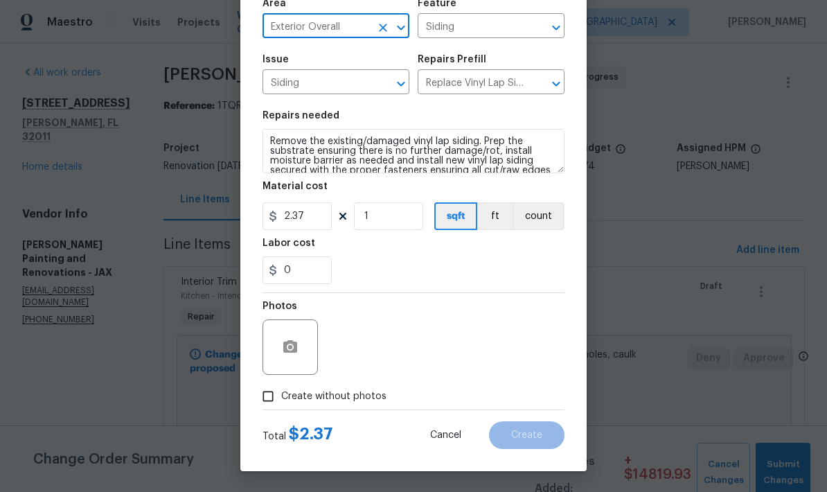
scroll to position [107, 0]
click at [309, 223] on input "2.37" at bounding box center [297, 216] width 69 height 28
type input "250"
click at [402, 269] on div "0" at bounding box center [414, 270] width 302 height 28
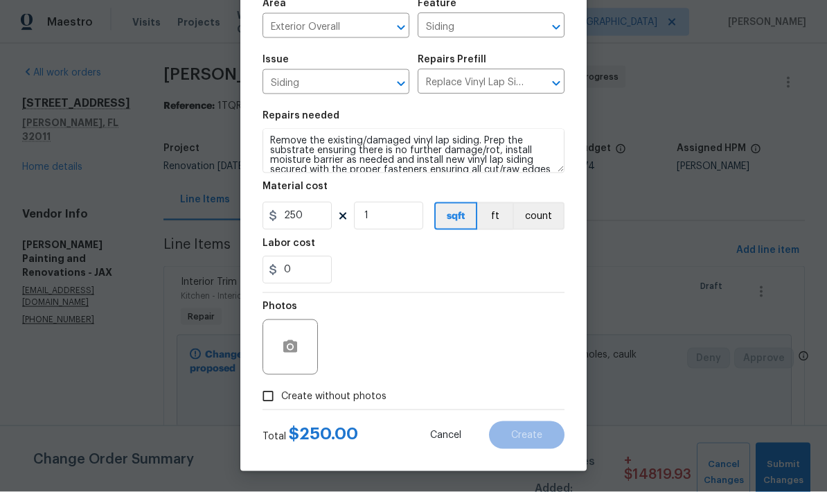
scroll to position [55, 0]
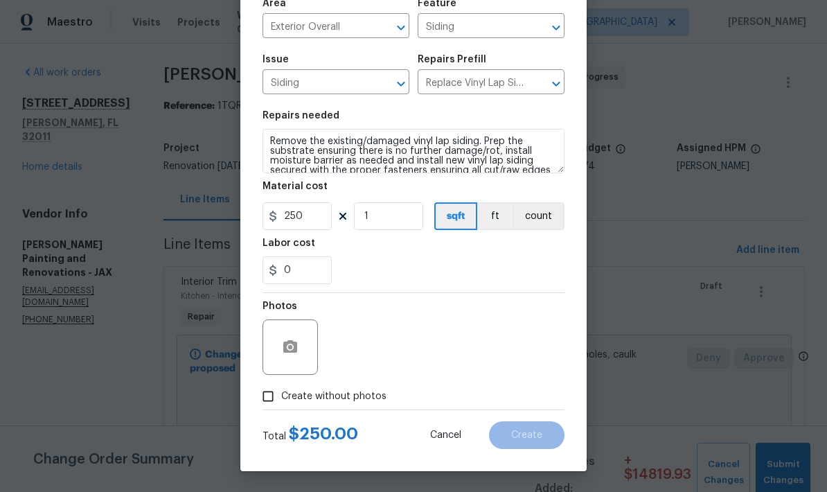
click at [269, 401] on input "Create without photos" at bounding box center [268, 396] width 26 height 26
checkbox input "true"
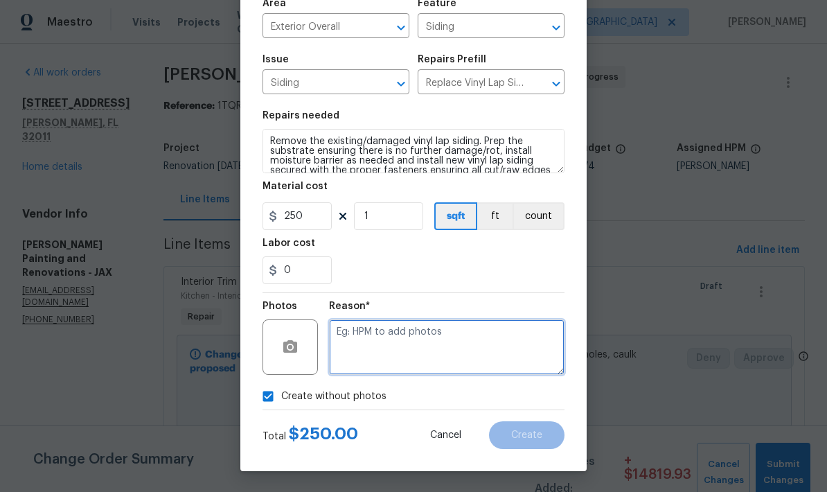
click at [430, 339] on textarea at bounding box center [447, 346] width 236 height 55
type textarea "Will send to vendor"
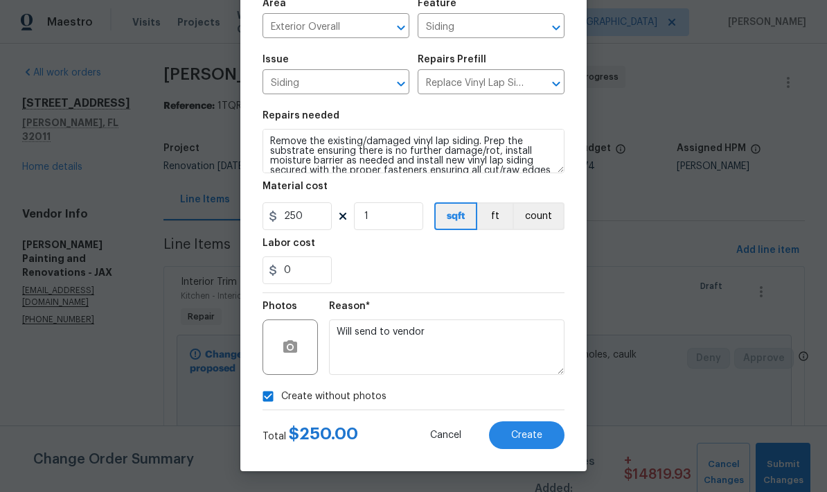
click at [484, 269] on div "0" at bounding box center [414, 270] width 302 height 28
click at [526, 444] on button "Create" at bounding box center [527, 435] width 76 height 28
click at [452, 276] on div "0" at bounding box center [414, 270] width 302 height 28
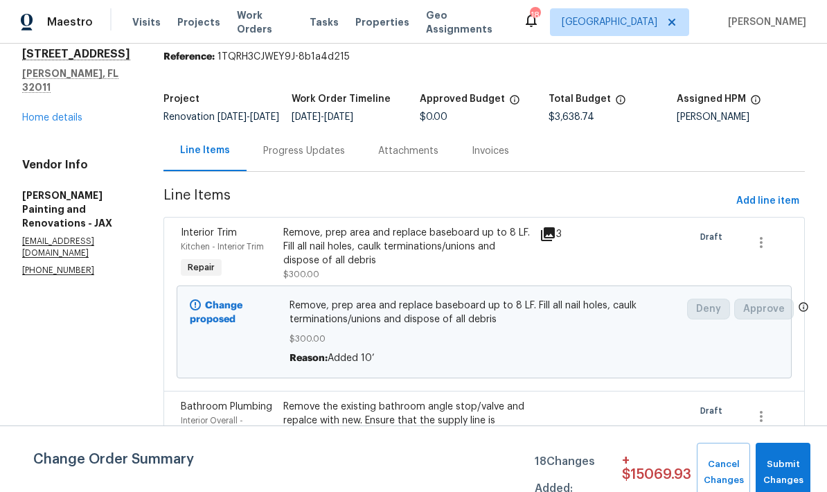
scroll to position [53, 0]
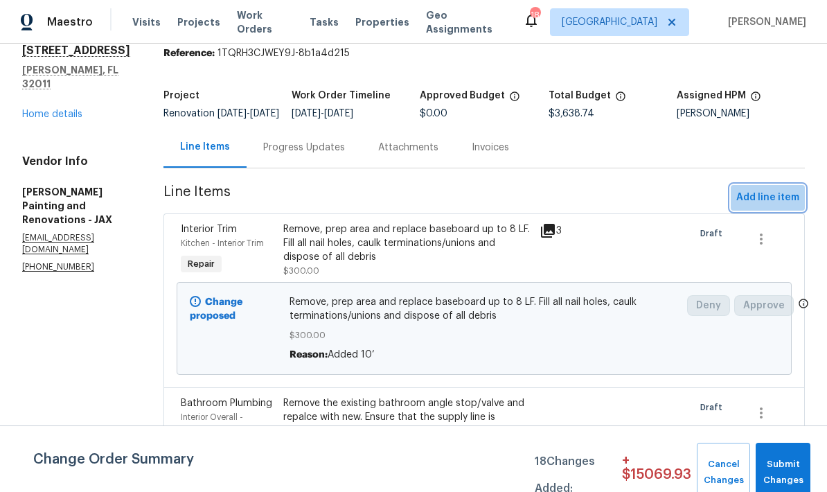
click at [772, 206] on span "Add line item" at bounding box center [767, 197] width 63 height 17
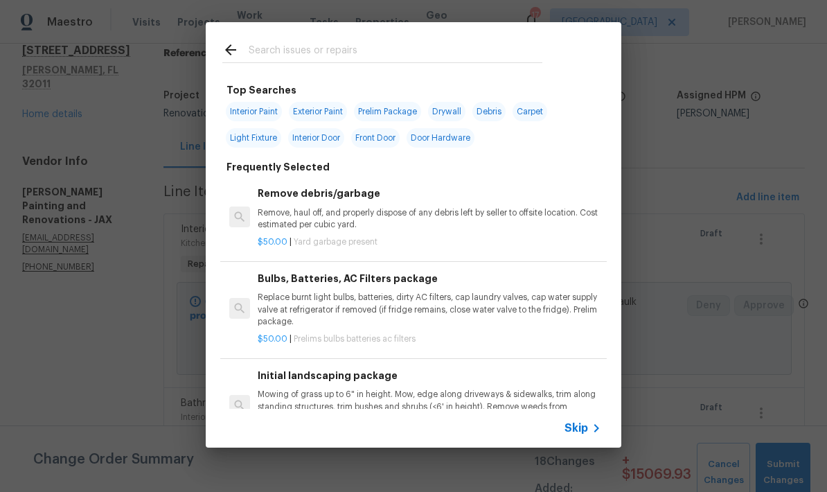
click at [337, 55] on input "text" at bounding box center [396, 52] width 294 height 21
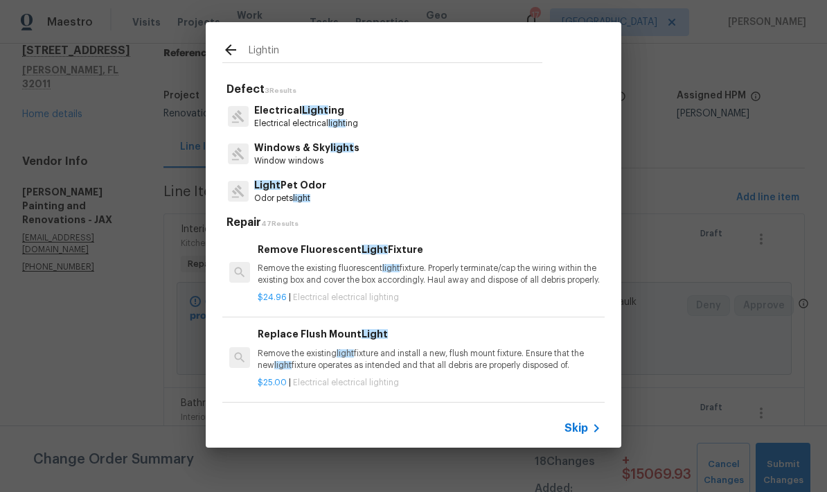
type input "Lighting"
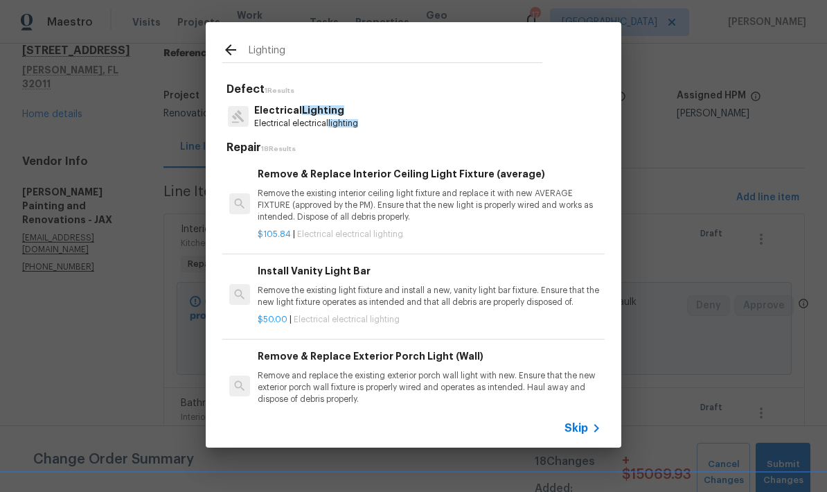
click at [322, 118] on p "Electrical electrical lighting" at bounding box center [306, 124] width 104 height 12
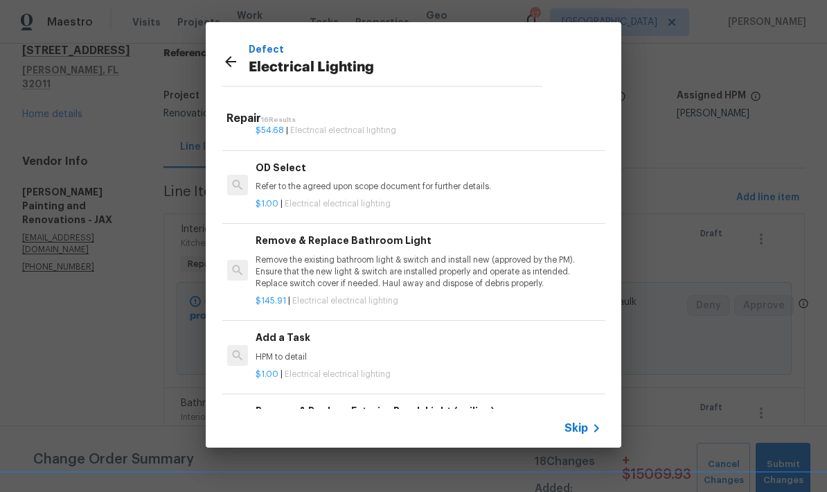
scroll to position [747, 0]
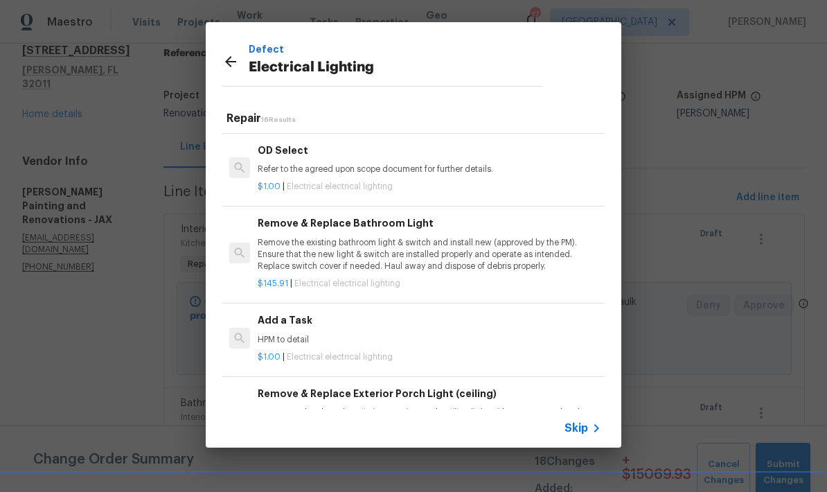
click at [300, 335] on p "HPM to detail" at bounding box center [430, 340] width 344 height 12
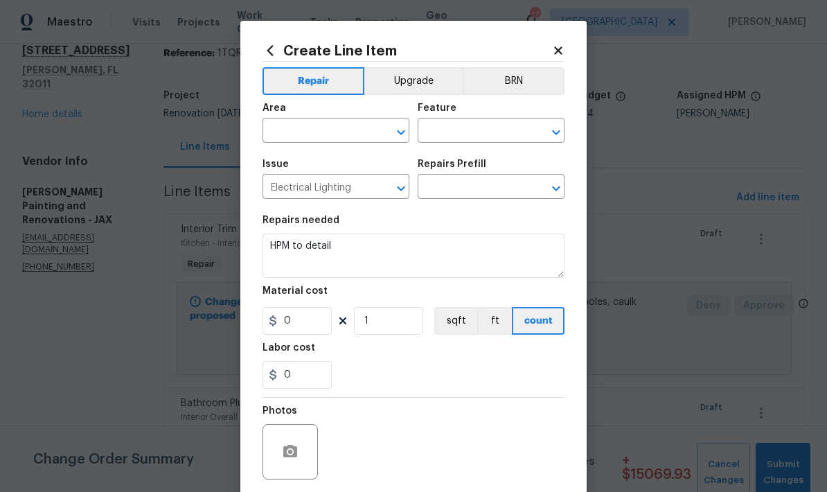
type input "Add a Task $1.00"
type input "1"
click at [308, 138] on input "text" at bounding box center [317, 131] width 108 height 21
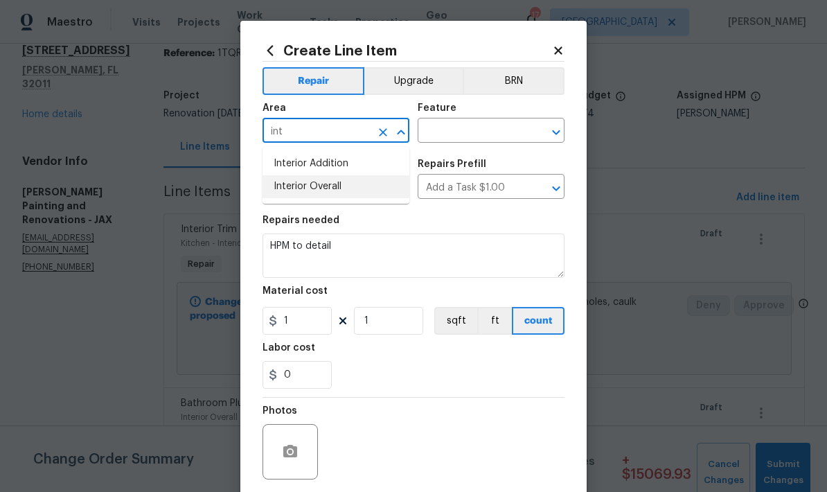
click at [301, 195] on li "Interior Overall" at bounding box center [336, 186] width 147 height 23
click at [450, 130] on input "text" at bounding box center [472, 131] width 108 height 21
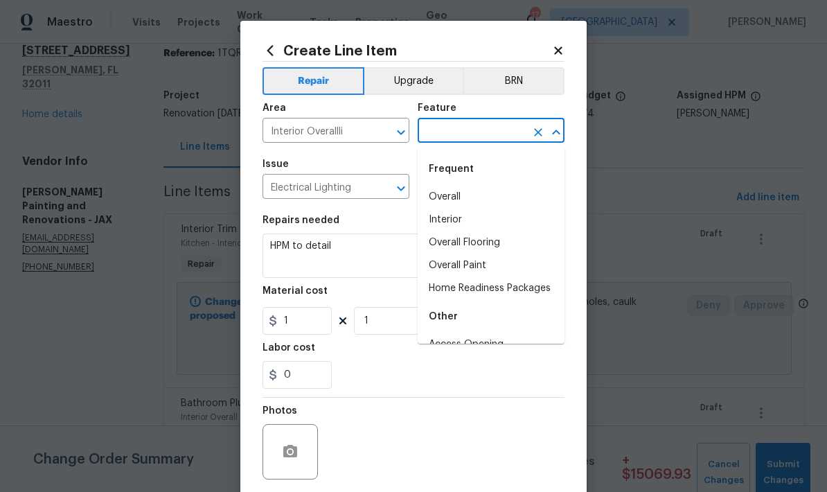
type input "Interior Overall"
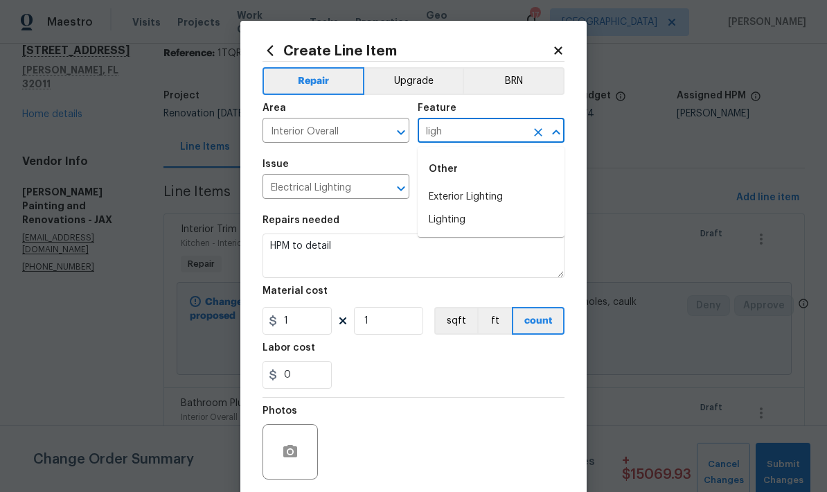
click at [455, 226] on li "Lighting" at bounding box center [491, 219] width 147 height 23
type input "Lighting"
click at [326, 254] on textarea "HPM to detail" at bounding box center [414, 255] width 302 height 44
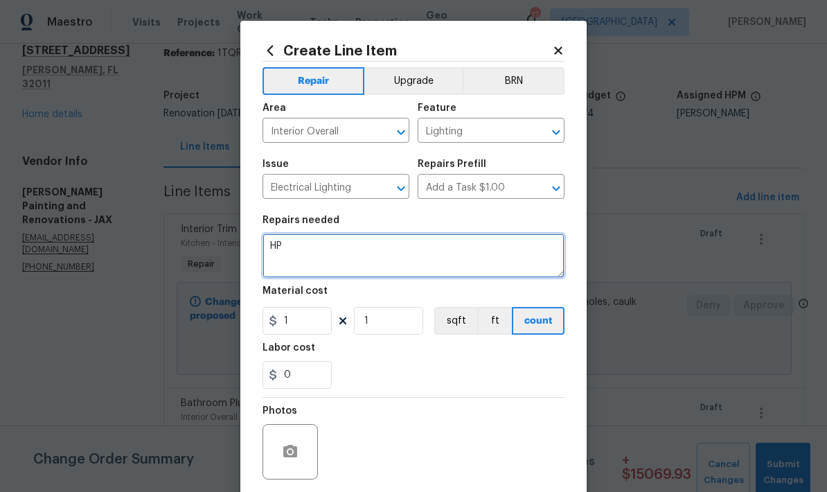
type textarea "H"
type textarea "Replace all interior lighting."
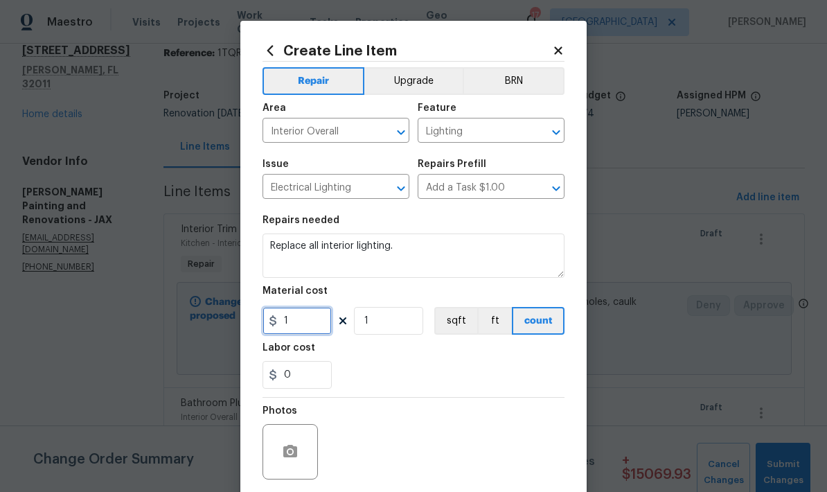
click at [307, 329] on input "1" at bounding box center [297, 321] width 69 height 28
